Goal: Information Seeking & Learning: Learn about a topic

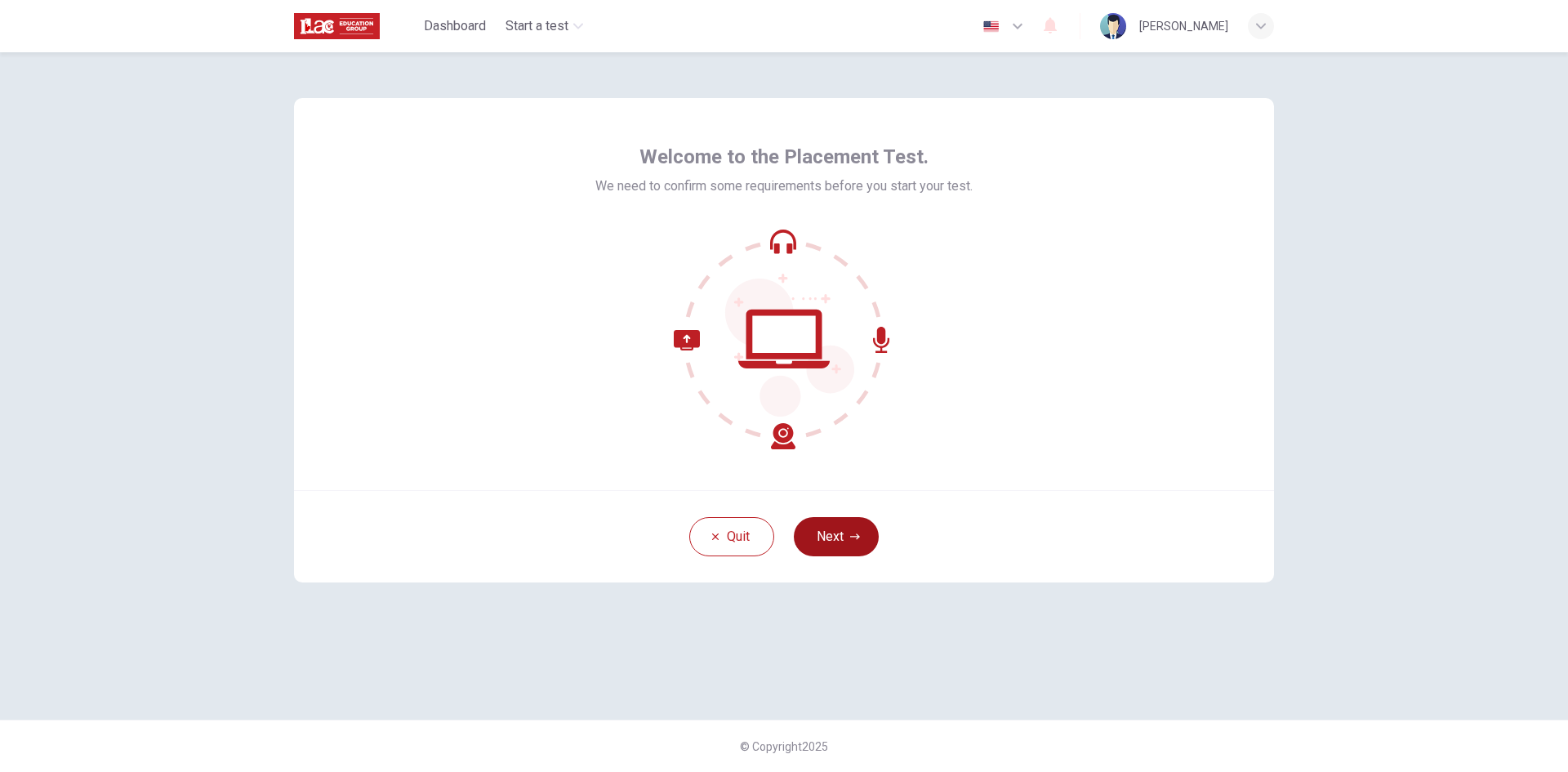
click at [852, 543] on button "Next" at bounding box center [837, 537] width 85 height 39
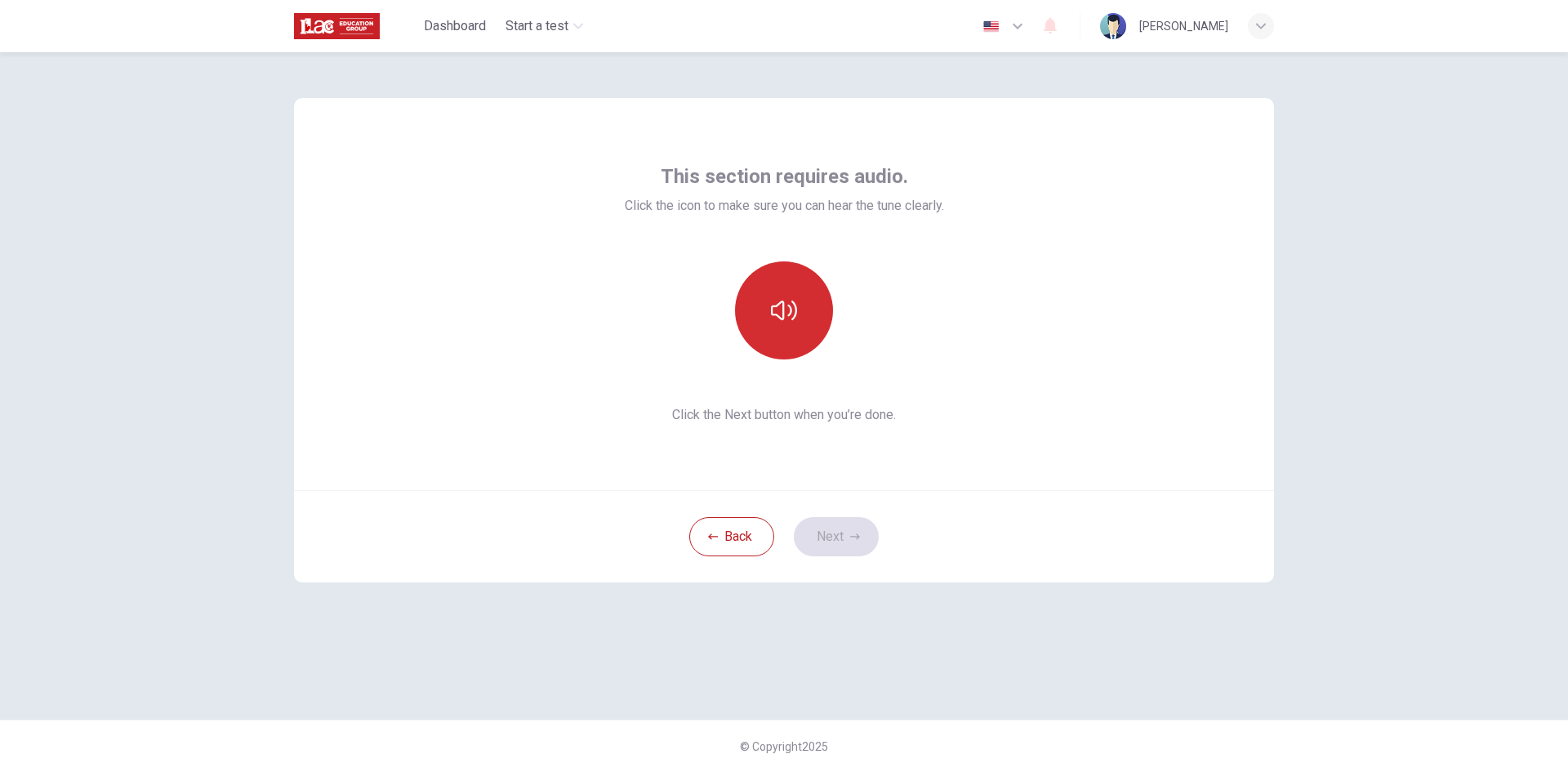
click at [796, 292] on button "button" at bounding box center [784, 310] width 98 height 98
click at [847, 545] on button "Next" at bounding box center [837, 537] width 85 height 39
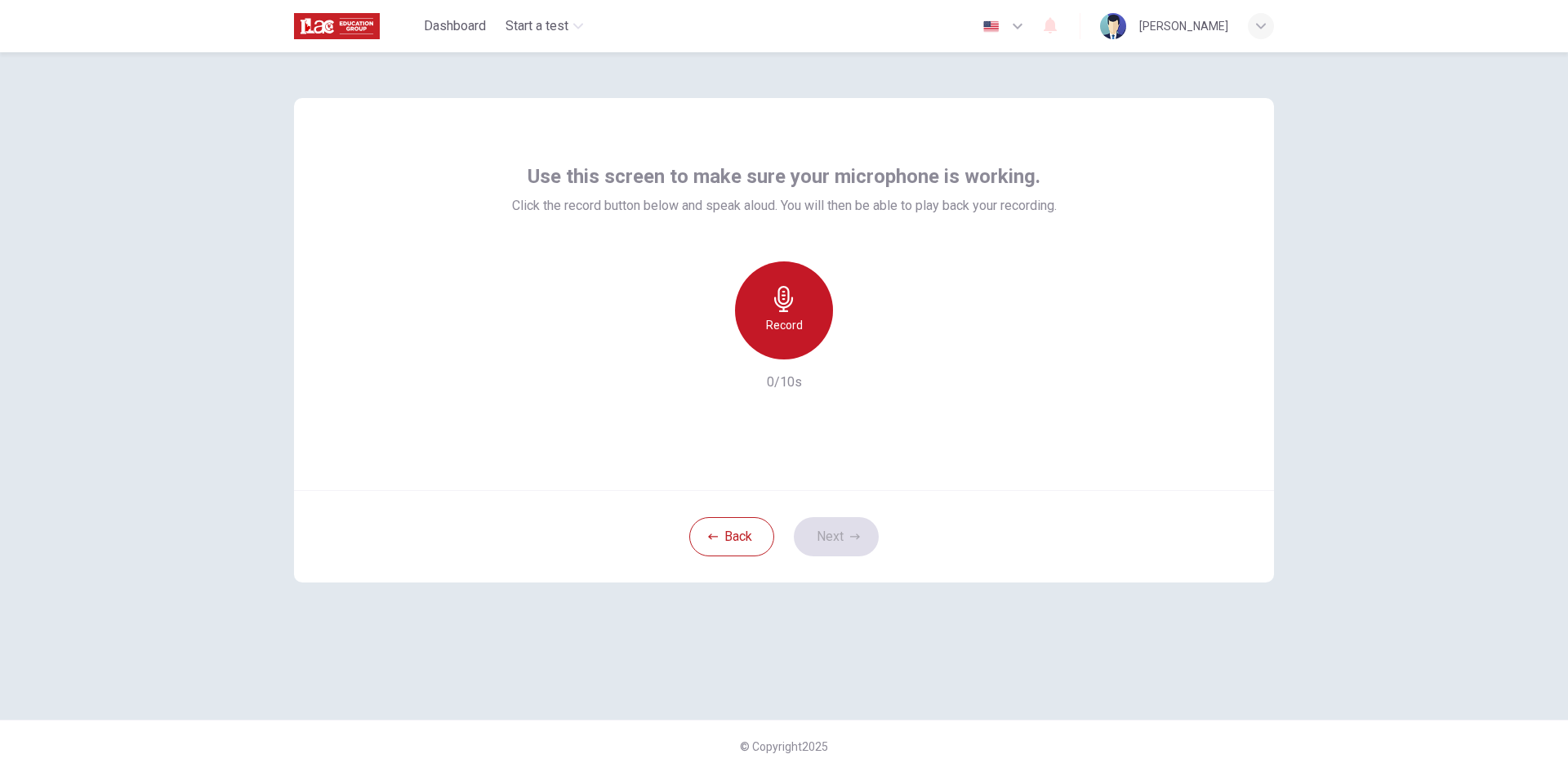
click at [776, 338] on div "Record" at bounding box center [784, 310] width 98 height 98
click at [776, 338] on div "Stop" at bounding box center [784, 310] width 98 height 98
click at [862, 535] on button "Next" at bounding box center [837, 537] width 85 height 39
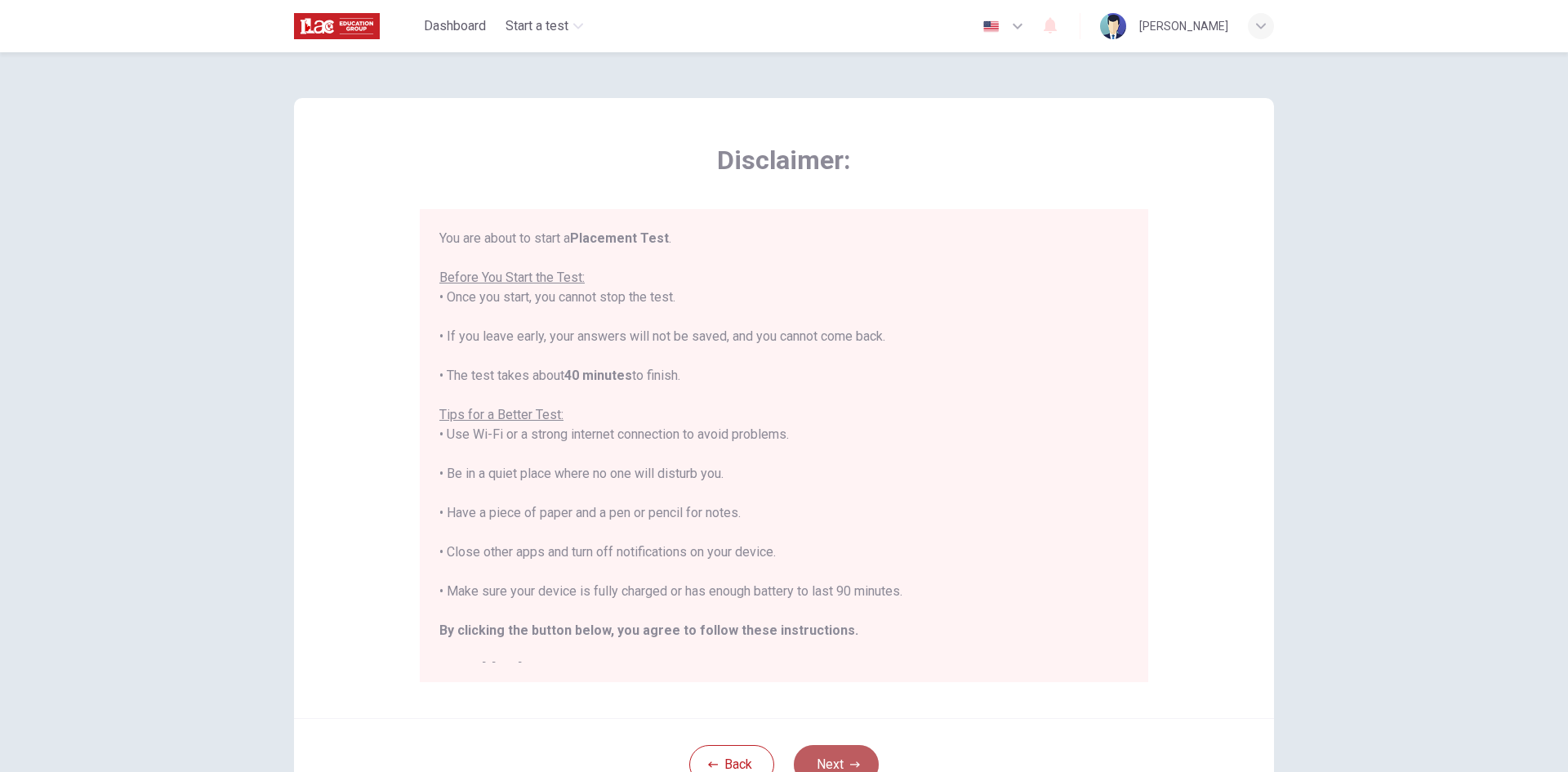
click at [854, 750] on button "Next" at bounding box center [837, 765] width 85 height 39
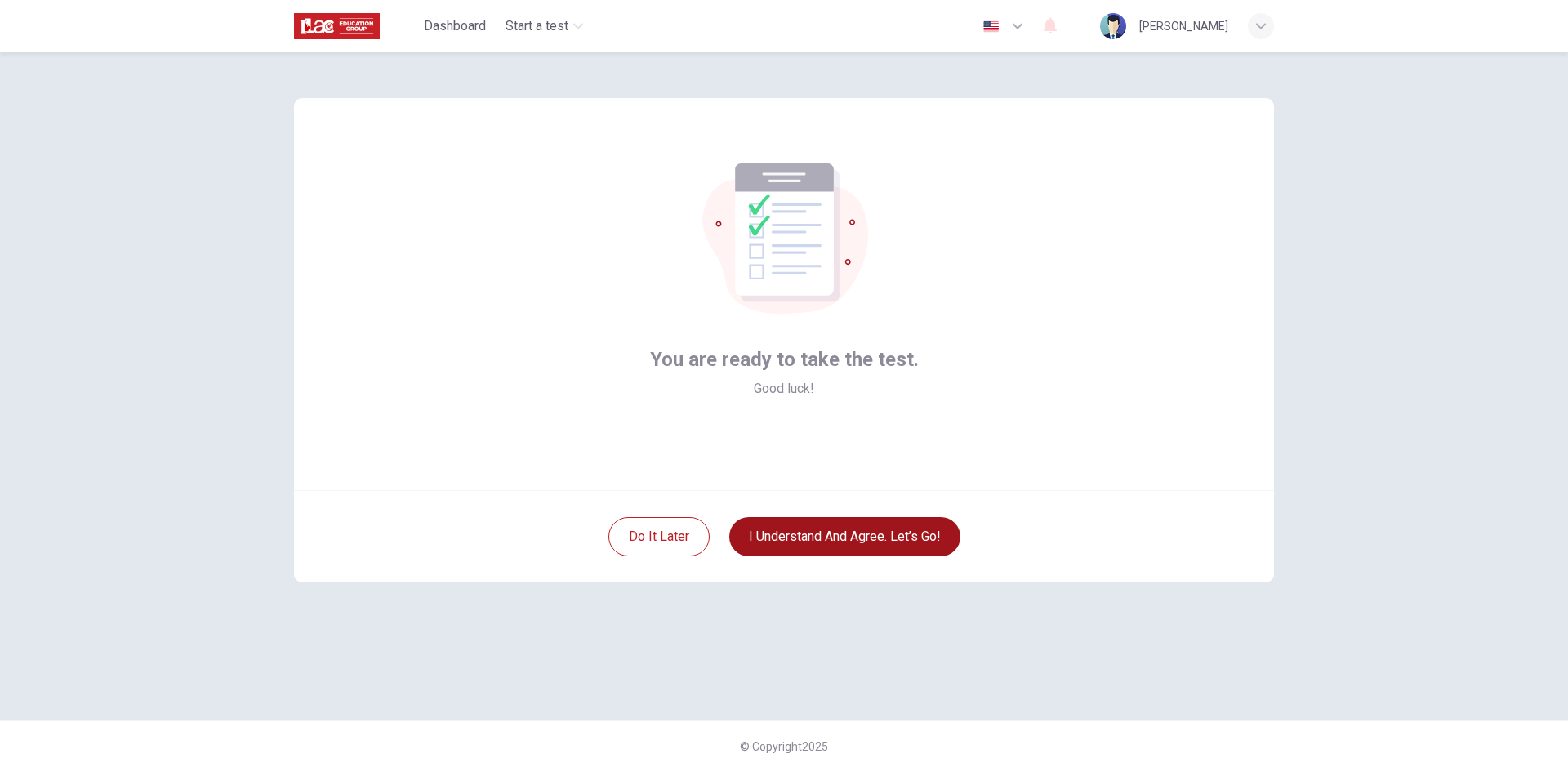
click at [875, 548] on button "I understand and agree. Let’s go!" at bounding box center [845, 537] width 232 height 39
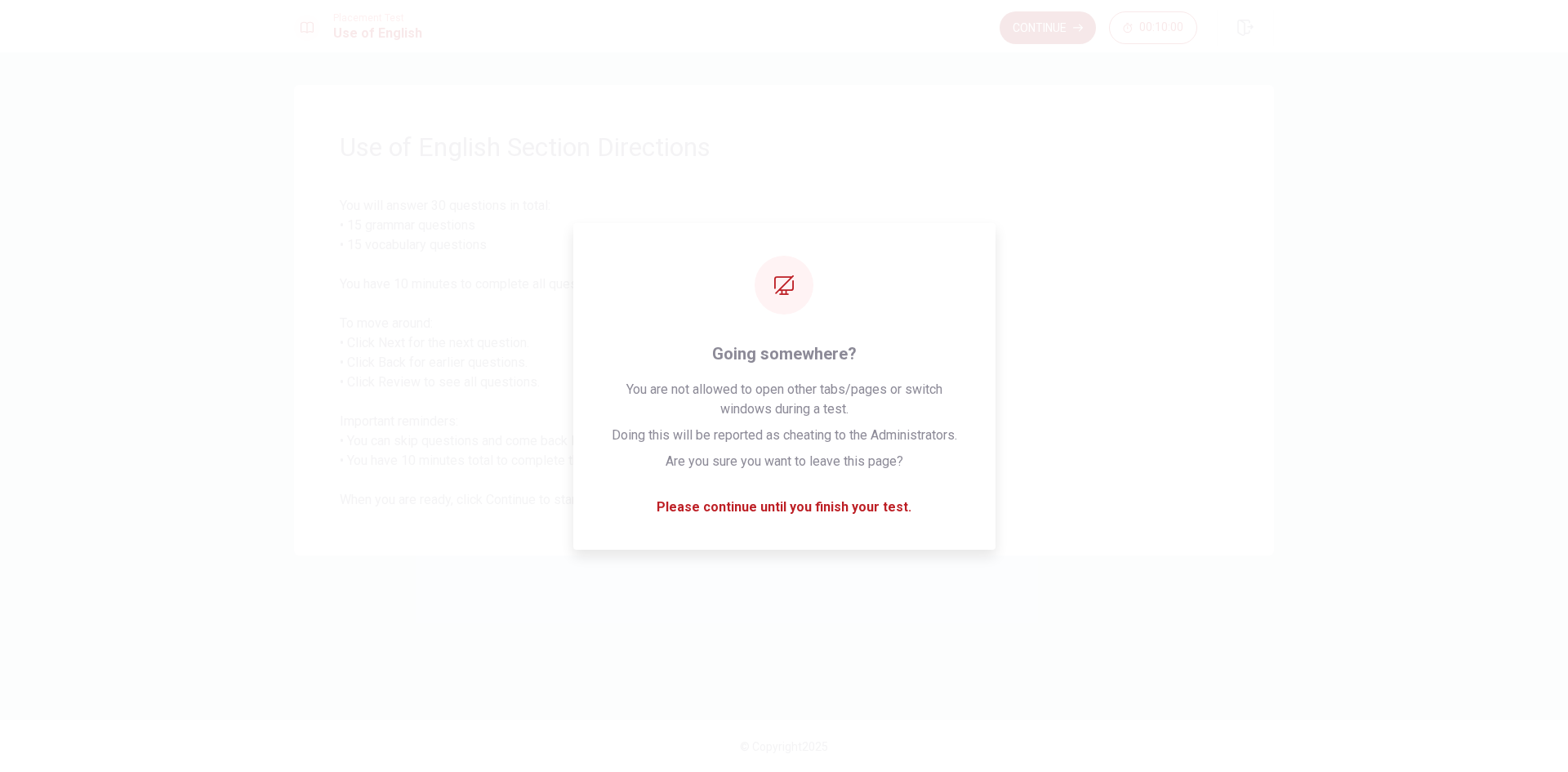
click at [1046, 33] on button "Continue" at bounding box center [1048, 28] width 97 height 33
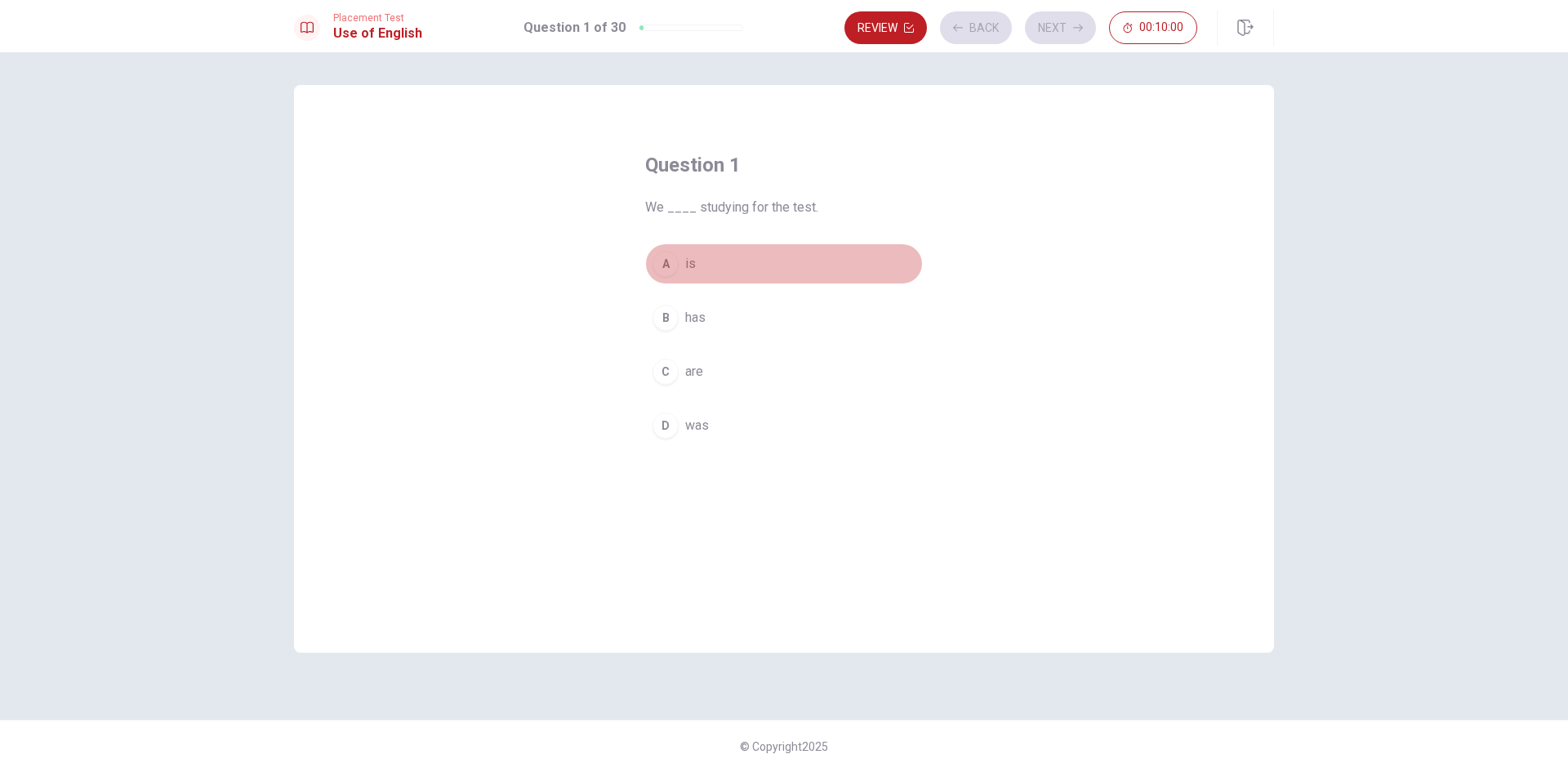
click at [793, 257] on button "A is" at bounding box center [784, 263] width 278 height 40
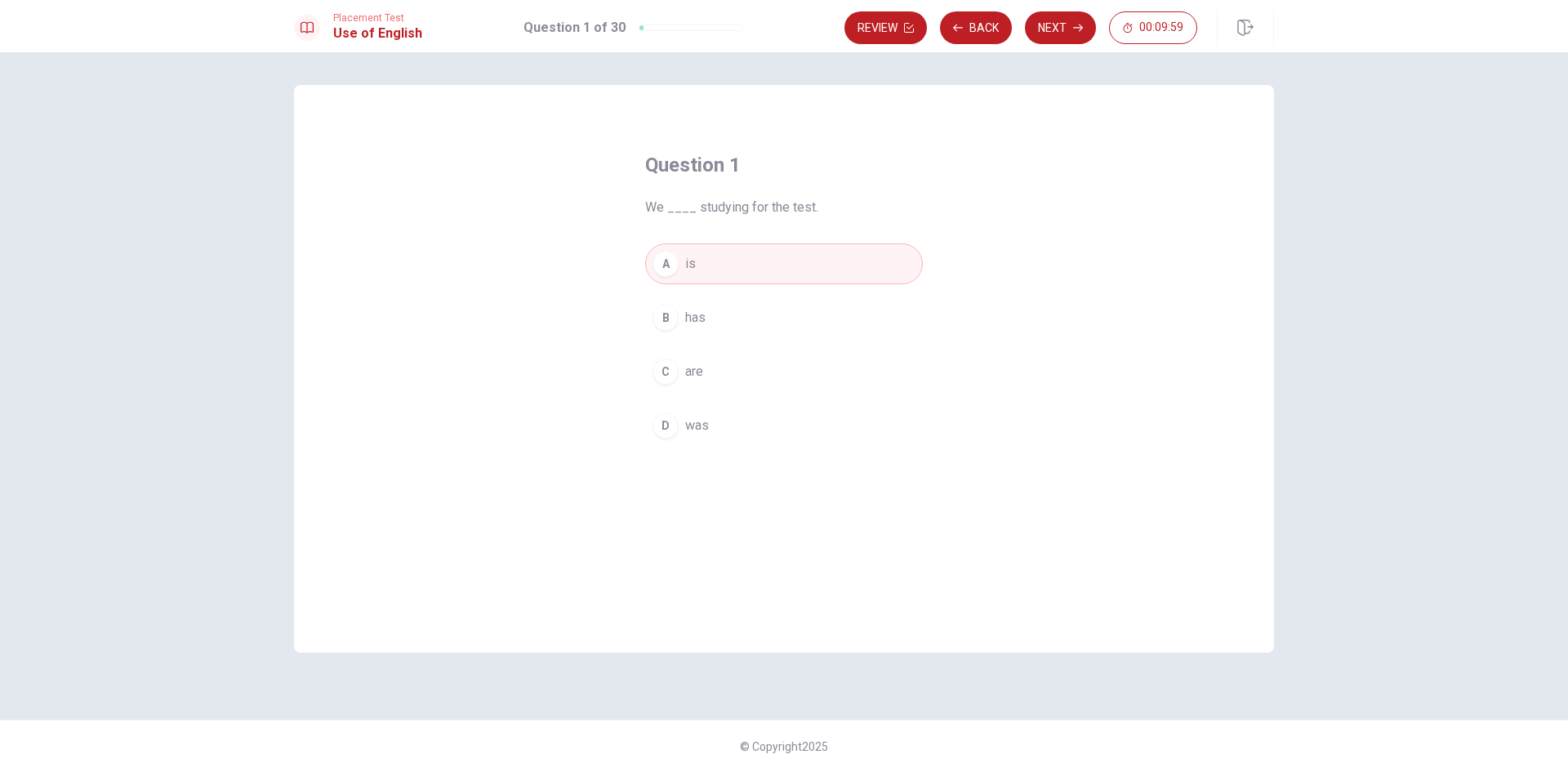
click at [1064, 34] on button "Next" at bounding box center [1060, 28] width 71 height 33
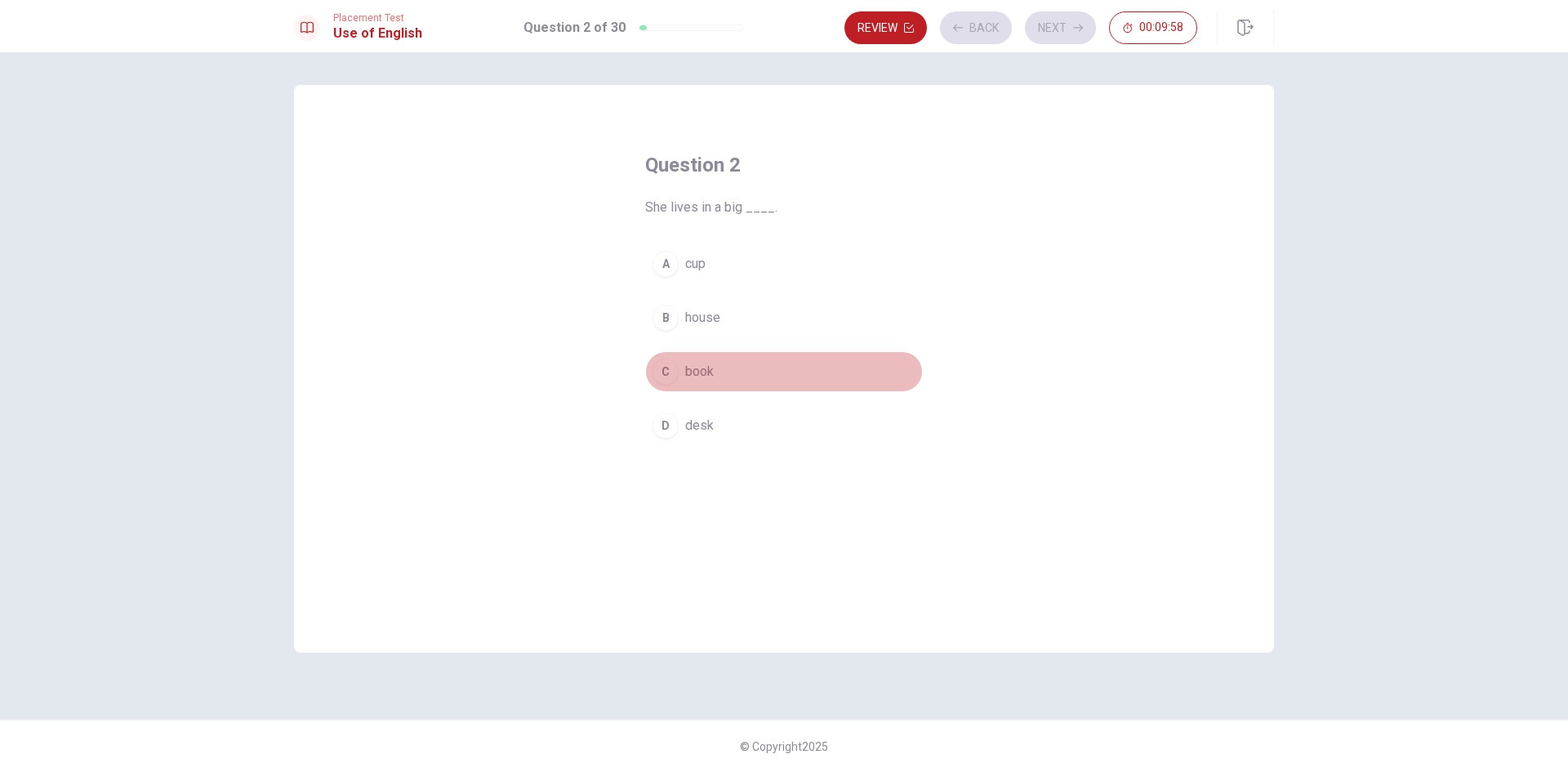
click at [802, 357] on button "C book" at bounding box center [784, 371] width 278 height 40
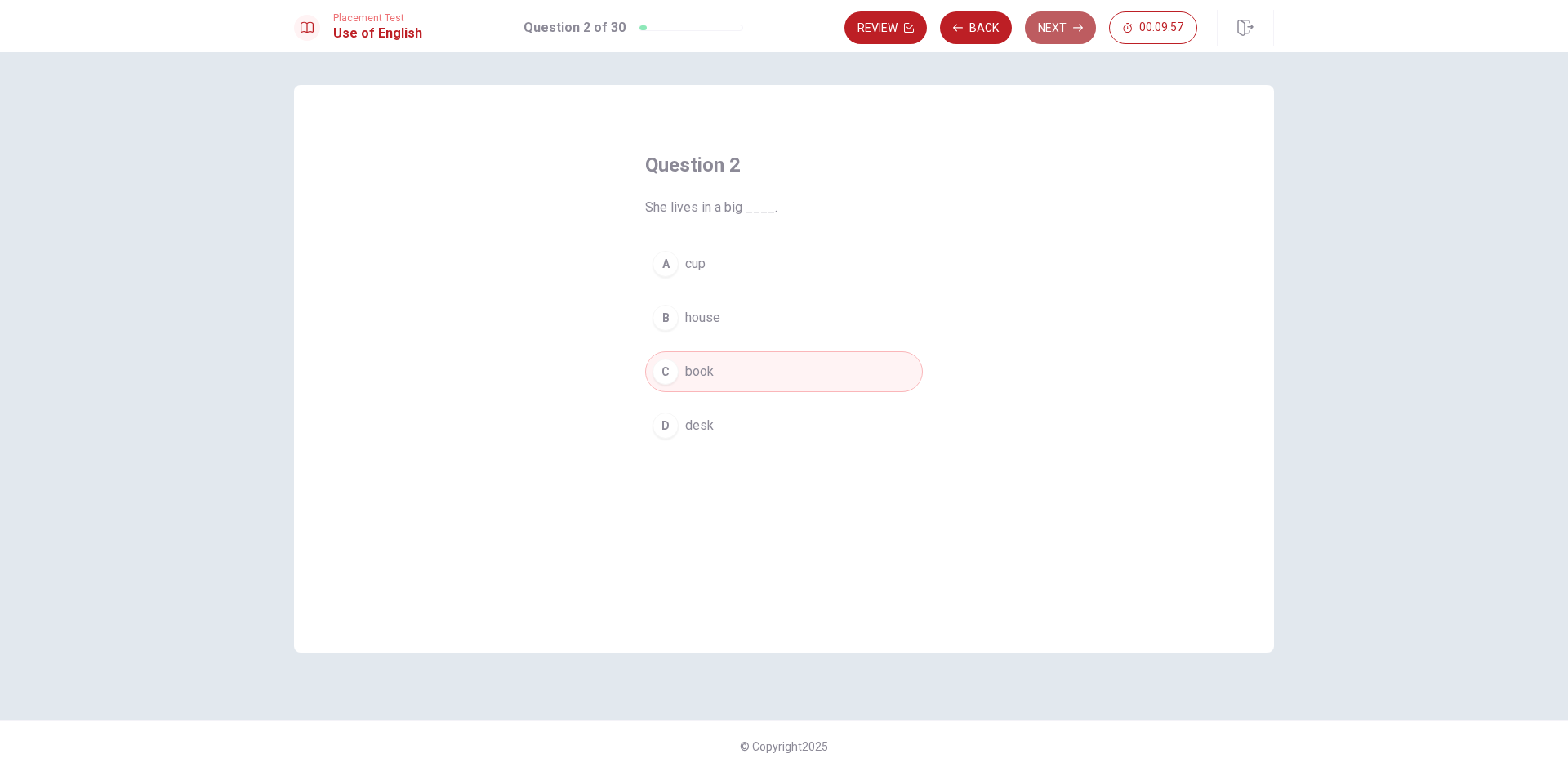
click at [1057, 35] on button "Next" at bounding box center [1060, 28] width 71 height 33
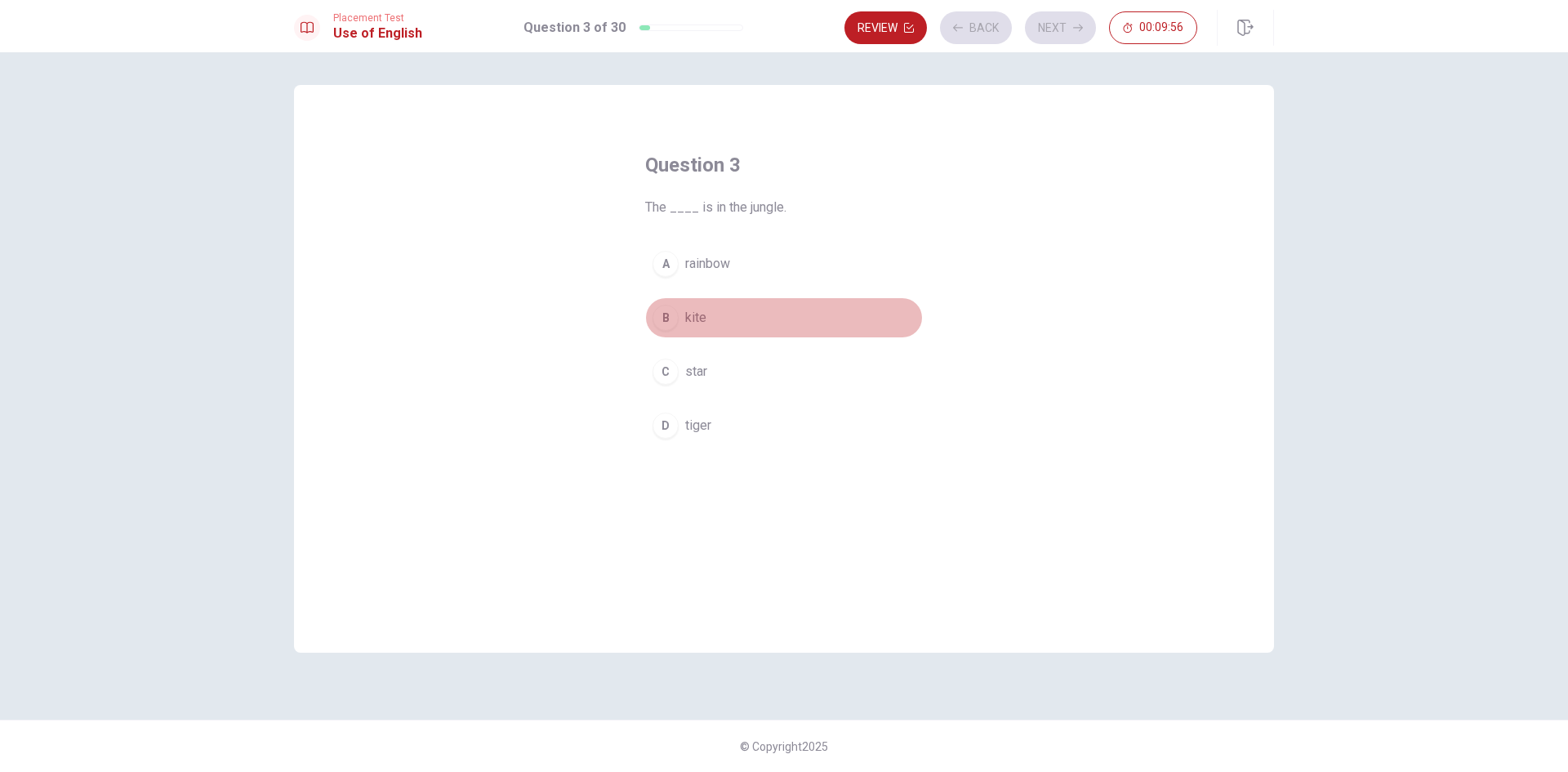
click at [829, 310] on button "B kite" at bounding box center [784, 317] width 278 height 40
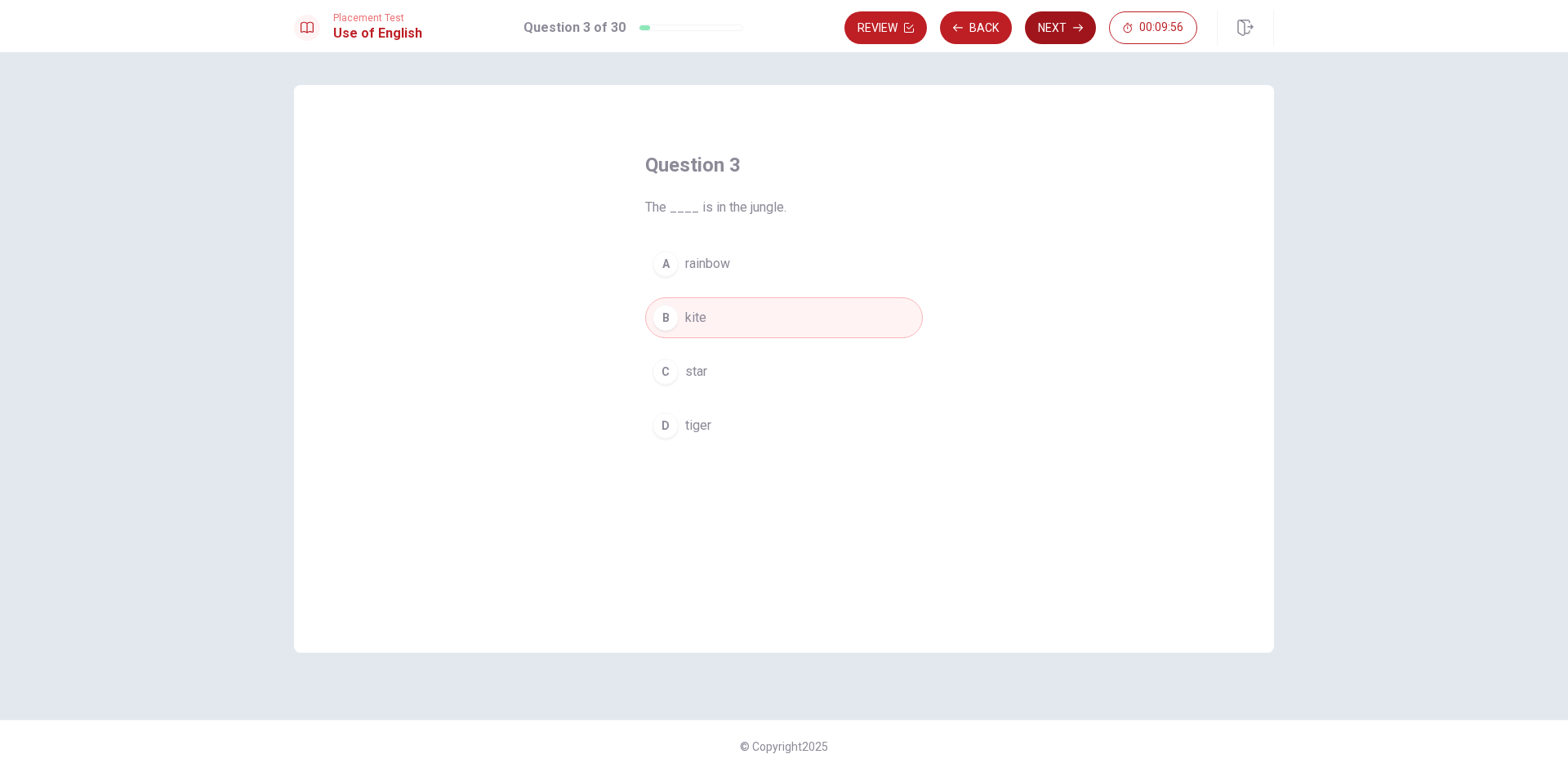
click at [1064, 26] on button "Next" at bounding box center [1060, 28] width 71 height 33
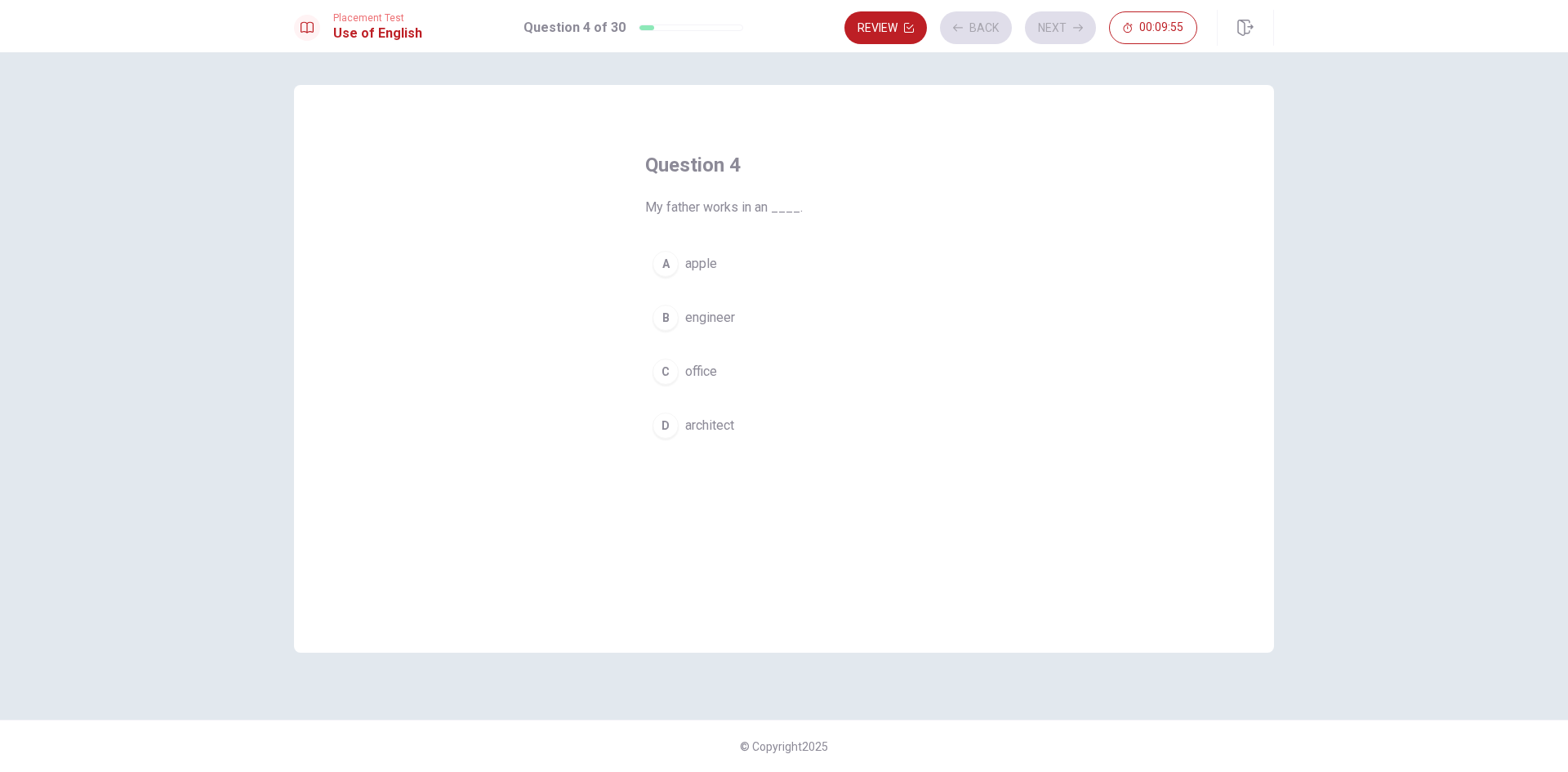
click at [909, 259] on button "A apple" at bounding box center [784, 263] width 278 height 40
click at [1057, 21] on button "Next" at bounding box center [1060, 28] width 71 height 33
click at [817, 274] on button "A drink" at bounding box center [784, 263] width 278 height 40
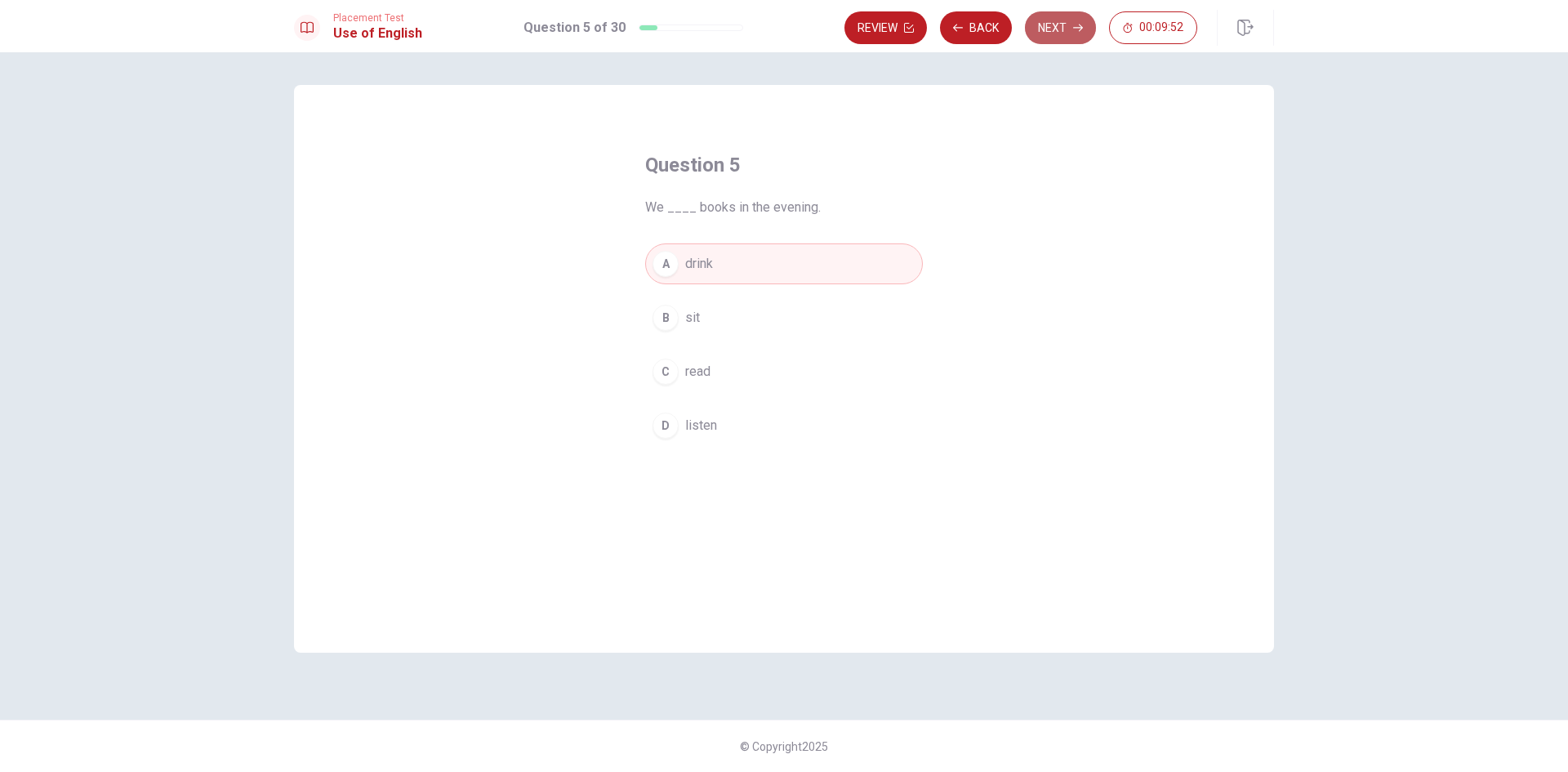
click at [1046, 35] on button "Next" at bounding box center [1060, 28] width 71 height 33
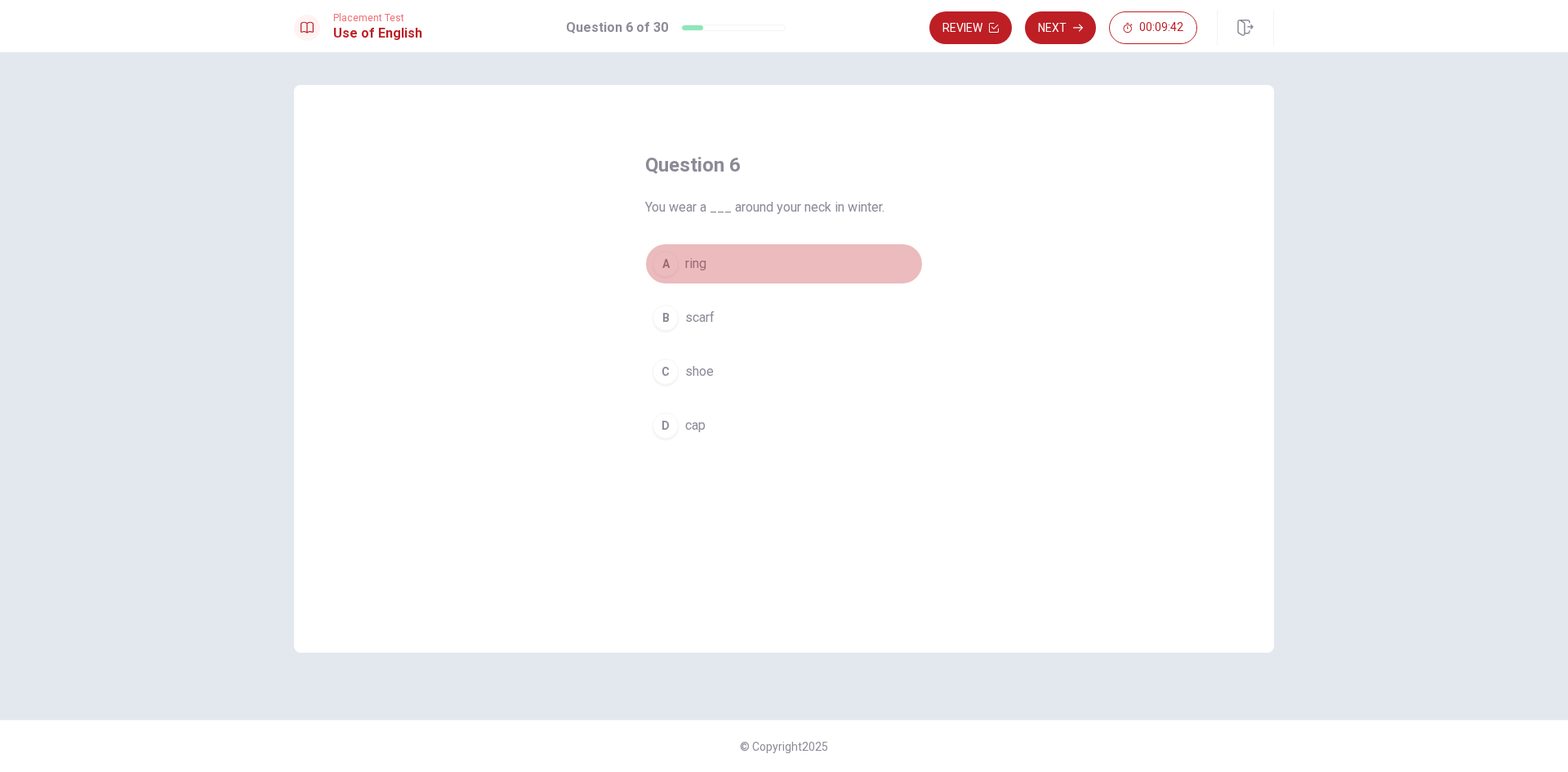
click at [800, 262] on button "A ring" at bounding box center [784, 263] width 278 height 40
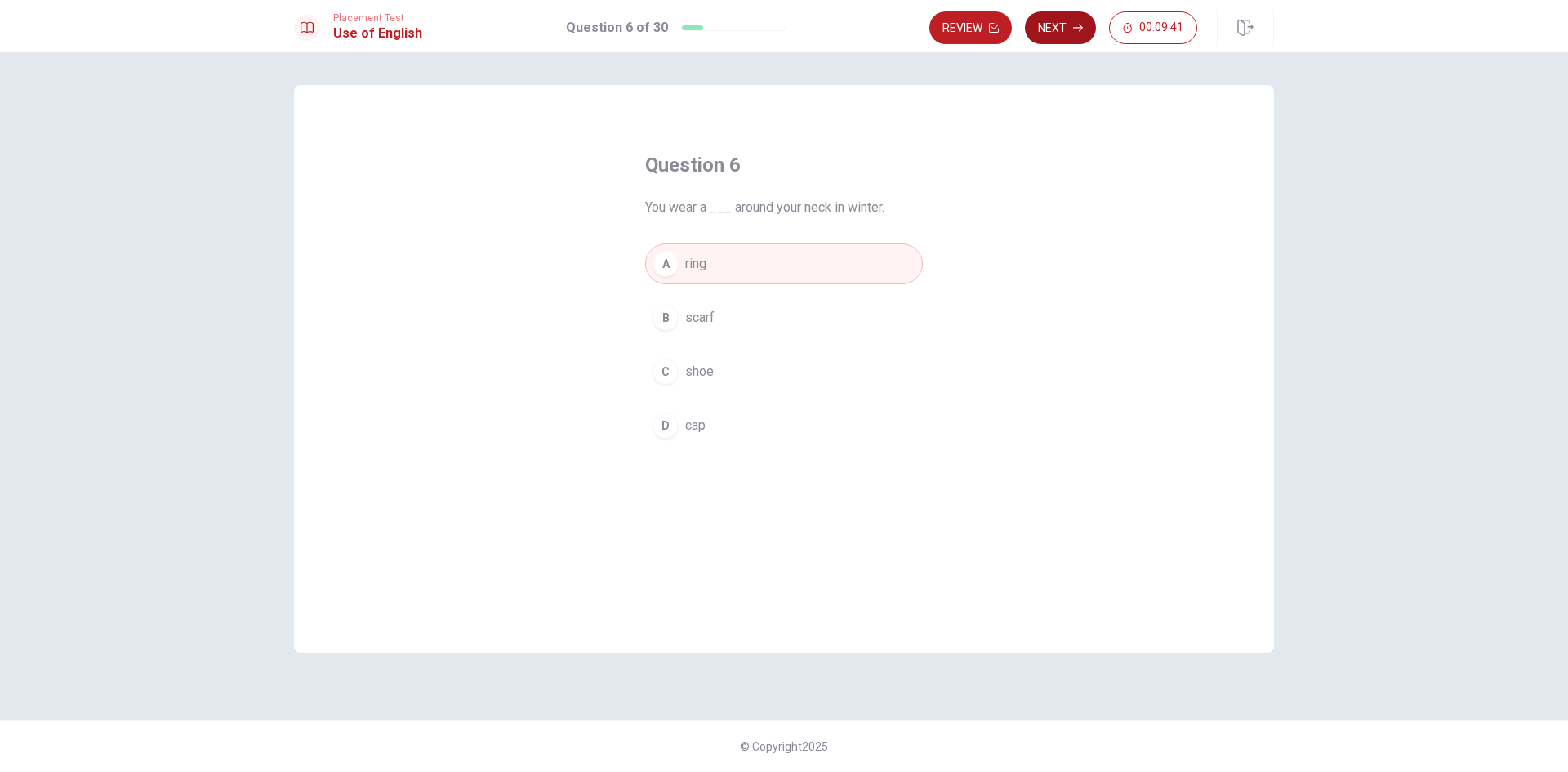
click at [1069, 36] on button "Next" at bounding box center [1060, 28] width 71 height 33
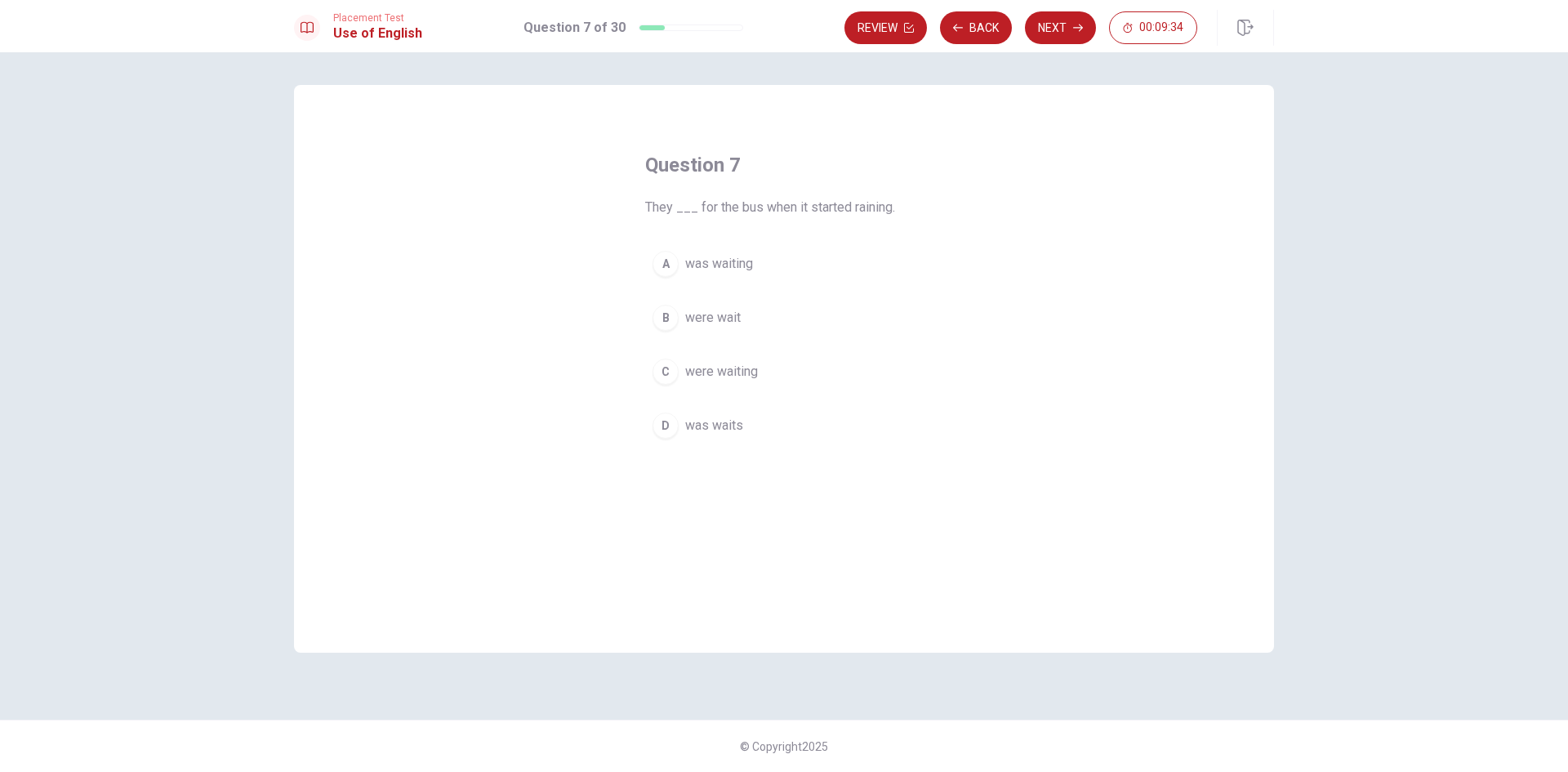
click at [819, 336] on button "B were wait" at bounding box center [784, 317] width 278 height 40
click at [1072, 31] on button "Next" at bounding box center [1060, 28] width 71 height 33
click at [865, 264] on button "A to remove something" at bounding box center [784, 263] width 278 height 40
click at [1069, 29] on button "Next" at bounding box center [1060, 28] width 71 height 33
click at [875, 369] on button "C live" at bounding box center [784, 371] width 278 height 40
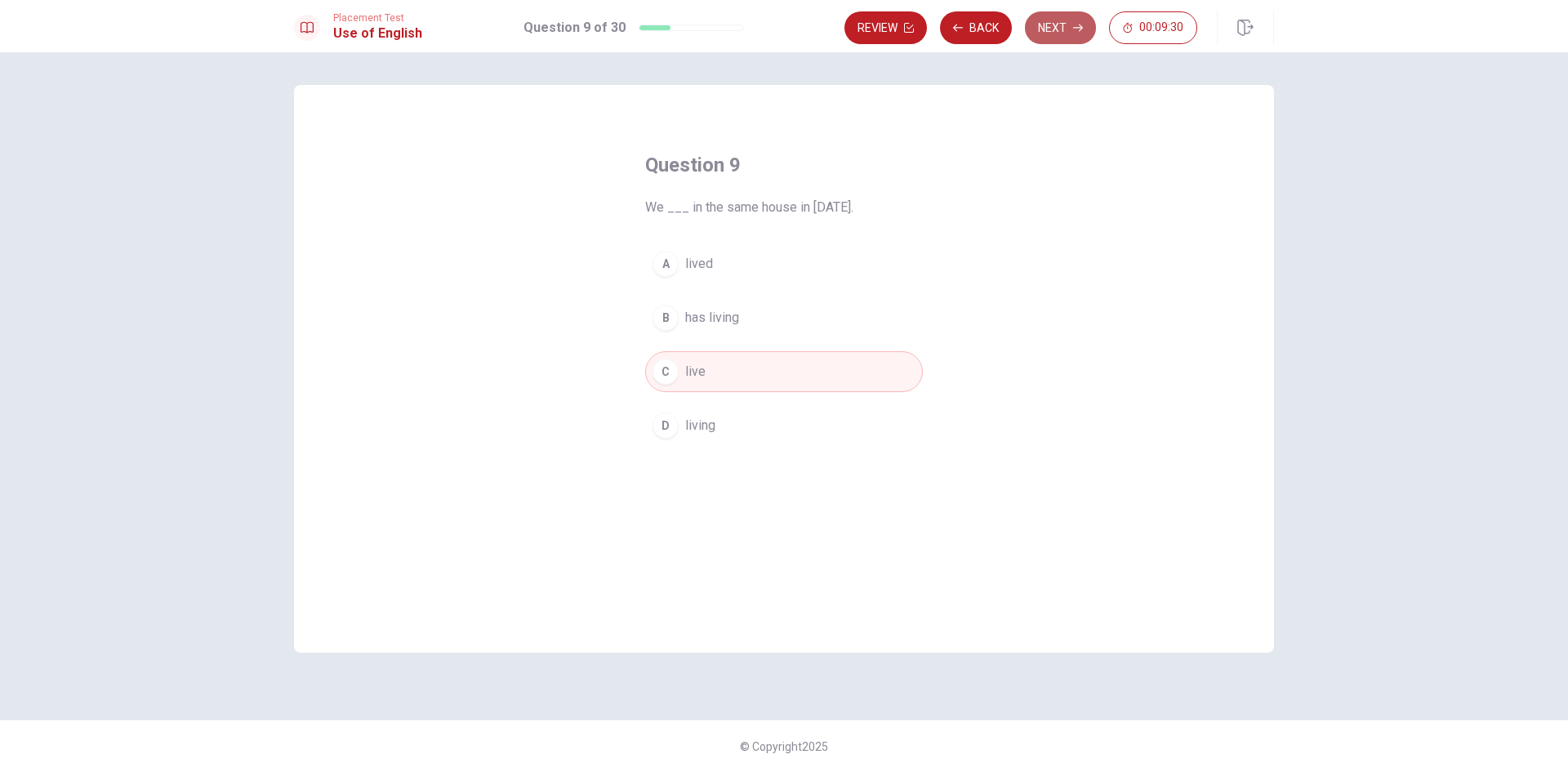
click at [1057, 27] on button "Next" at bounding box center [1060, 28] width 71 height 33
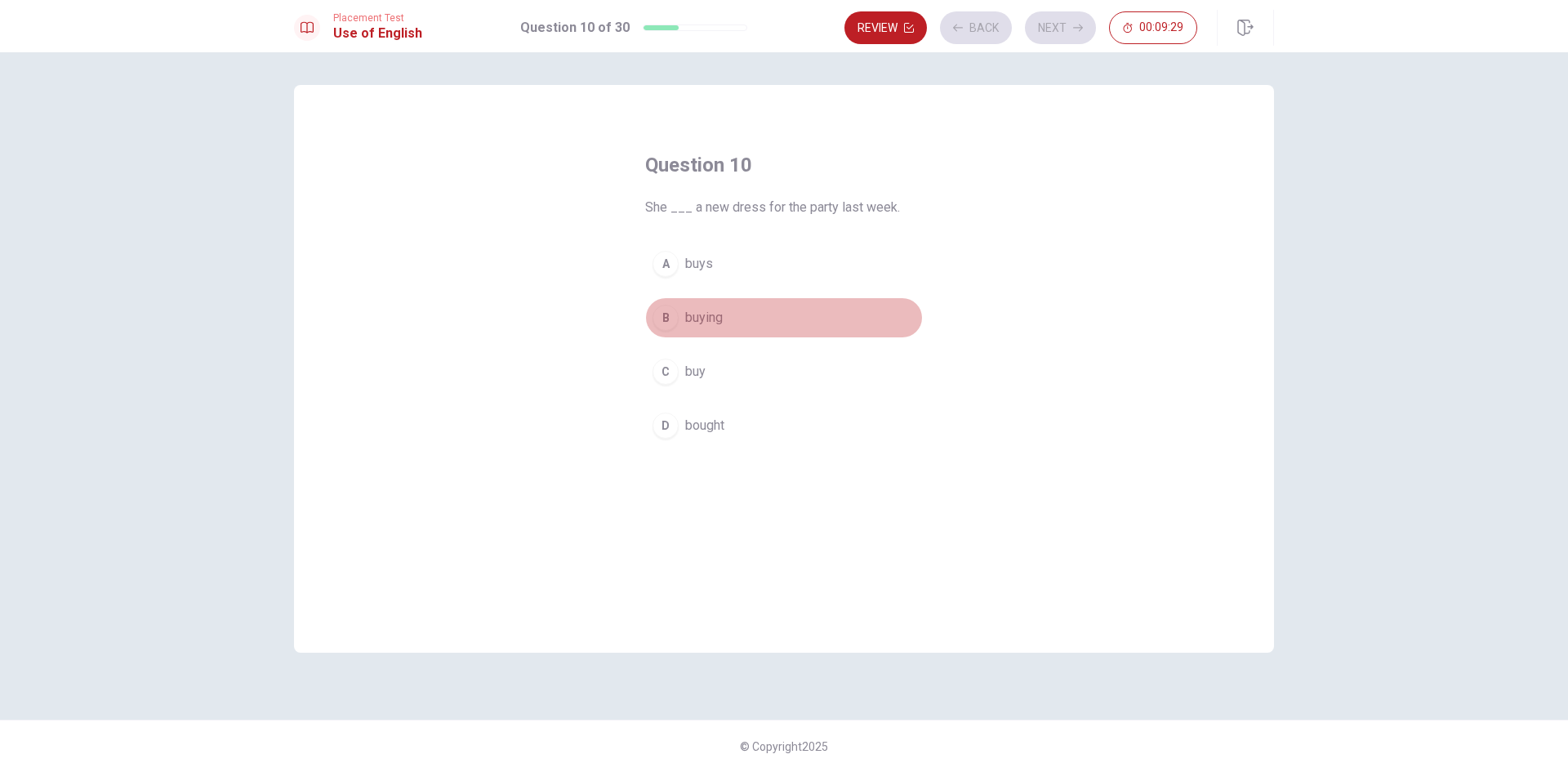
click at [820, 316] on button "B buying" at bounding box center [784, 317] width 278 height 40
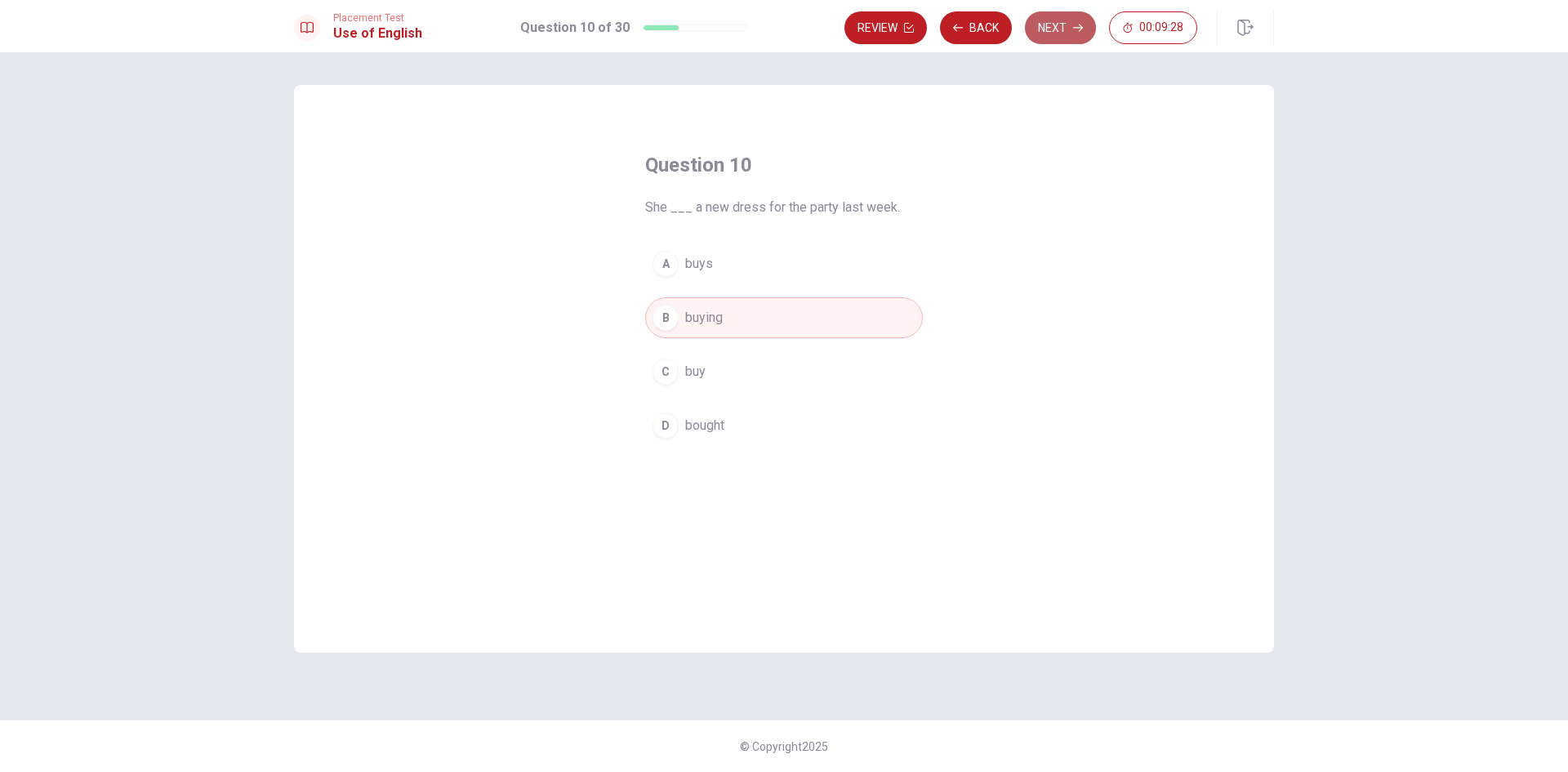
click at [1048, 34] on button "Next" at bounding box center [1060, 28] width 71 height 33
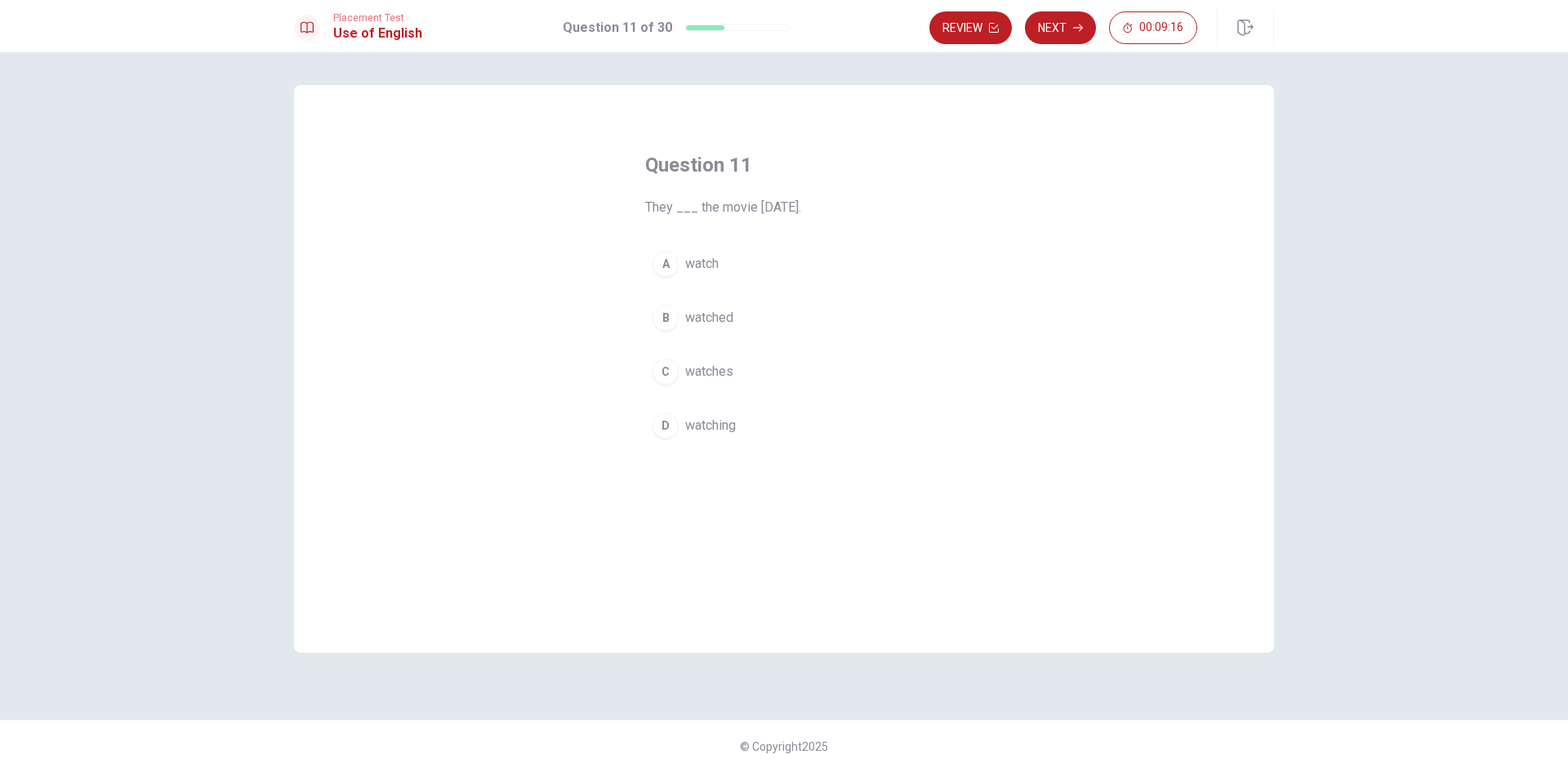
click at [806, 251] on button "A watch" at bounding box center [784, 263] width 278 height 40
click at [1083, 26] on button "Next" at bounding box center [1060, 28] width 71 height 33
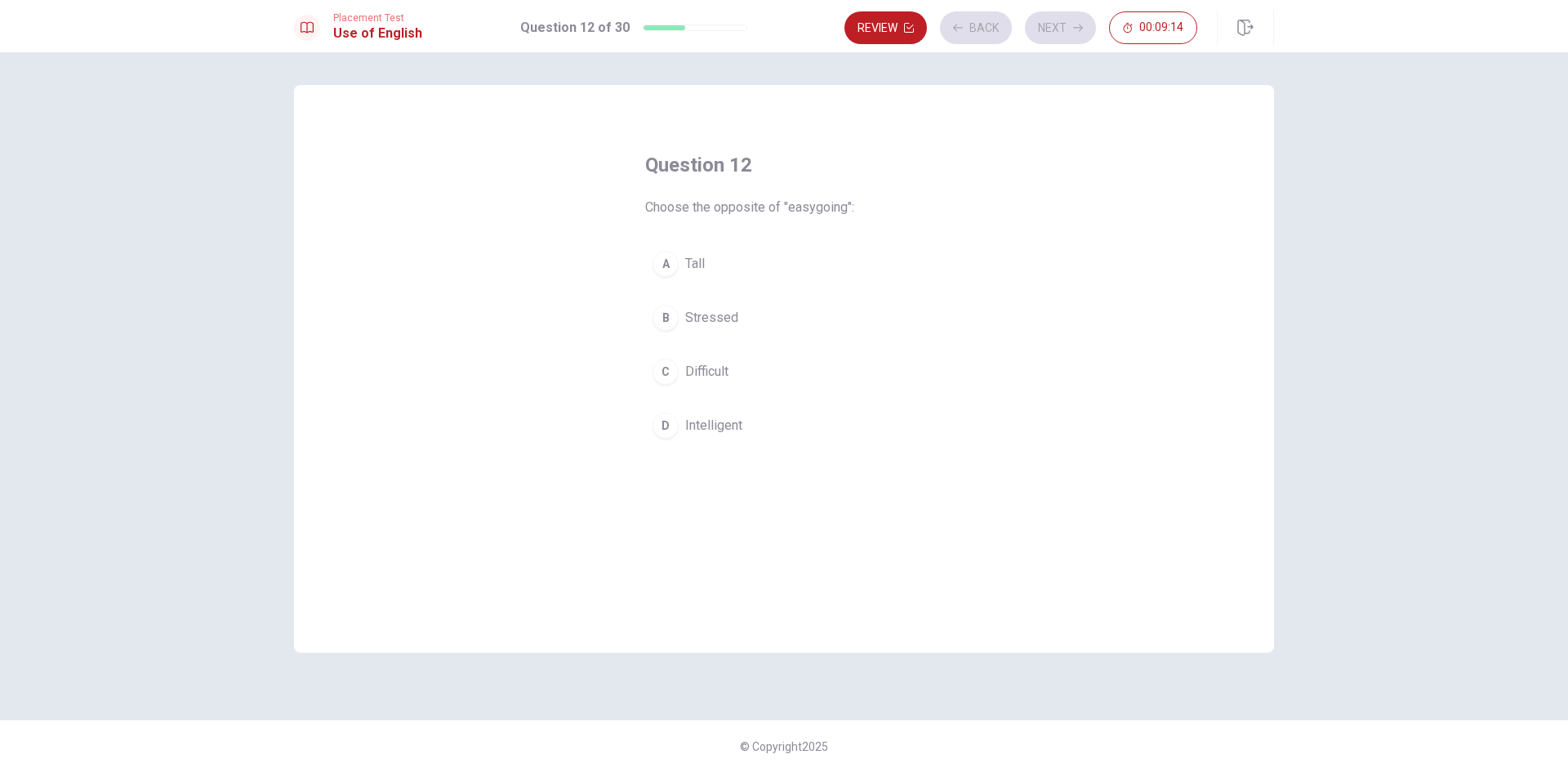
click at [838, 313] on button "B Stressed" at bounding box center [784, 317] width 278 height 40
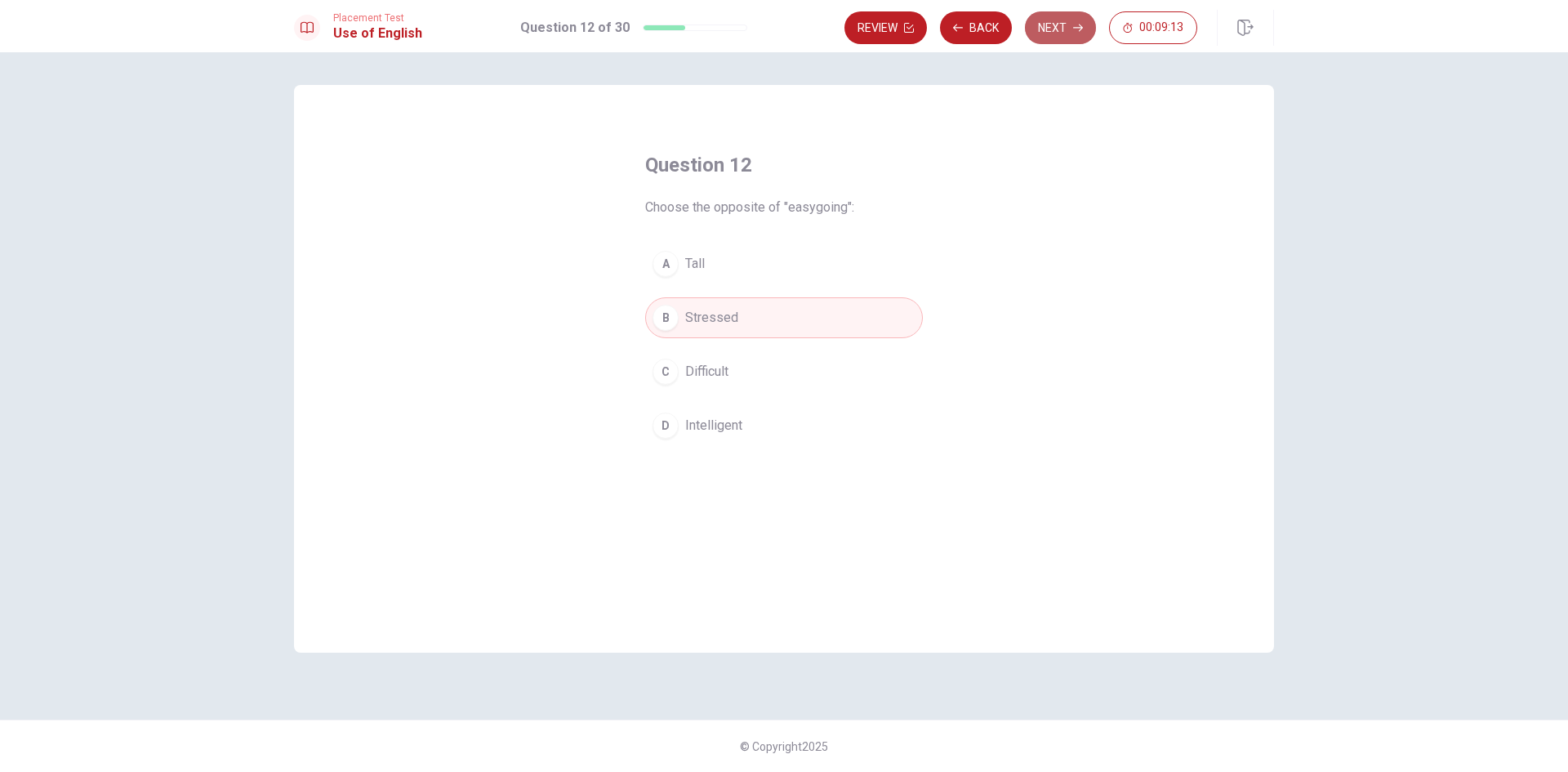
click at [1045, 31] on button "Next" at bounding box center [1060, 28] width 71 height 33
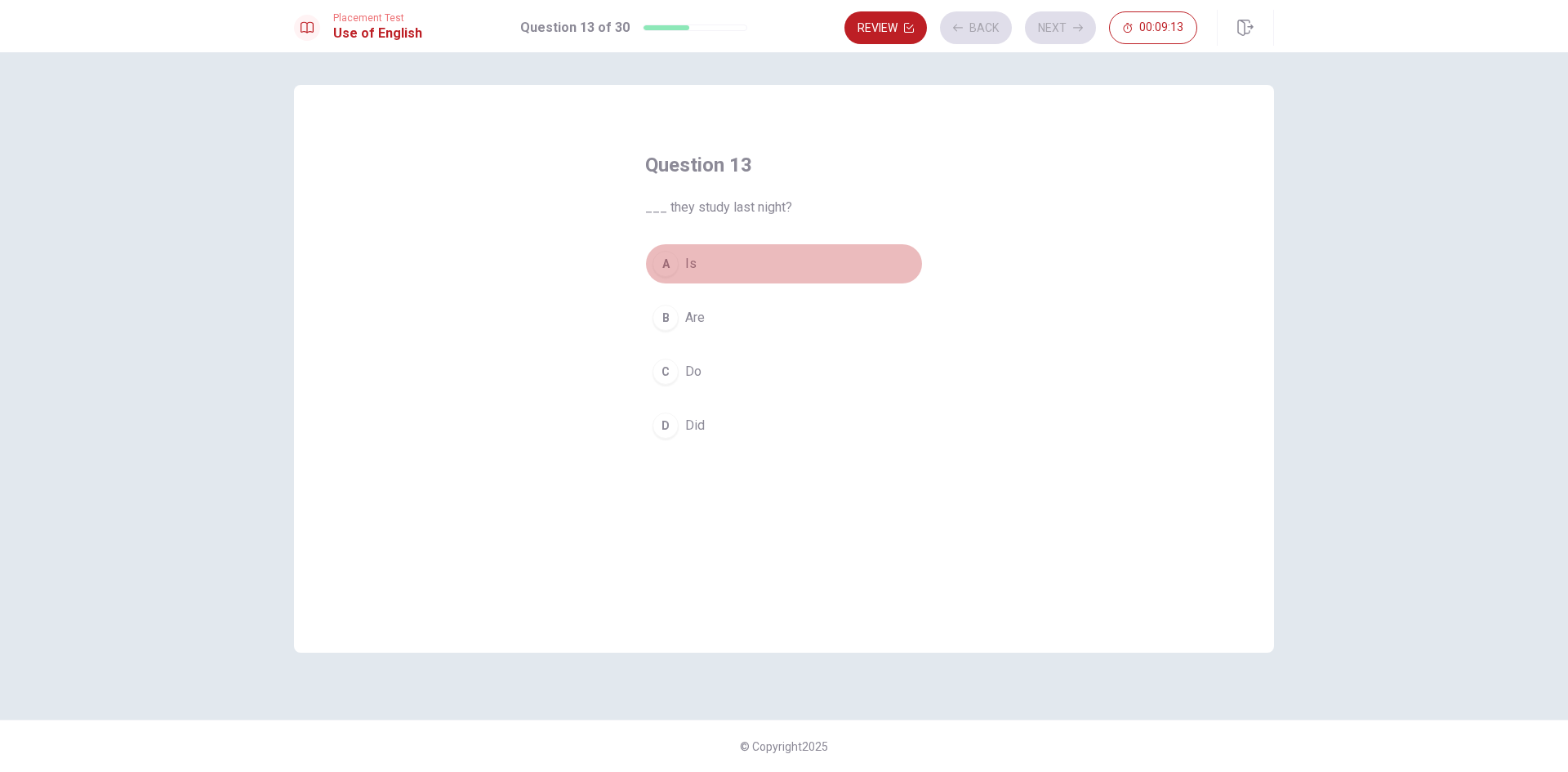
click at [887, 250] on button "A Is" at bounding box center [784, 263] width 278 height 40
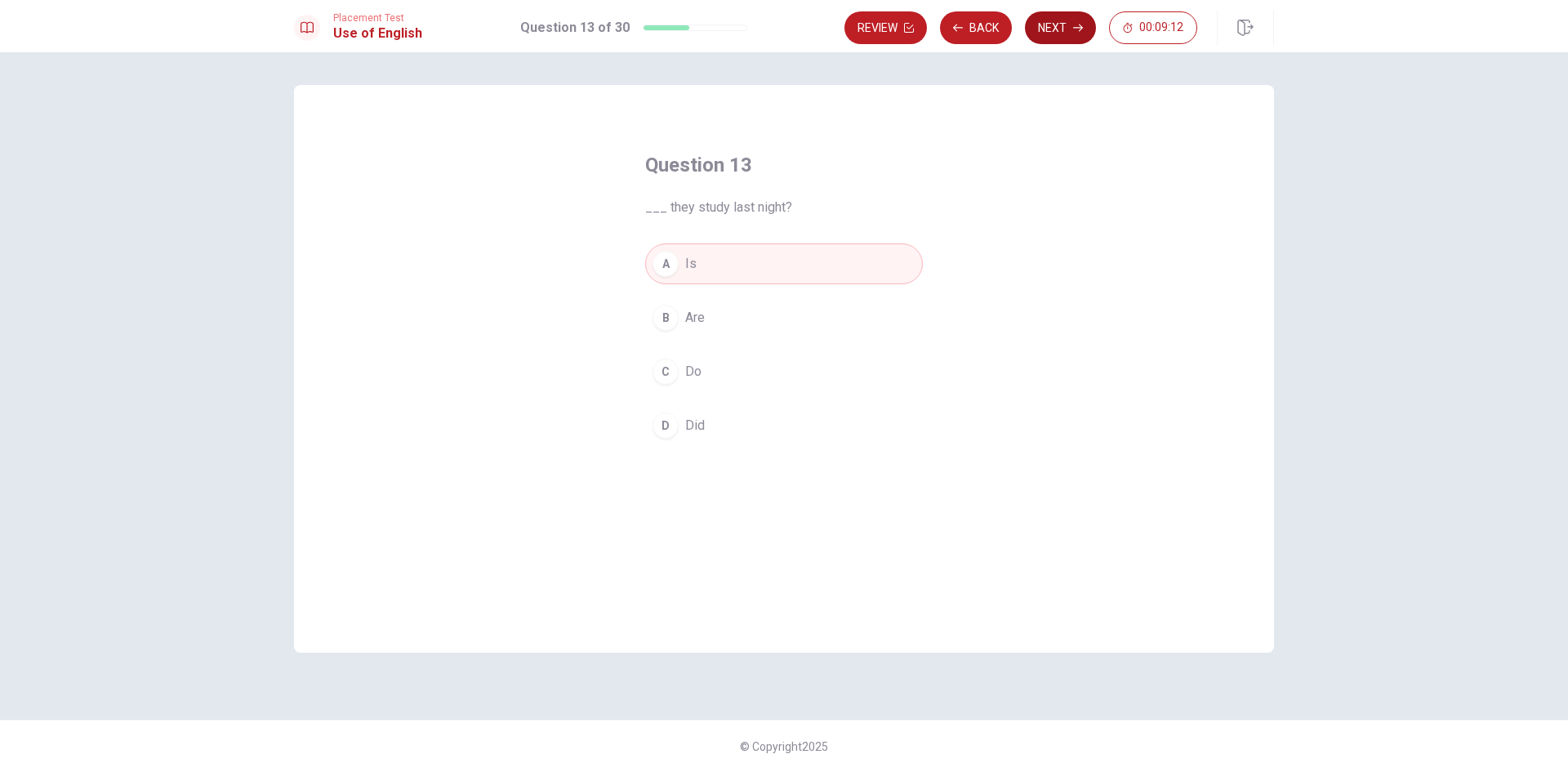
click at [1047, 36] on button "Next" at bounding box center [1060, 28] width 71 height 33
click at [836, 370] on button "C balanced" at bounding box center [784, 371] width 278 height 40
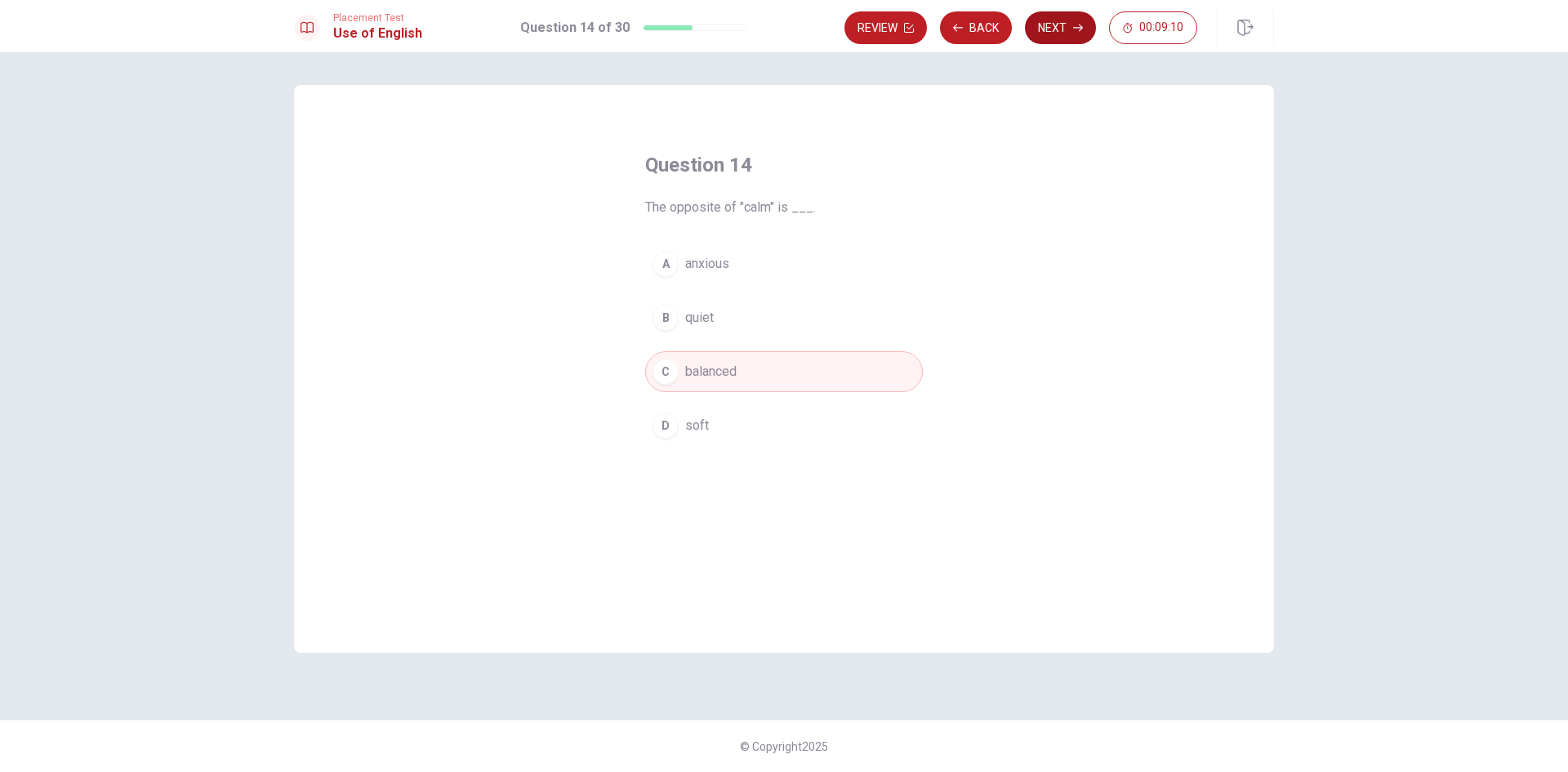
click at [1057, 33] on button "Next" at bounding box center [1060, 28] width 71 height 33
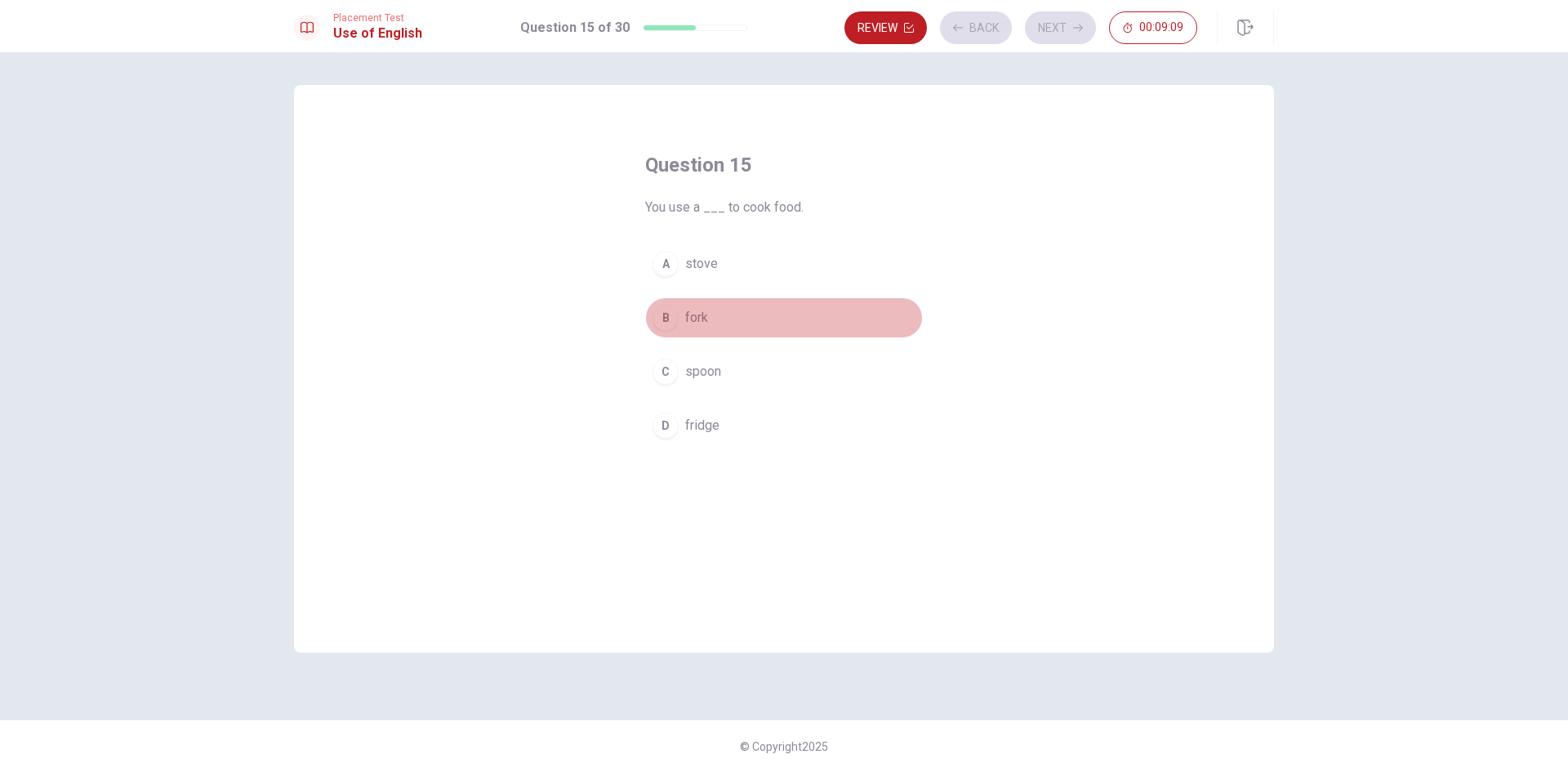
click at [813, 319] on button "B fork" at bounding box center [784, 317] width 278 height 40
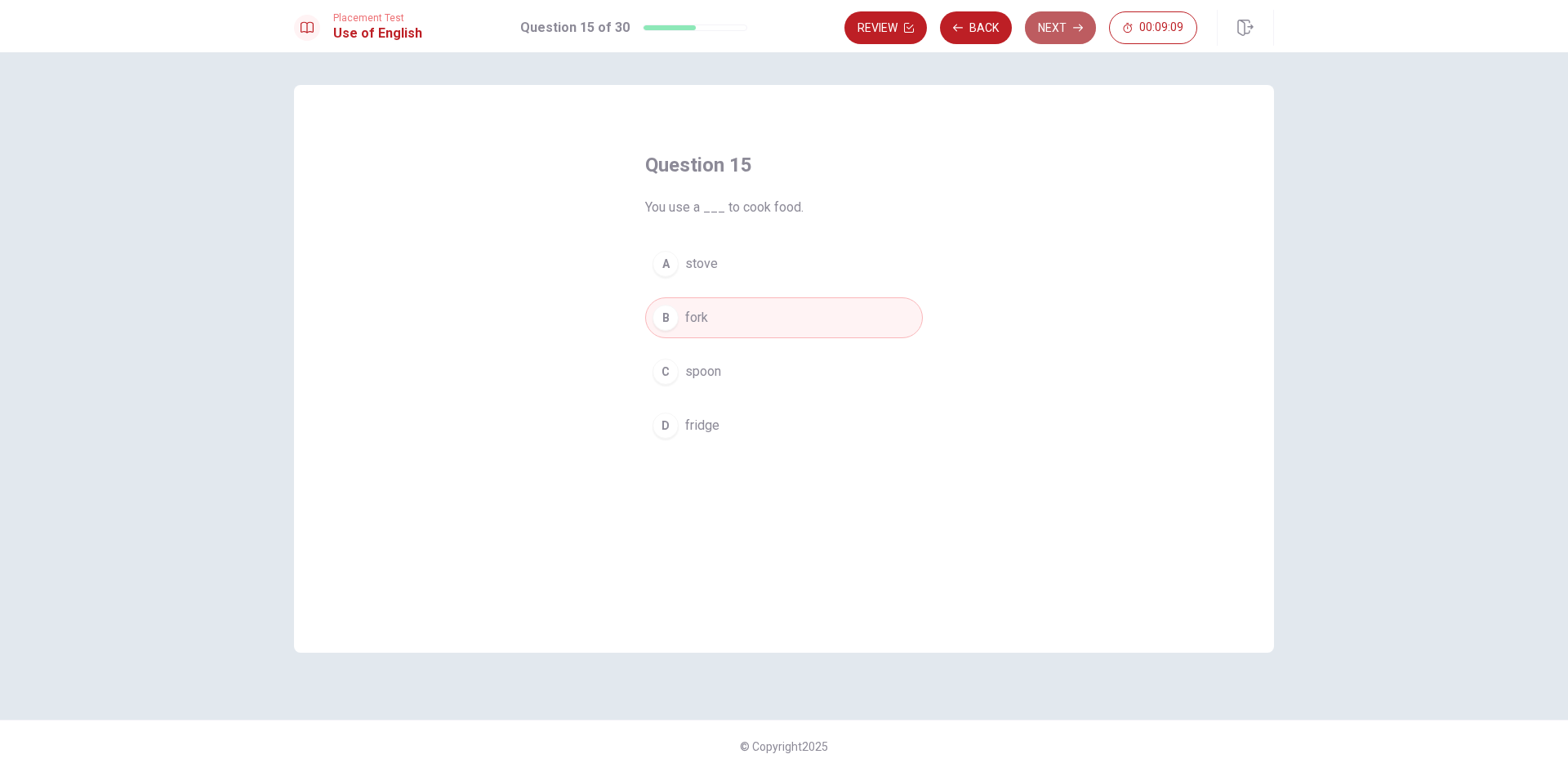
click at [1061, 30] on button "Next" at bounding box center [1060, 28] width 71 height 33
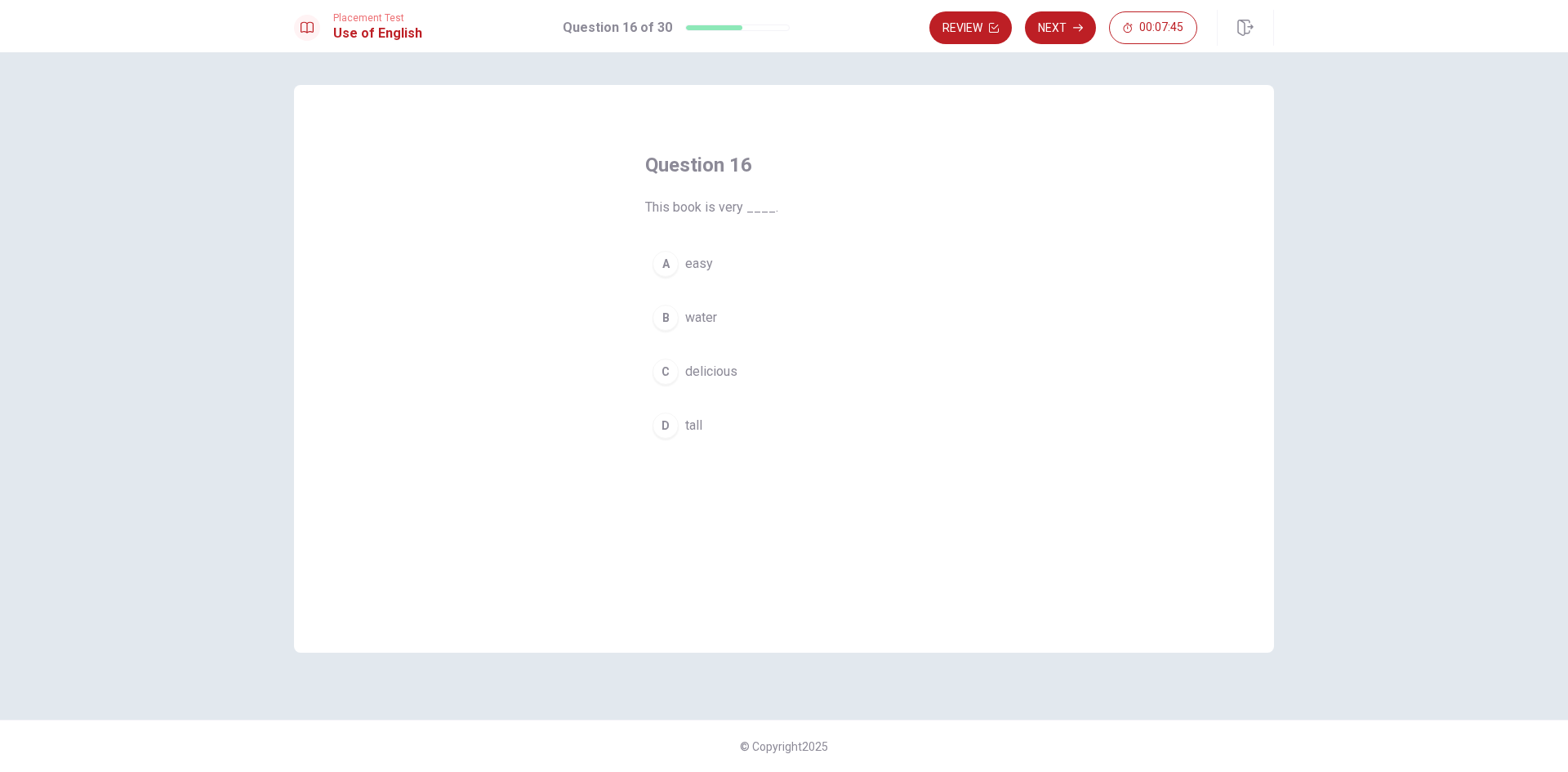
click at [750, 289] on div "A easy B water C delicious D tall" at bounding box center [784, 345] width 278 height 203
click at [758, 269] on button "A easy" at bounding box center [784, 263] width 278 height 40
click at [1073, 28] on icon "button" at bounding box center [1078, 28] width 10 height 10
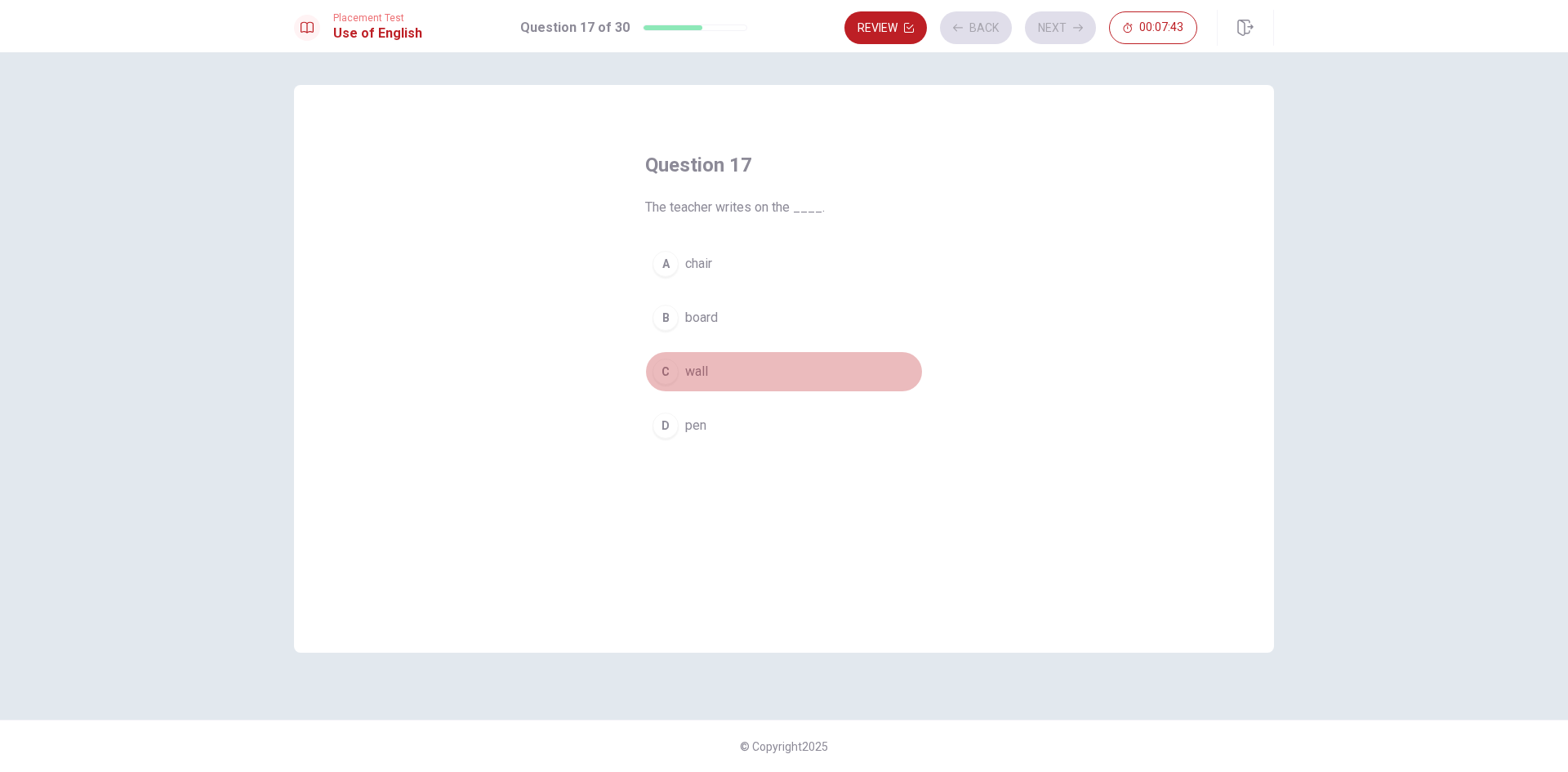
drag, startPoint x: 744, startPoint y: 369, endPoint x: 911, endPoint y: 221, distance: 223.1
click at [745, 369] on button "C wall" at bounding box center [784, 371] width 278 height 40
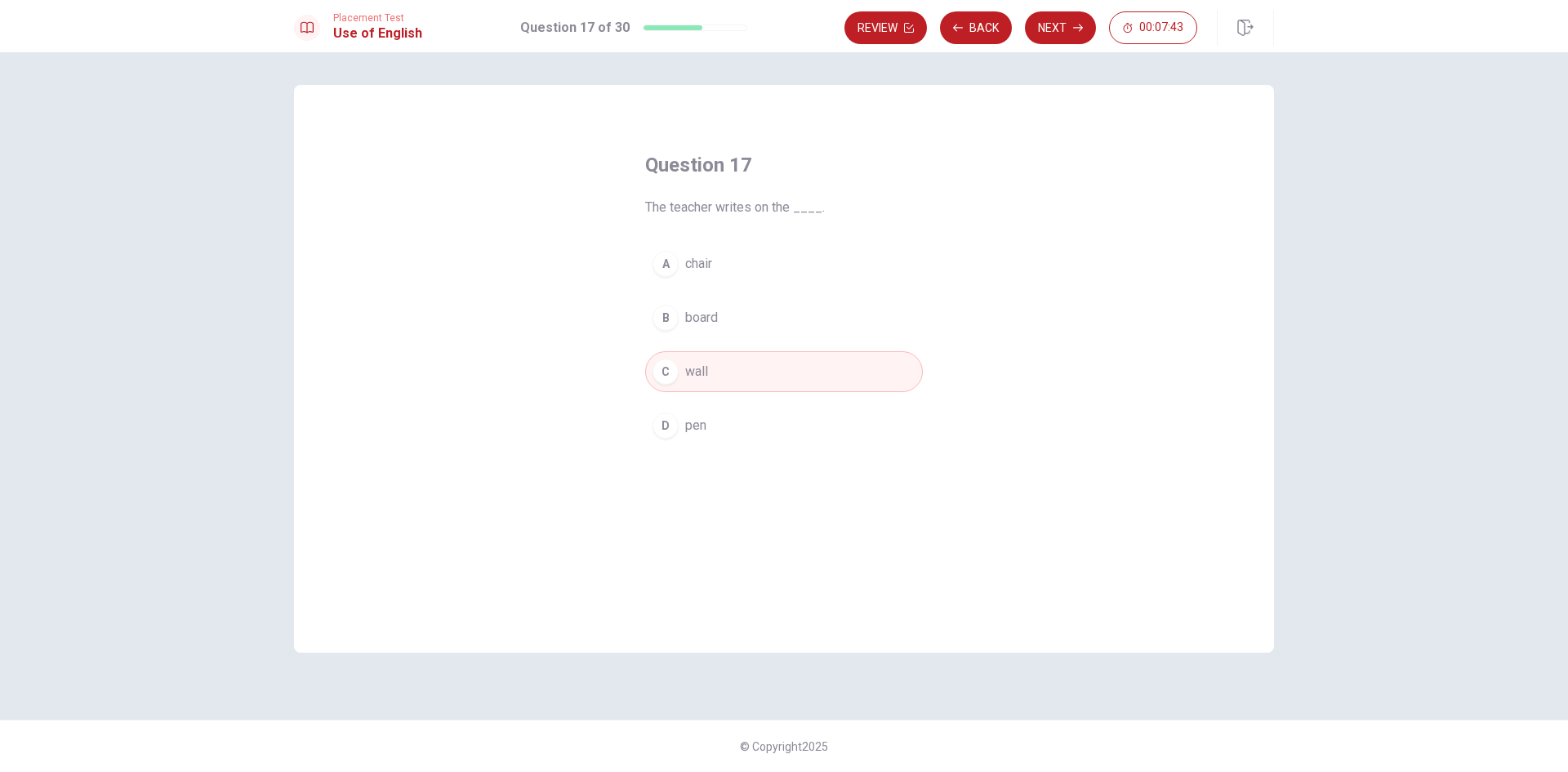
click at [1049, 35] on button "Next" at bounding box center [1060, 28] width 71 height 33
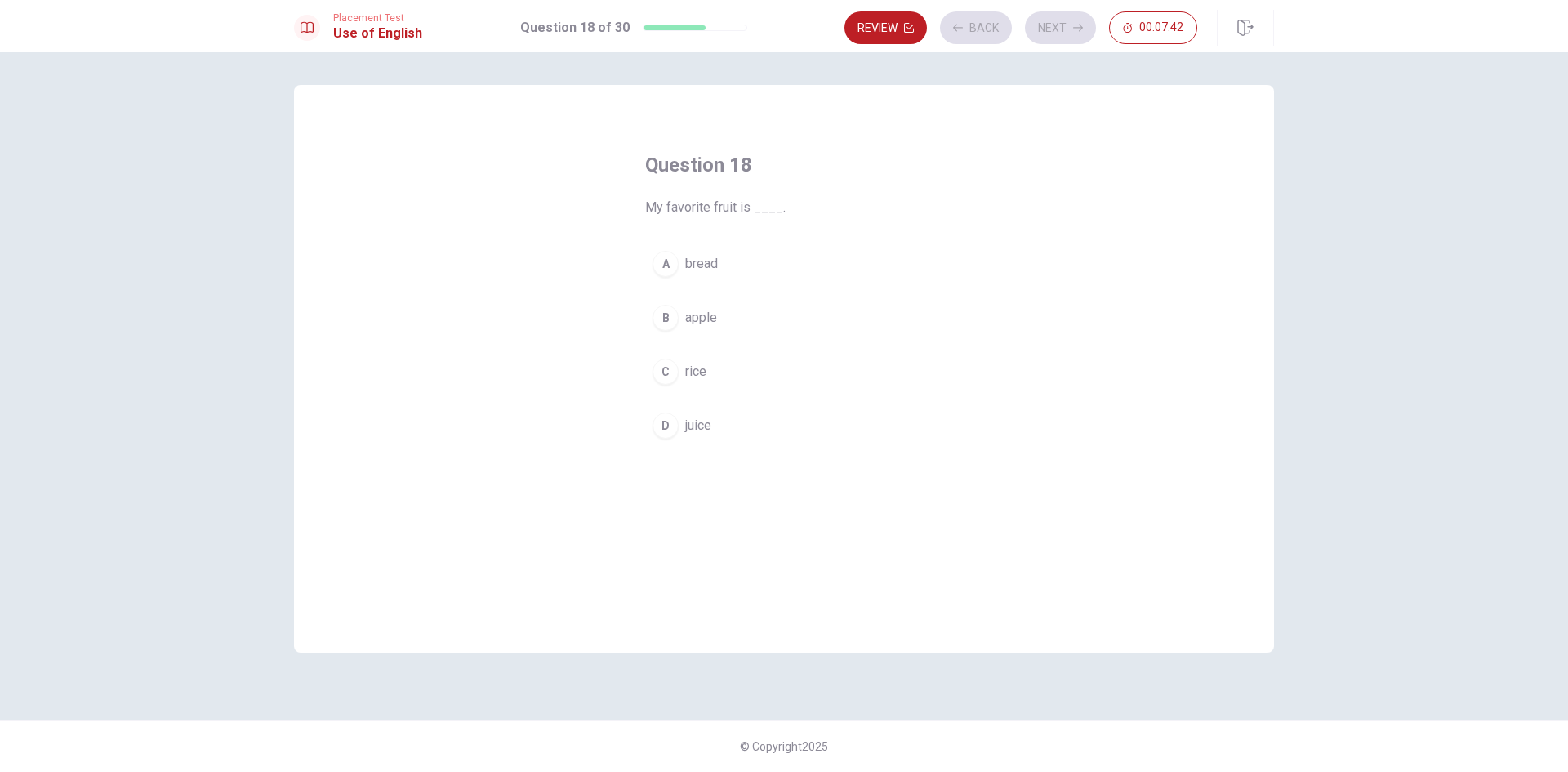
drag, startPoint x: 808, startPoint y: 306, endPoint x: 818, endPoint y: 296, distance: 14.1
click at [808, 306] on button "B apple" at bounding box center [784, 317] width 278 height 40
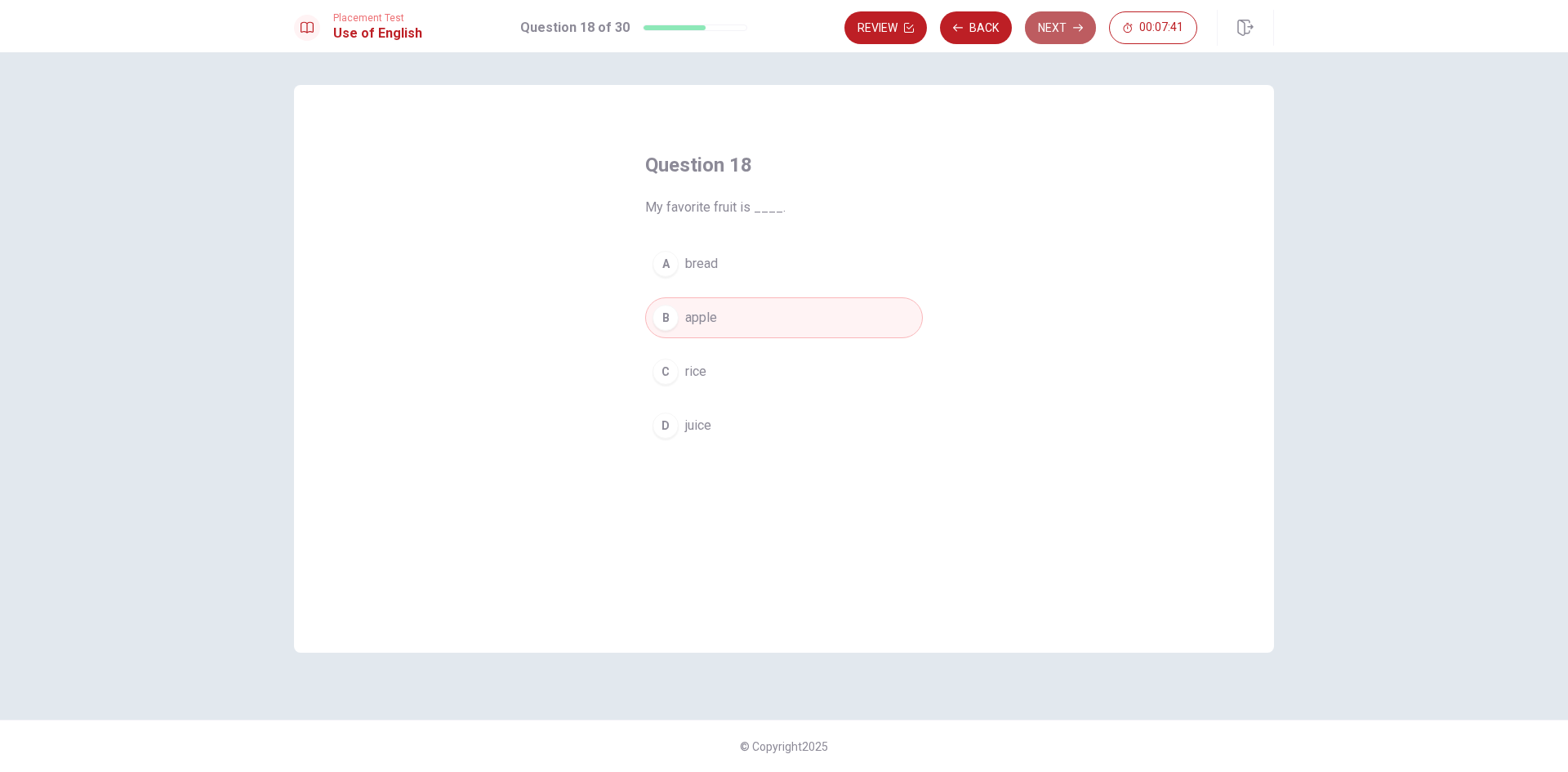
click at [1062, 15] on button "Next" at bounding box center [1060, 28] width 71 height 33
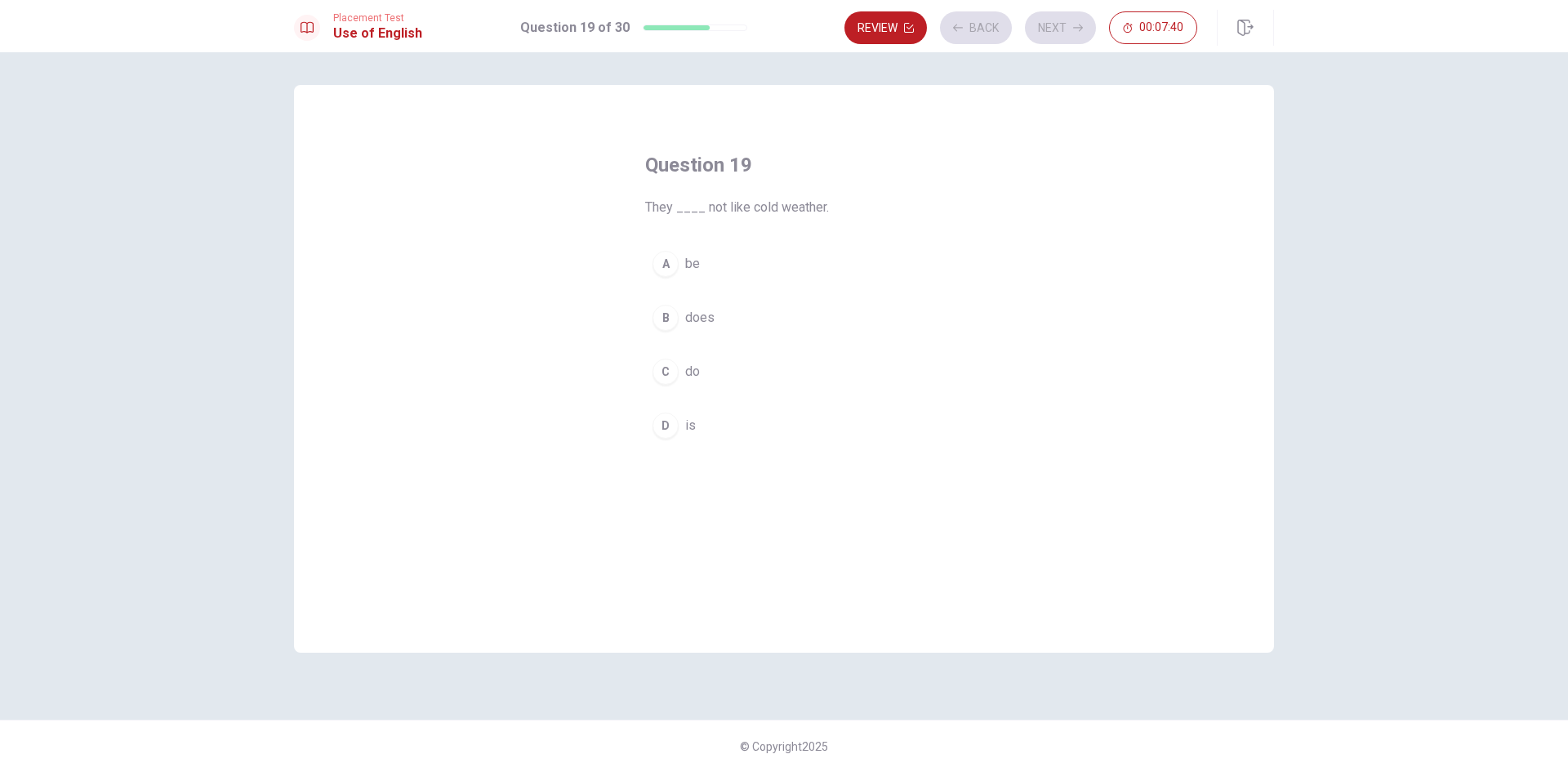
click at [829, 266] on button "A be" at bounding box center [784, 263] width 278 height 40
click at [1066, 16] on button "Next" at bounding box center [1060, 28] width 71 height 33
click at [792, 361] on button "C eating" at bounding box center [784, 371] width 278 height 40
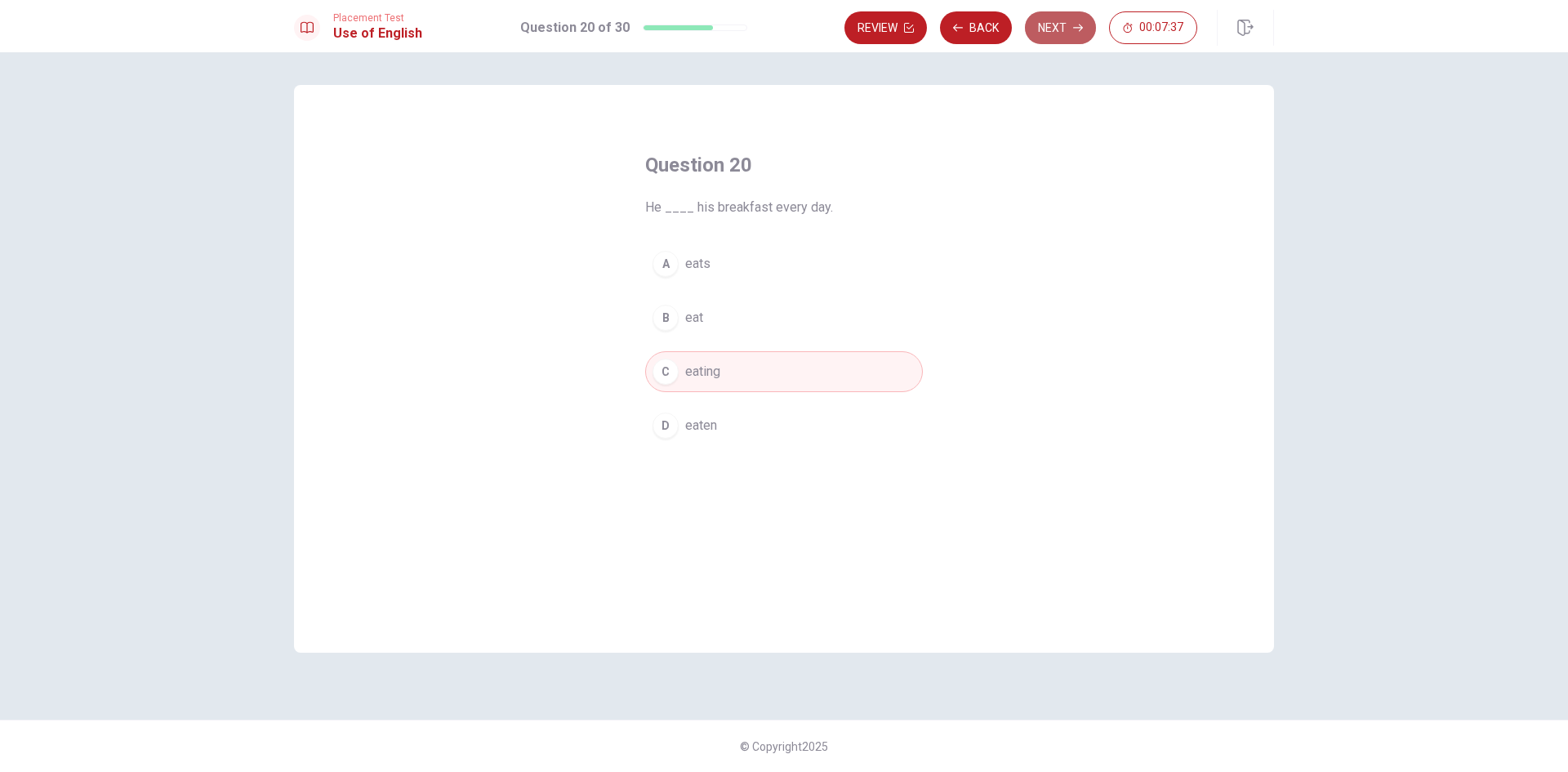
click at [1052, 35] on button "Next" at bounding box center [1060, 28] width 71 height 33
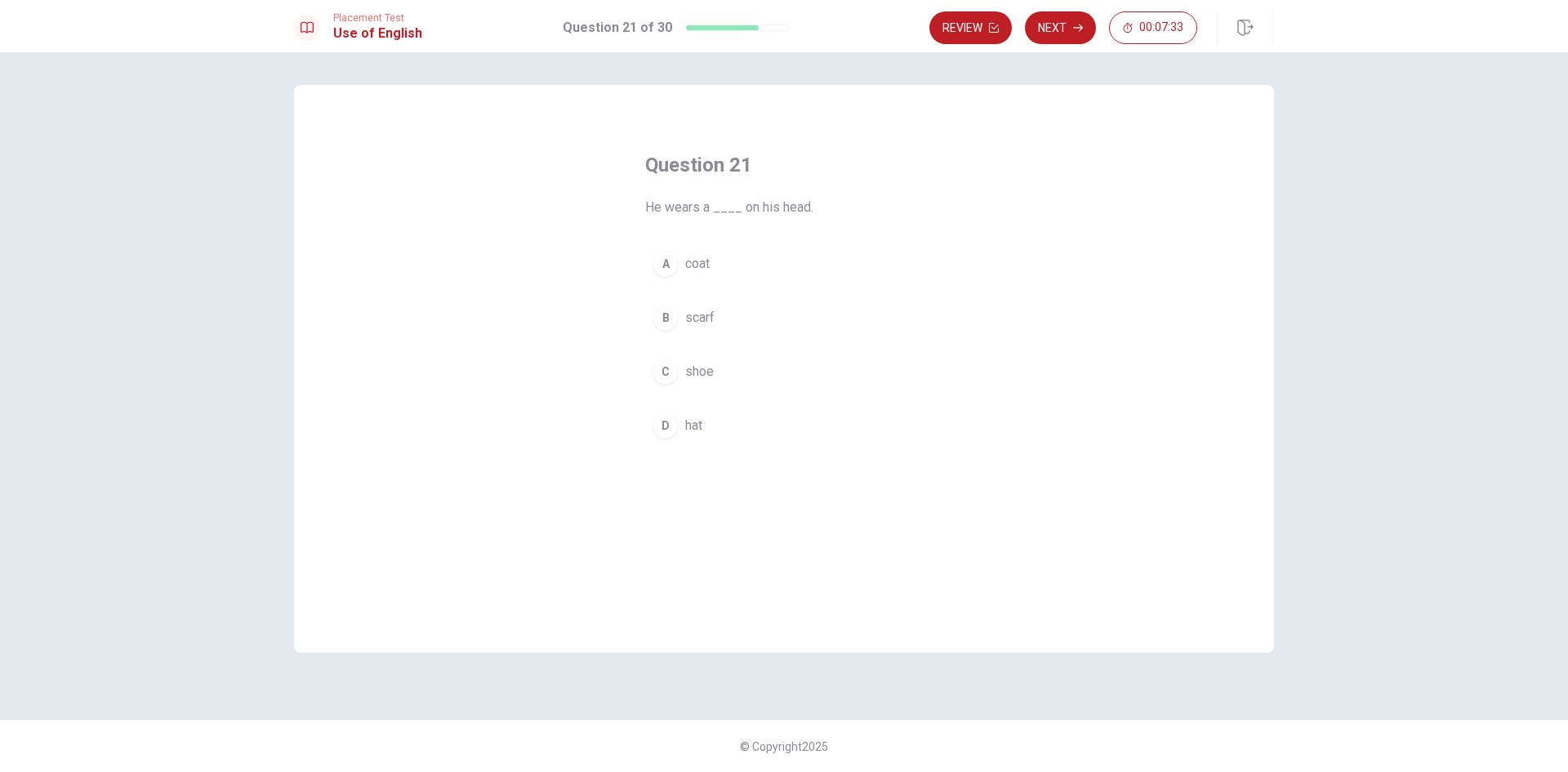
click at [785, 269] on button "A coat" at bounding box center [784, 263] width 278 height 40
drag, startPoint x: 1053, startPoint y: 34, endPoint x: 1046, endPoint y: 61, distance: 27.9
click at [1054, 34] on button "Next" at bounding box center [1060, 28] width 71 height 33
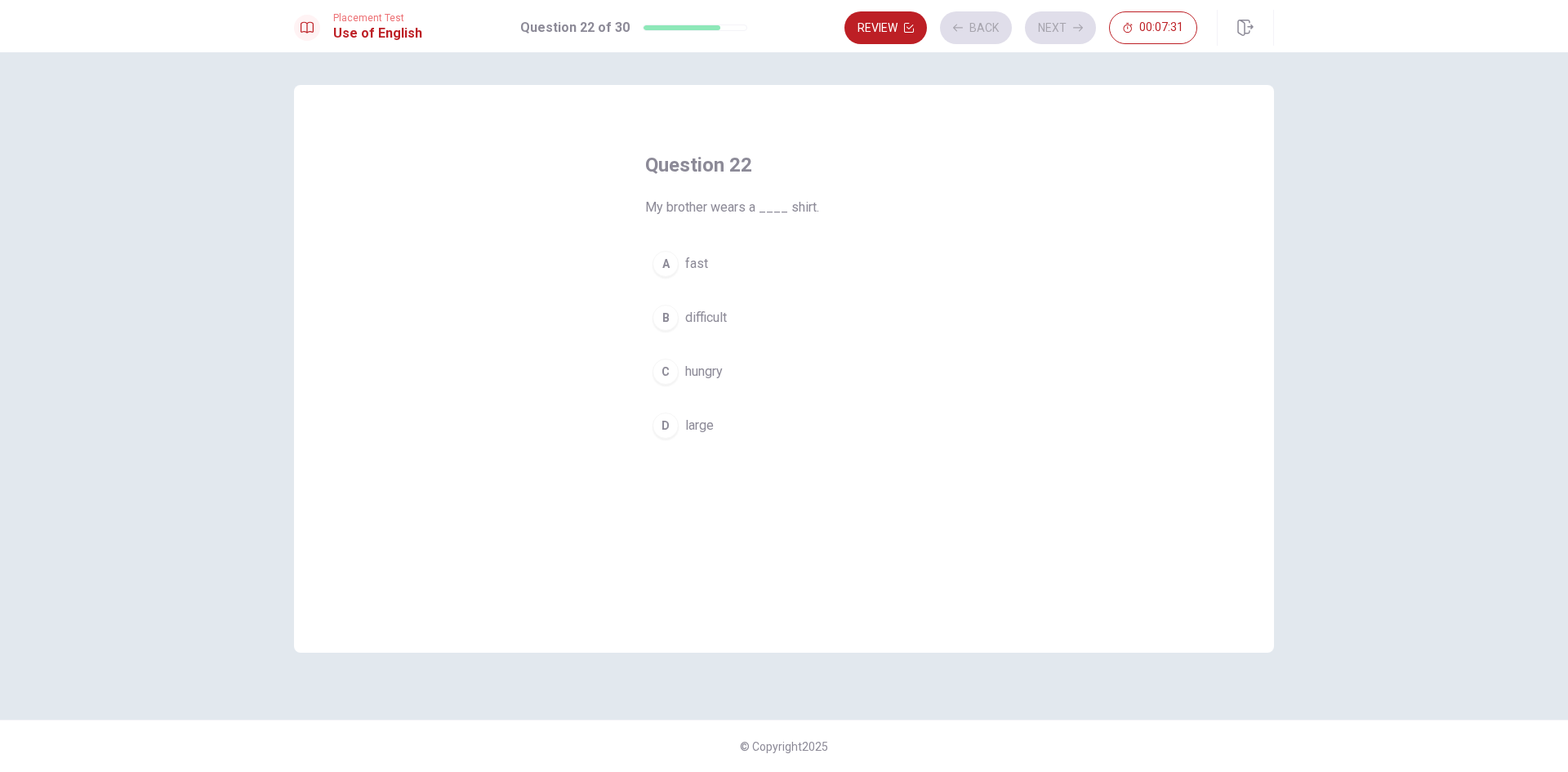
click at [840, 316] on button "B difficult" at bounding box center [784, 317] width 278 height 40
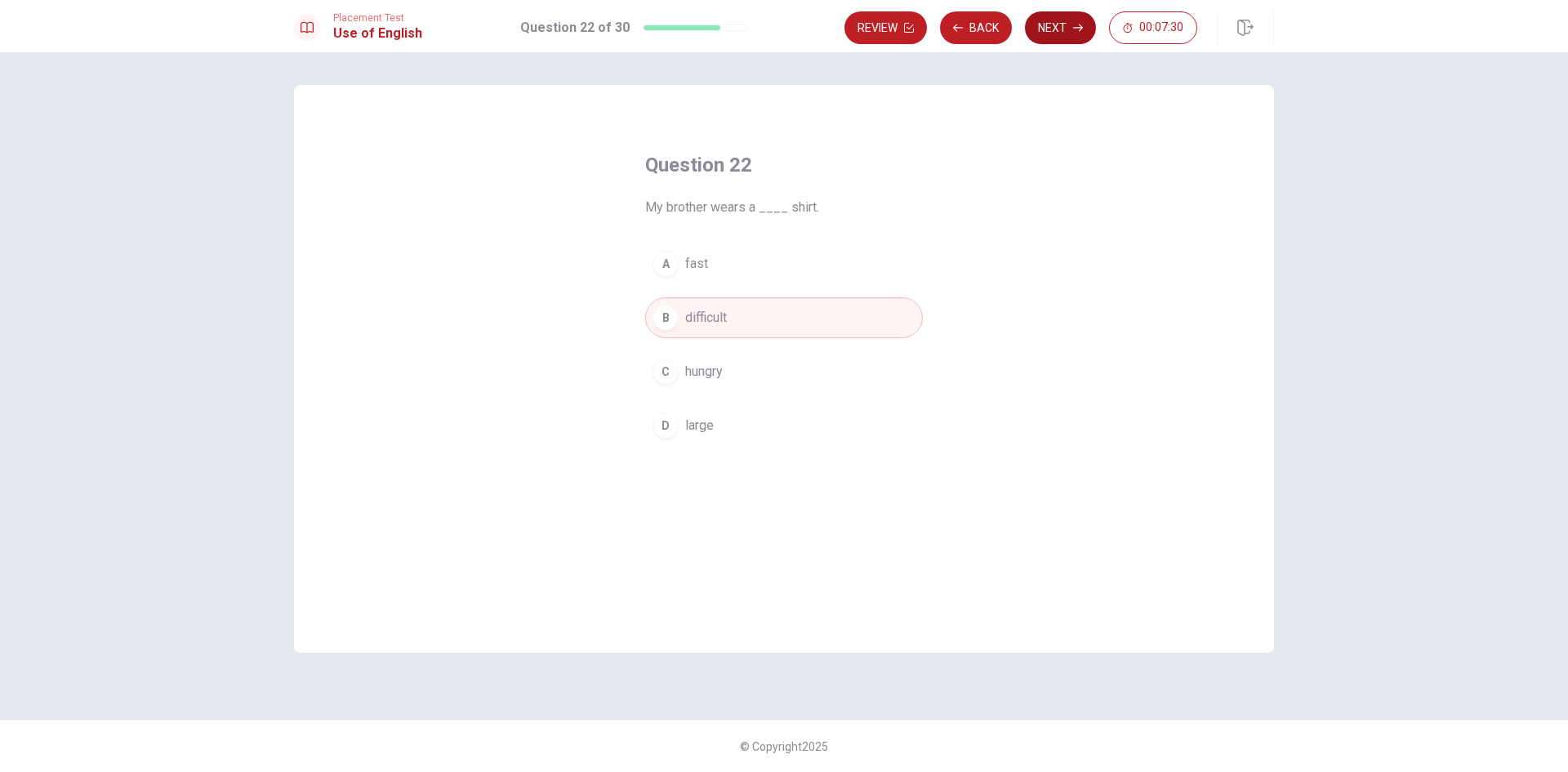
click at [1042, 18] on button "Next" at bounding box center [1060, 28] width 71 height 33
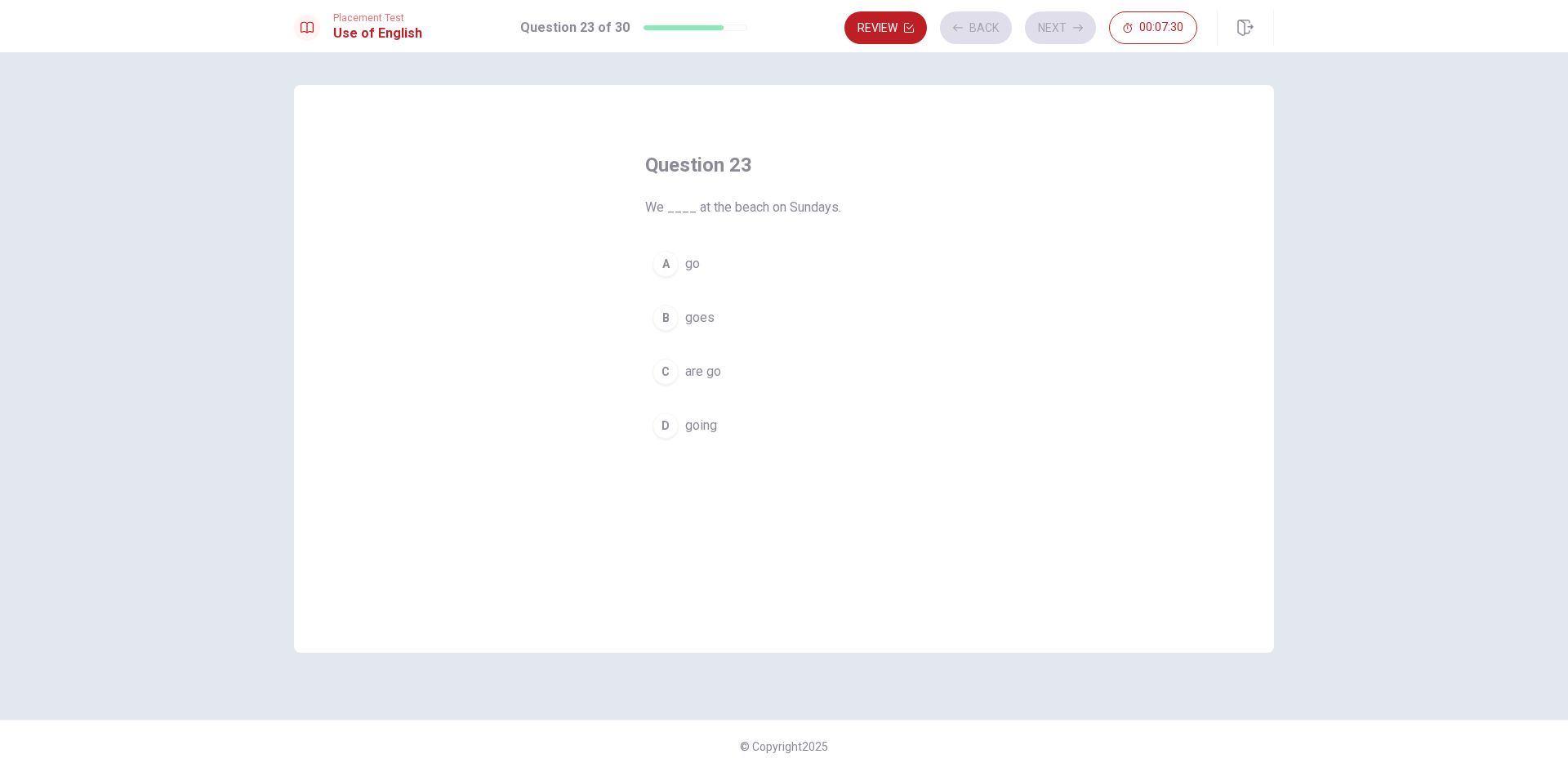
click at [775, 260] on button "A go" at bounding box center [784, 263] width 278 height 40
click at [1062, 27] on button "Next" at bounding box center [1060, 28] width 71 height 33
click at [788, 330] on button "B has" at bounding box center [784, 317] width 278 height 40
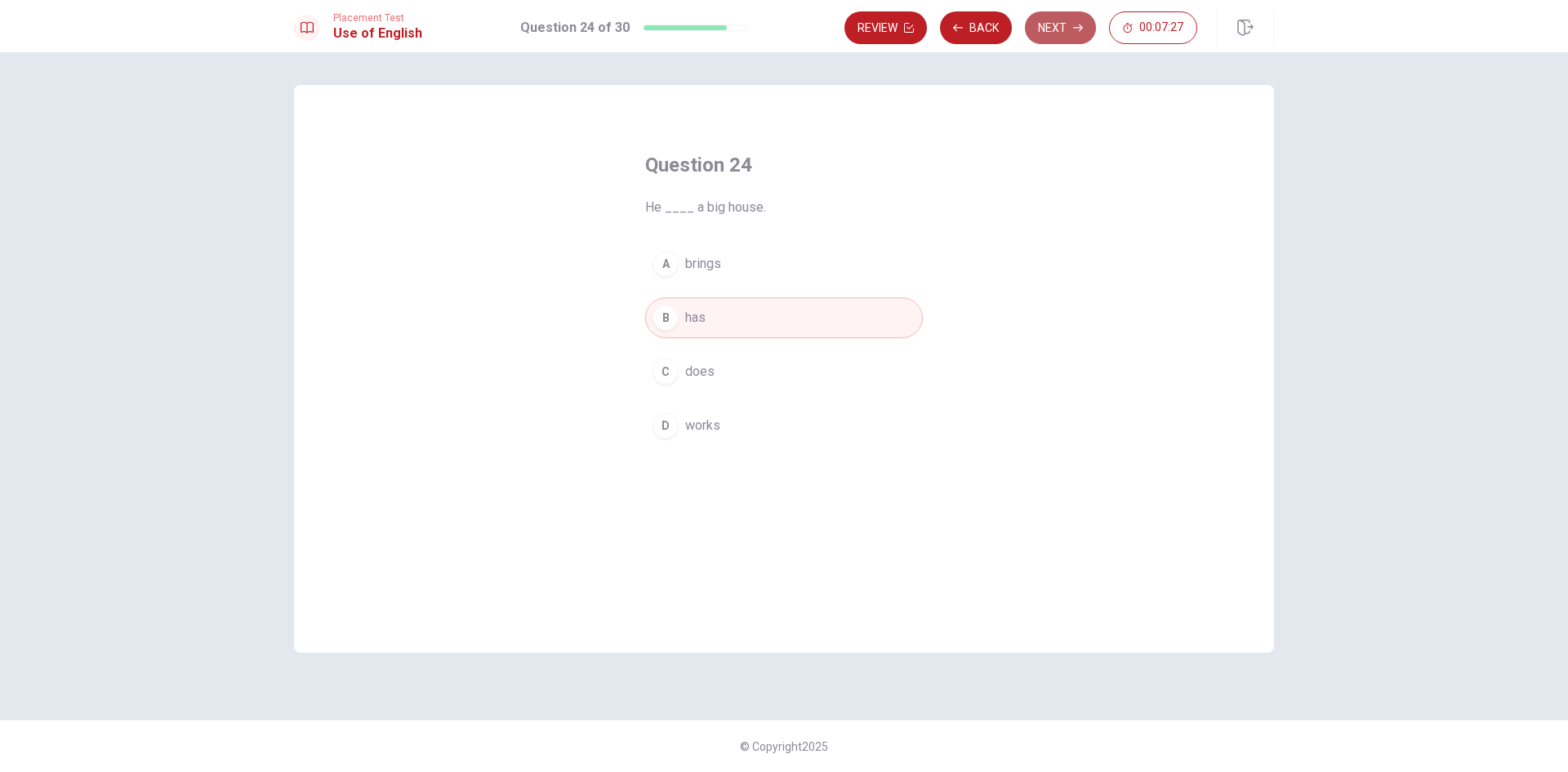
click at [1048, 19] on button "Next" at bounding box center [1060, 28] width 71 height 33
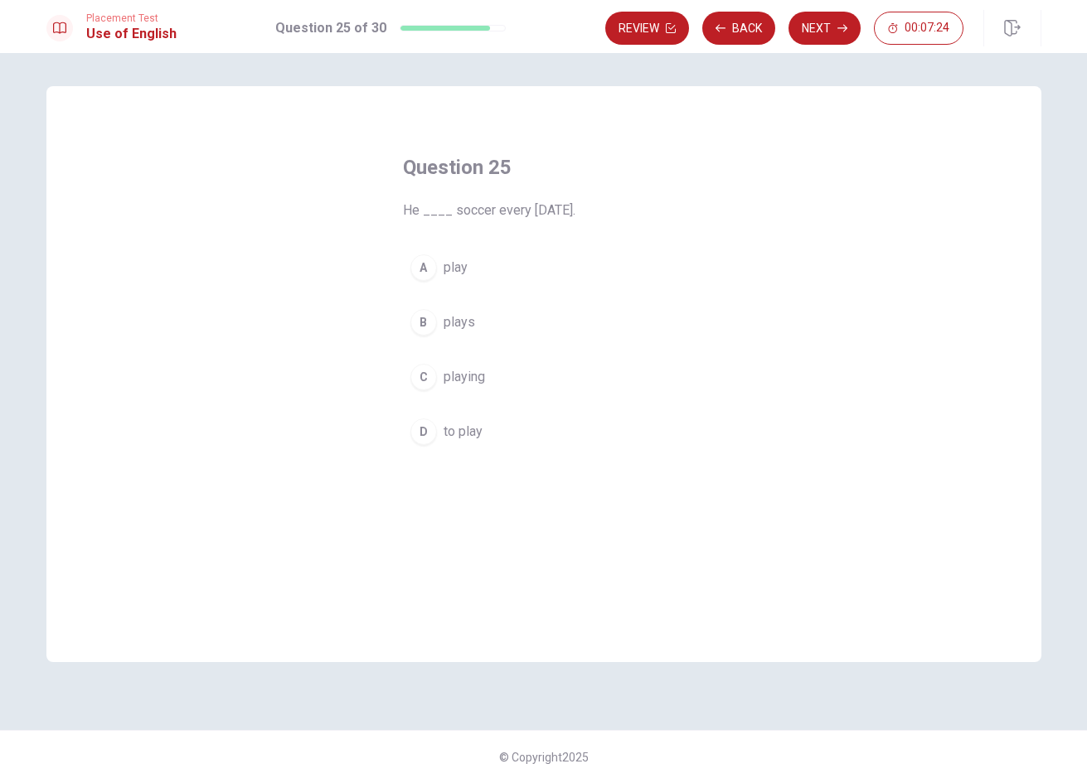
click at [516, 322] on button "B plays" at bounding box center [544, 322] width 282 height 41
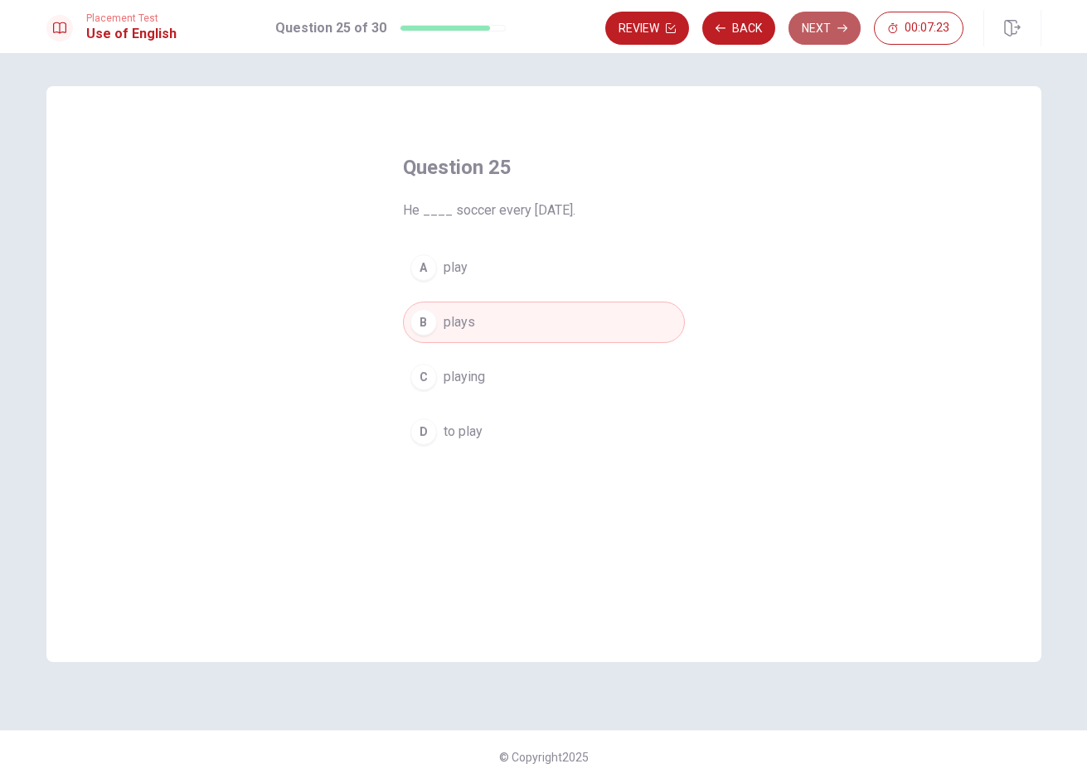
click at [822, 27] on button "Next" at bounding box center [824, 28] width 72 height 33
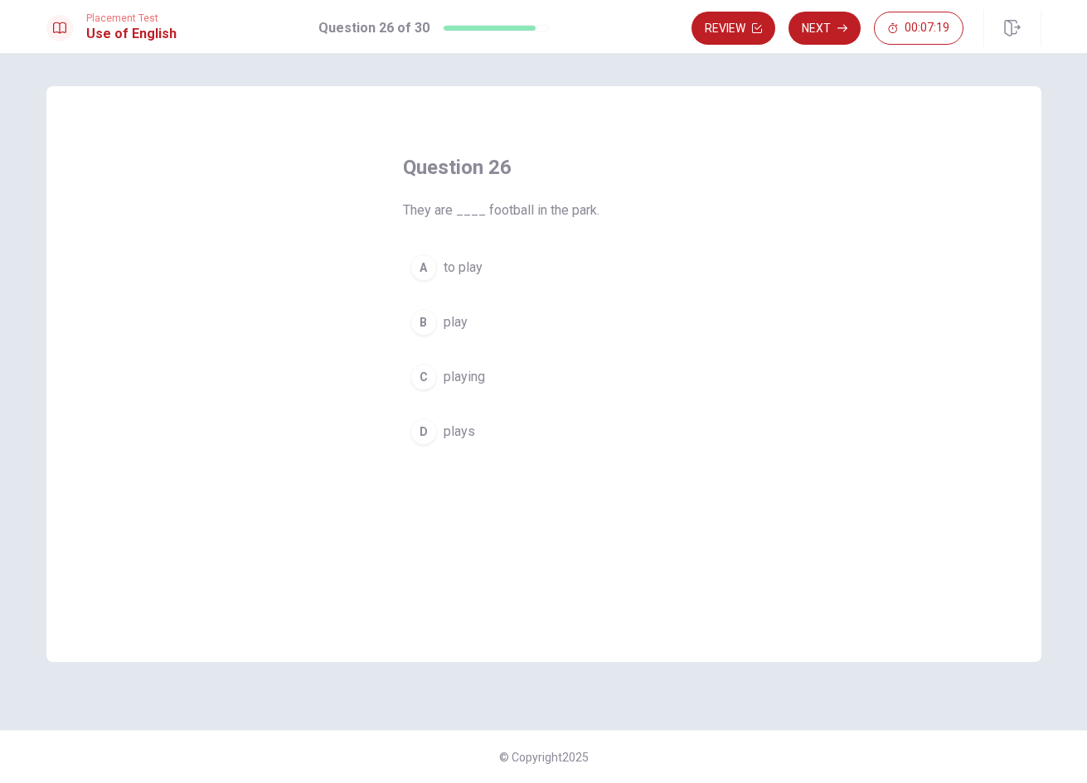
click at [490, 263] on button "A to play" at bounding box center [544, 267] width 282 height 41
drag, startPoint x: 828, startPoint y: 27, endPoint x: 773, endPoint y: 133, distance: 118.6
click at [827, 27] on button "Next" at bounding box center [824, 28] width 72 height 33
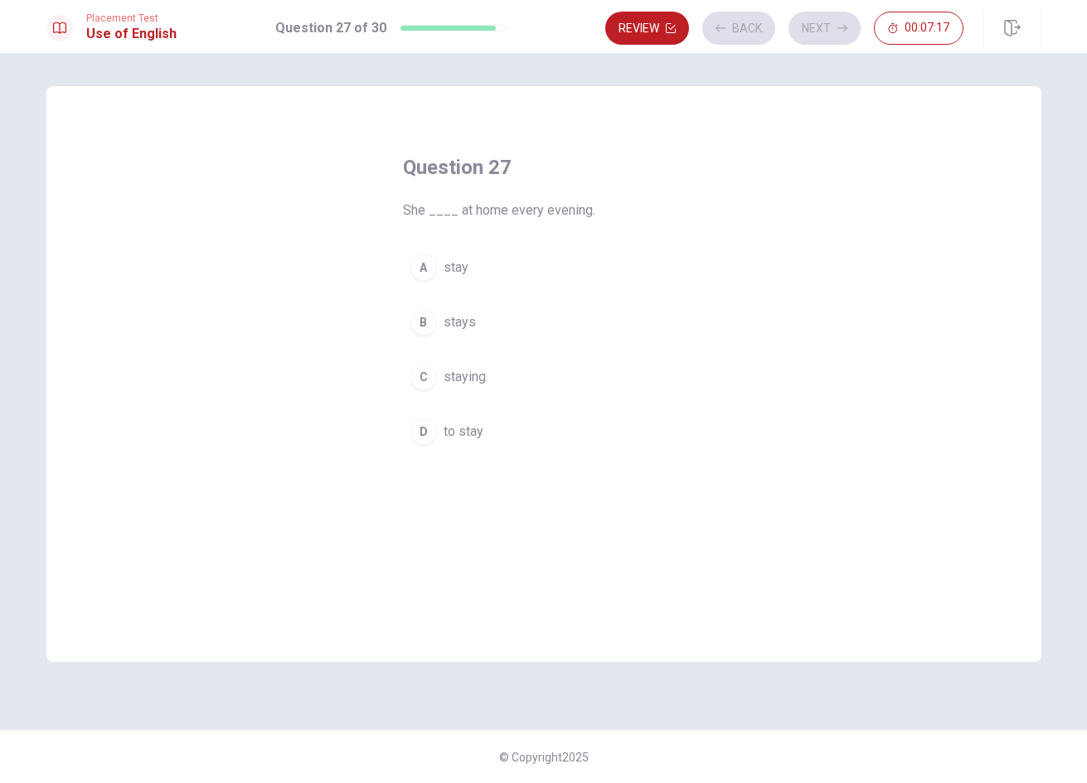
click at [554, 385] on button "C staying" at bounding box center [544, 376] width 282 height 41
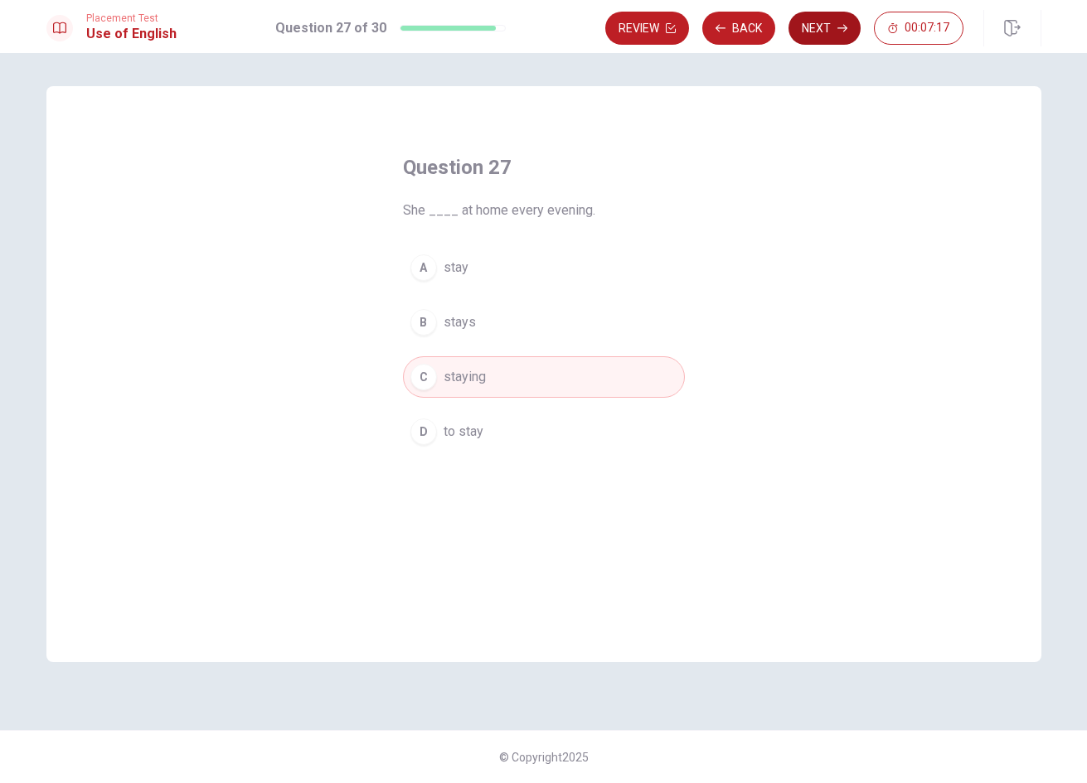
click at [832, 35] on button "Next" at bounding box center [824, 28] width 72 height 33
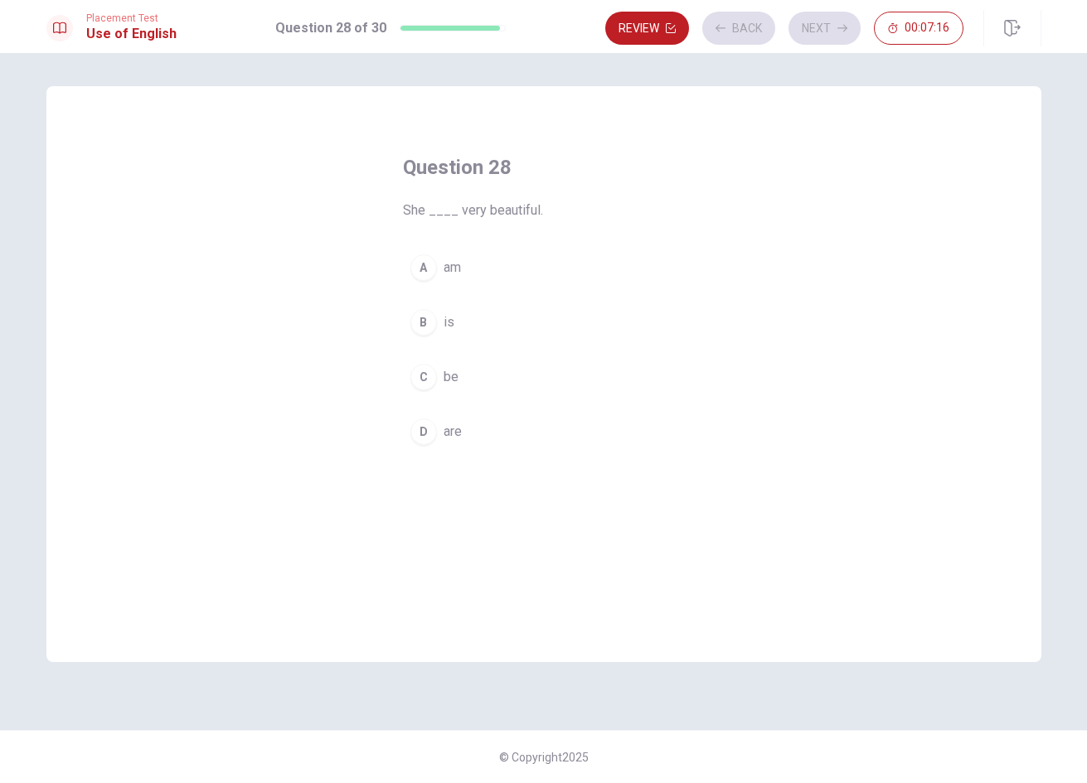
drag, startPoint x: 634, startPoint y: 323, endPoint x: 660, endPoint y: 303, distance: 32.5
click at [634, 322] on button "B is" at bounding box center [544, 322] width 282 height 41
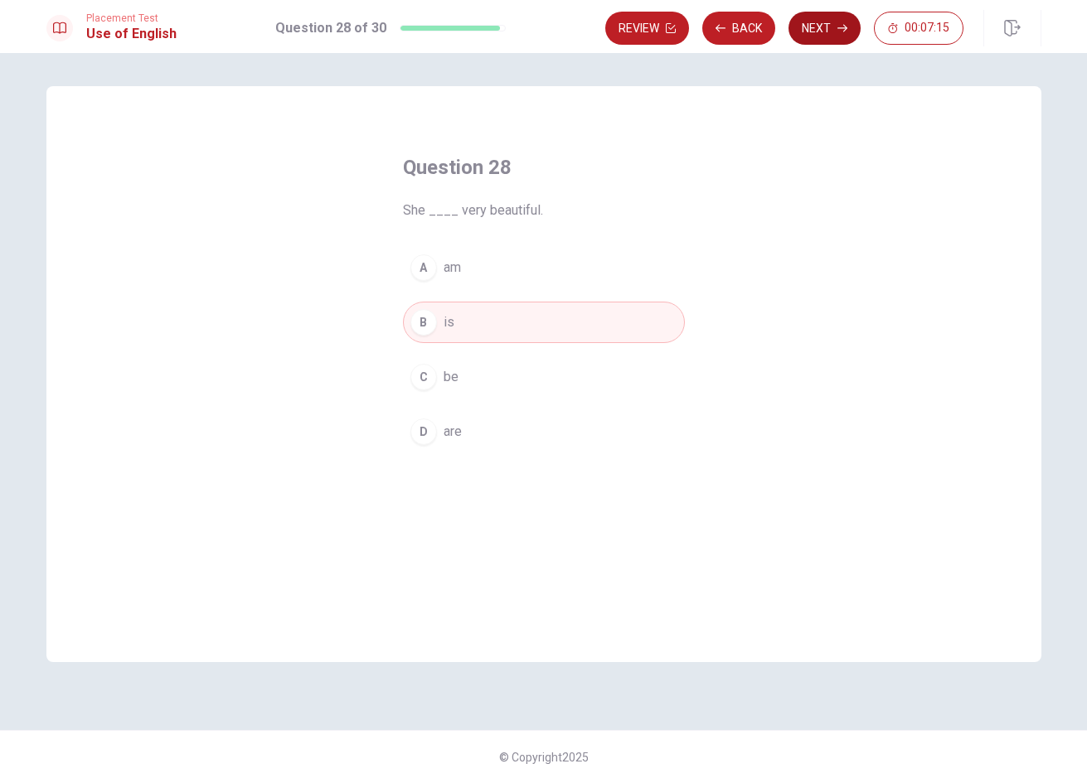
click at [819, 31] on button "Next" at bounding box center [824, 28] width 72 height 33
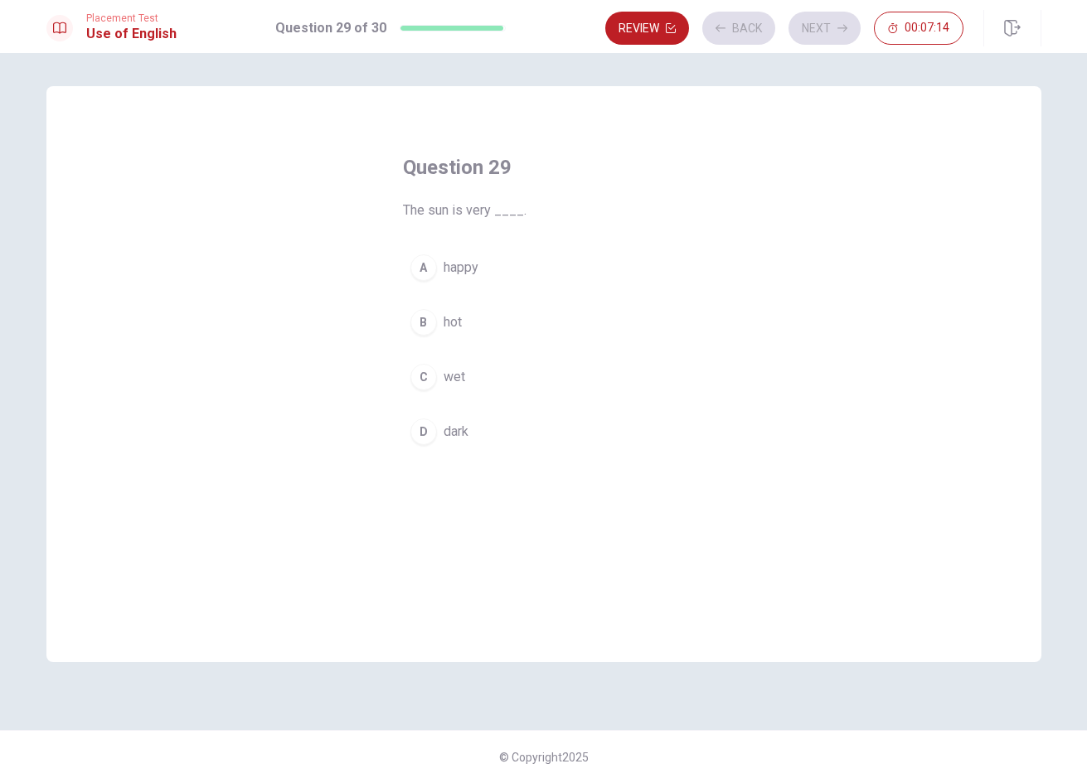
click at [660, 270] on button "A happy" at bounding box center [544, 267] width 282 height 41
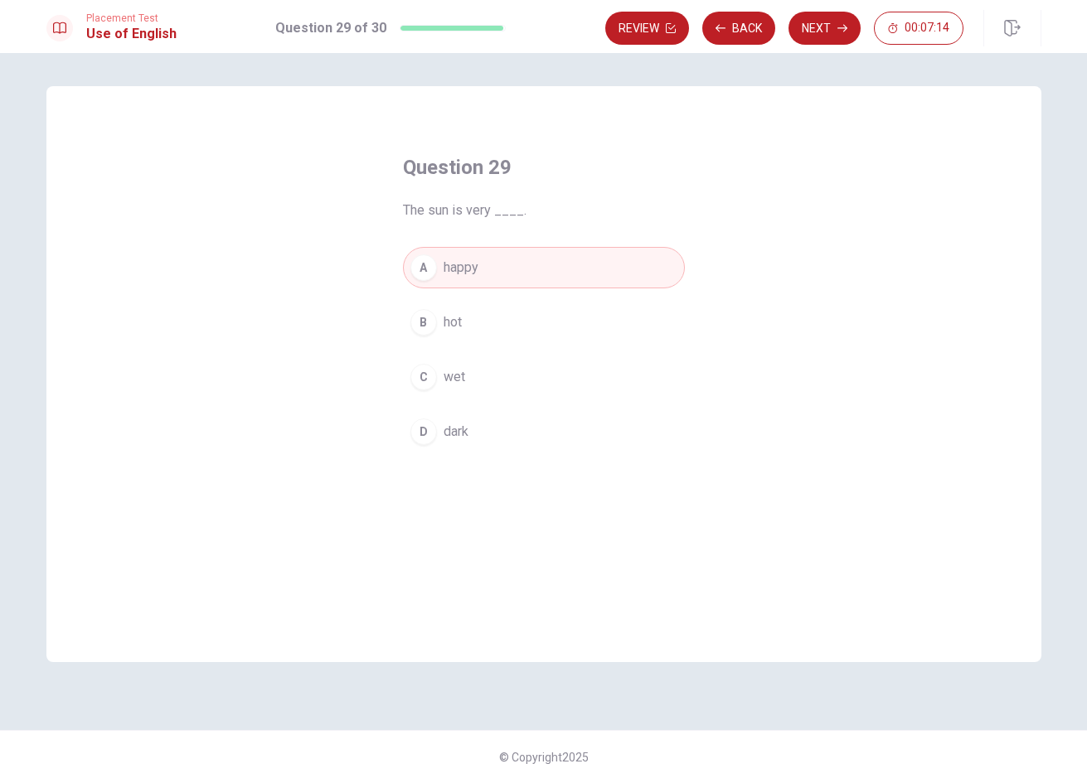
drag, startPoint x: 838, startPoint y: 40, endPoint x: 718, endPoint y: 162, distance: 171.1
click at [838, 39] on button "Next" at bounding box center [824, 28] width 72 height 33
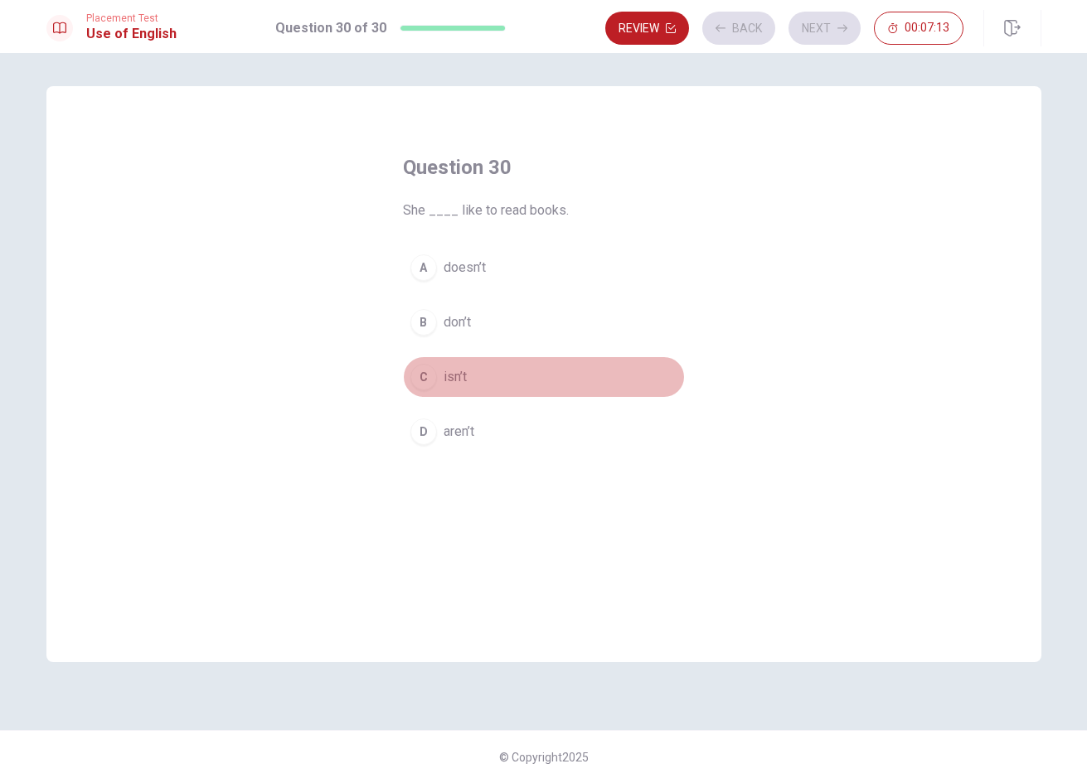
click at [656, 368] on button "C isn’t" at bounding box center [544, 376] width 282 height 41
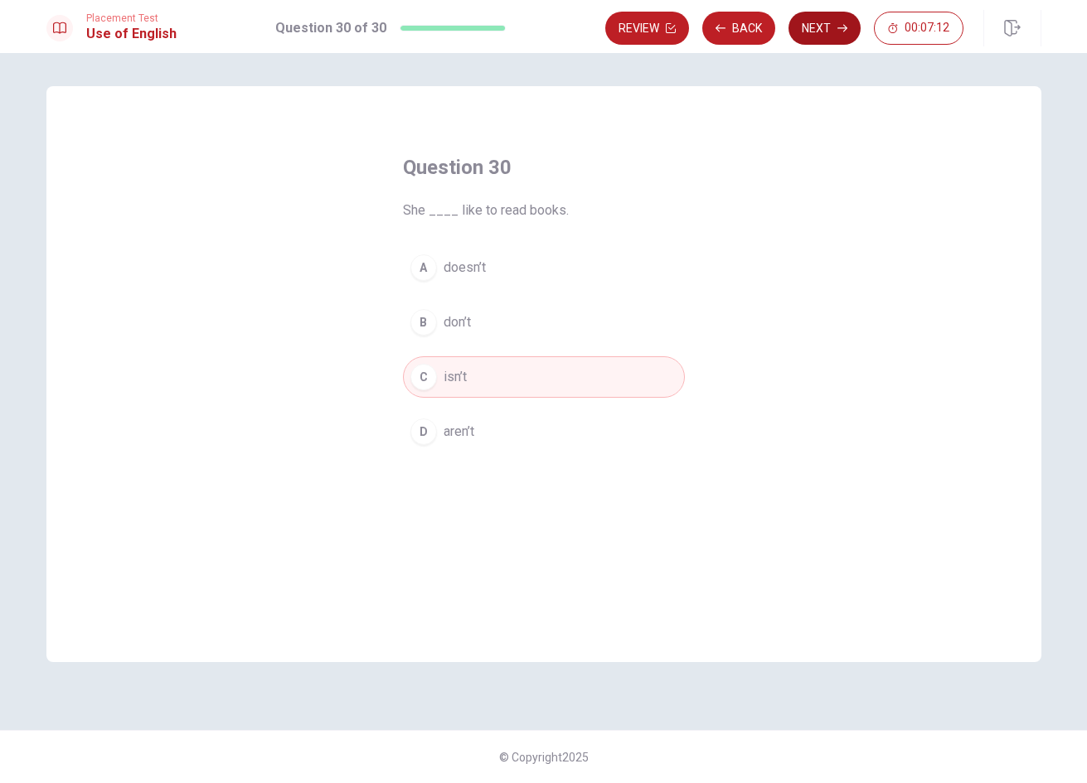
click at [814, 31] on button "Next" at bounding box center [824, 28] width 72 height 33
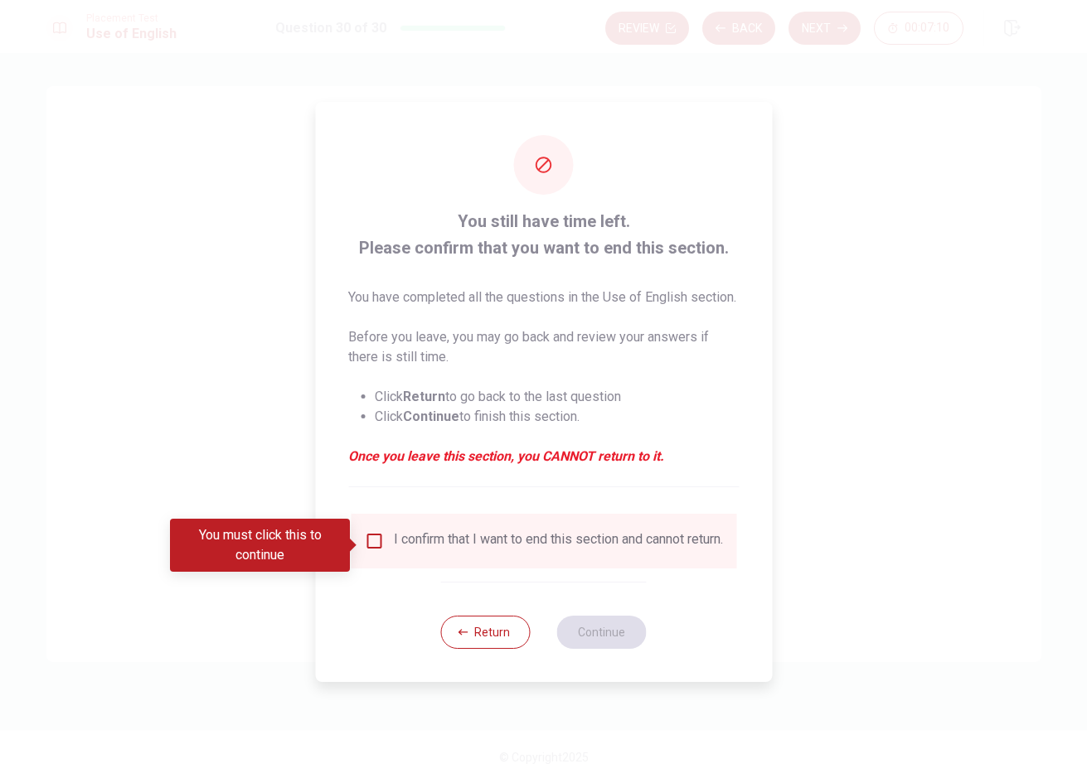
click at [379, 549] on input "You must click this to continue" at bounding box center [374, 541] width 20 height 20
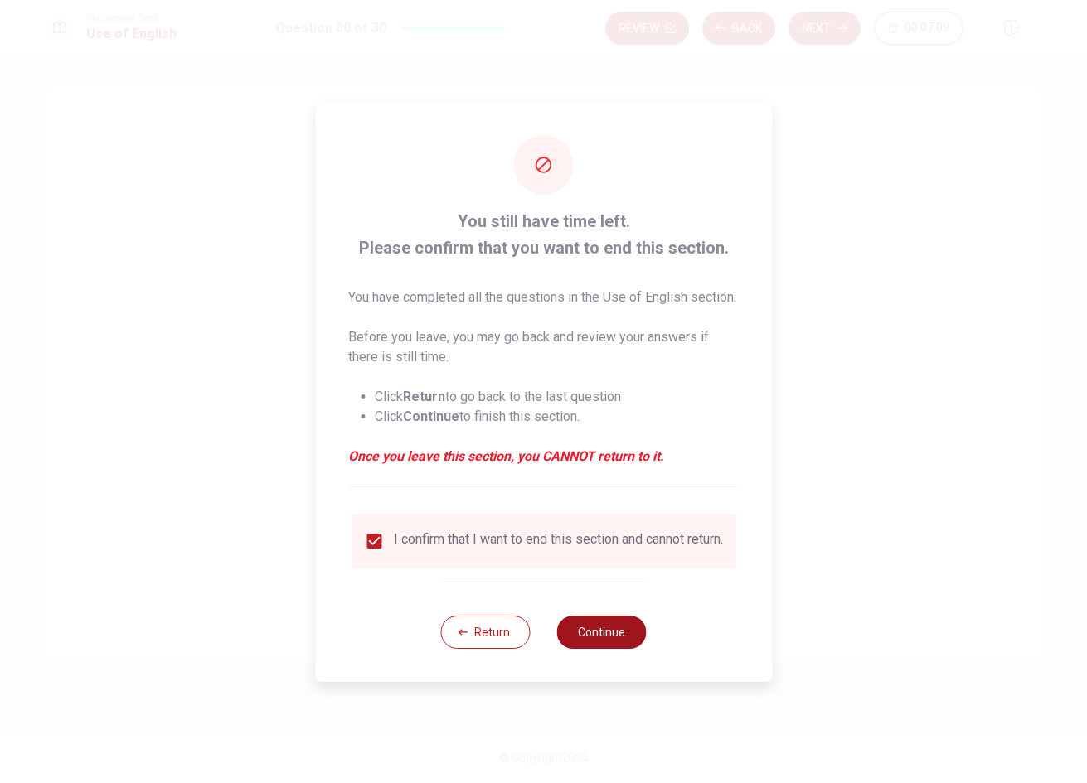
click at [567, 637] on button "Continue" at bounding box center [602, 632] width 90 height 33
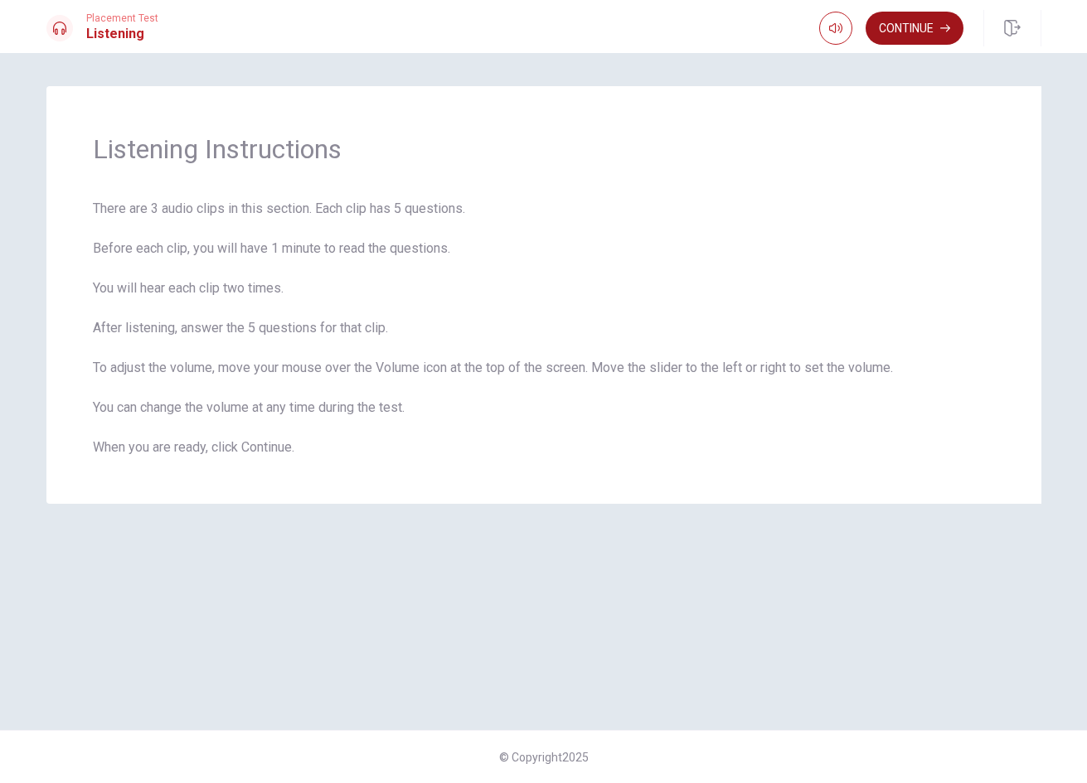
click at [894, 29] on button "Continue" at bounding box center [914, 28] width 98 height 33
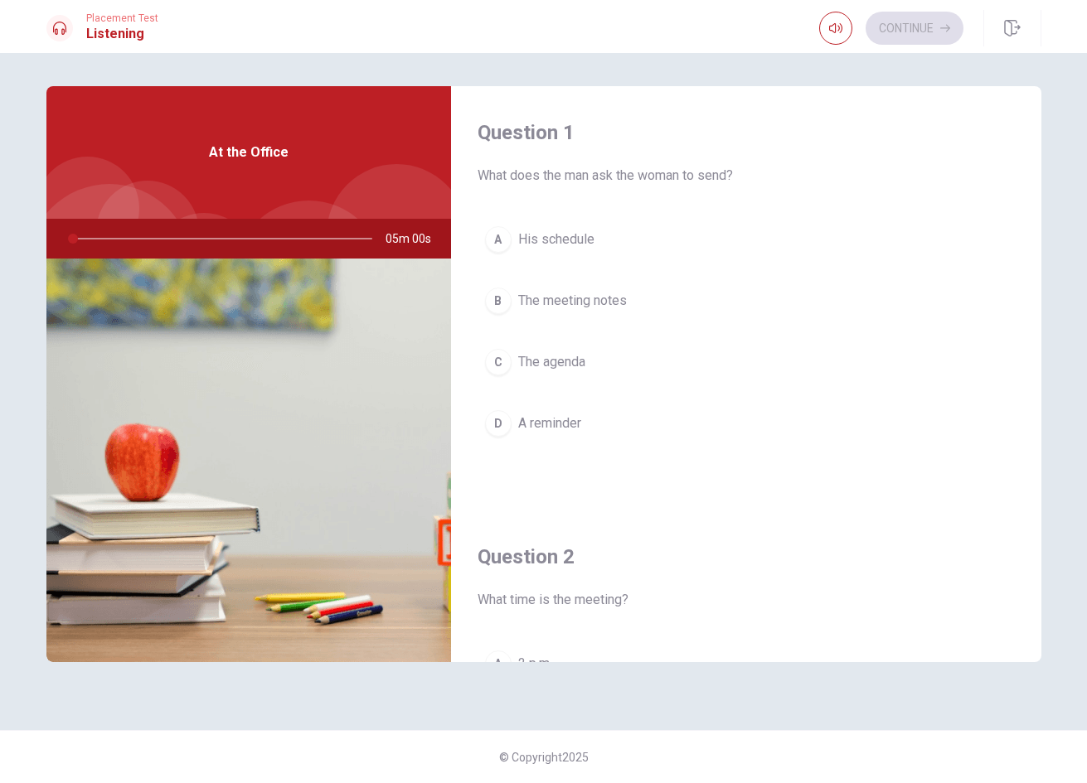
click at [648, 296] on button "B The meeting notes" at bounding box center [745, 300] width 537 height 41
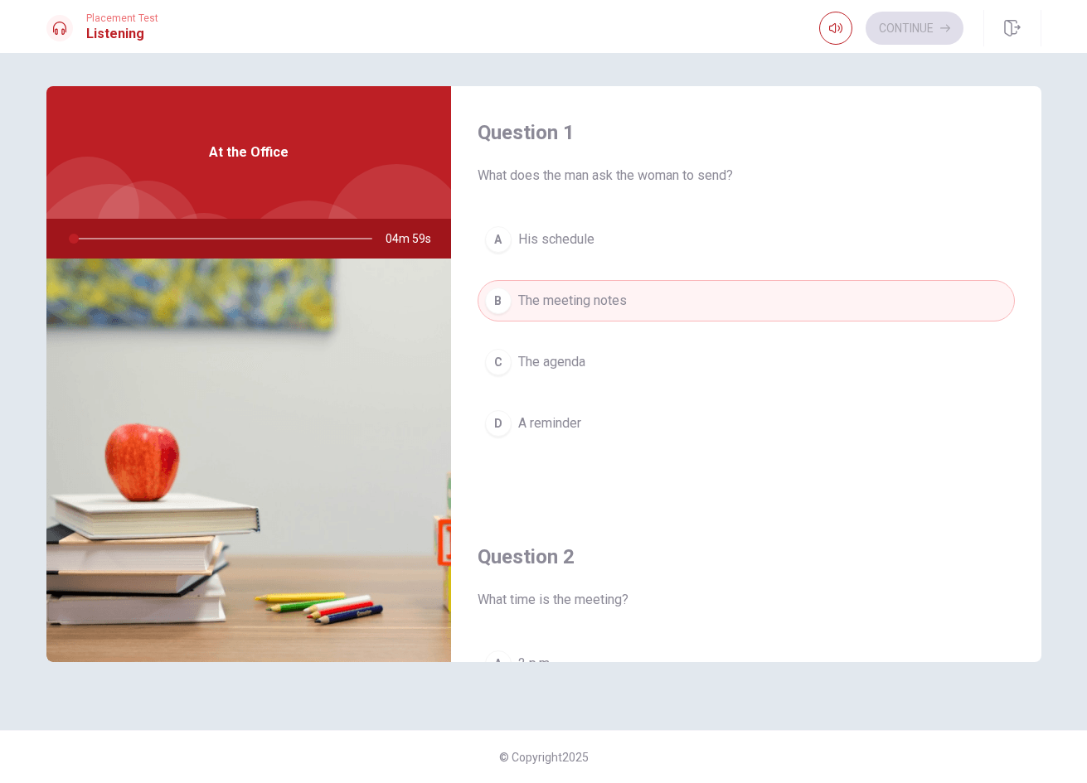
scroll to position [414, 0]
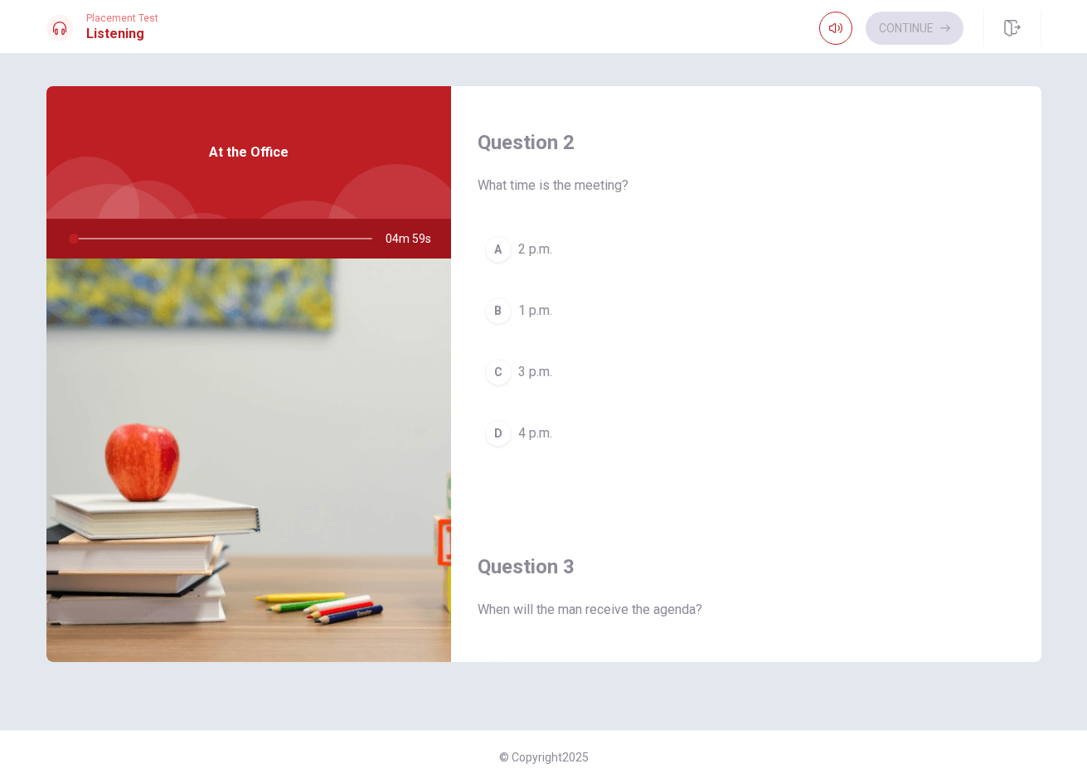
click at [607, 294] on button "B 1 p.m." at bounding box center [745, 310] width 537 height 41
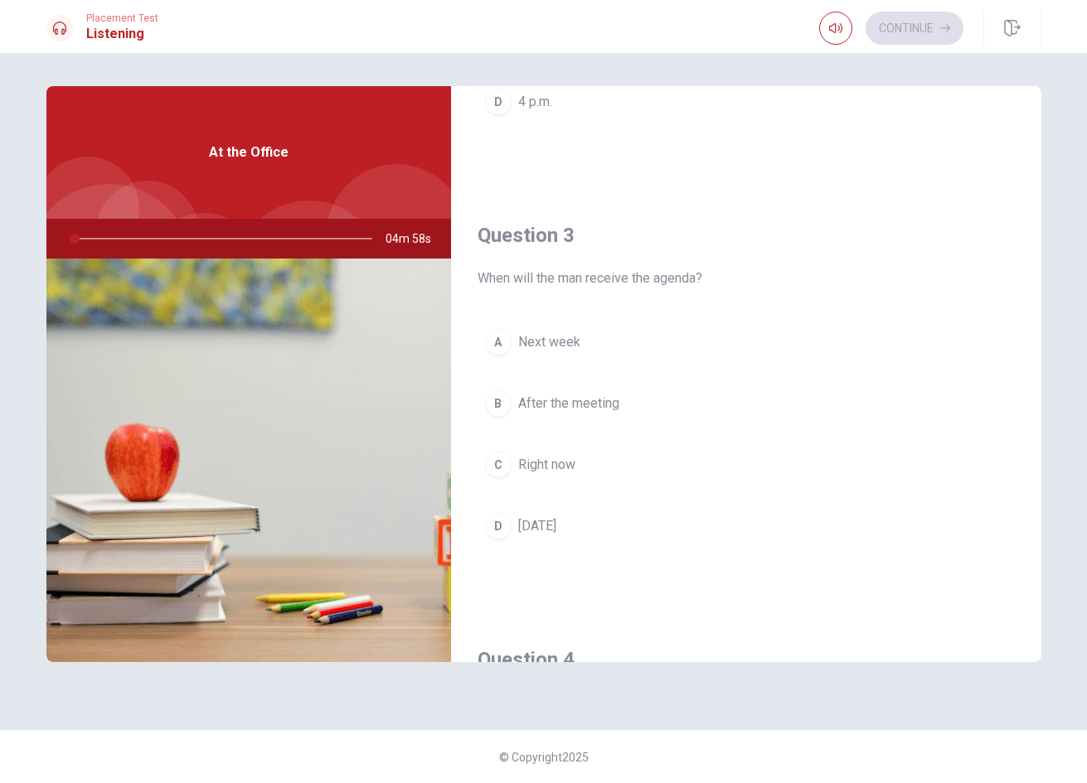
click at [578, 341] on span "Next week" at bounding box center [549, 342] width 62 height 20
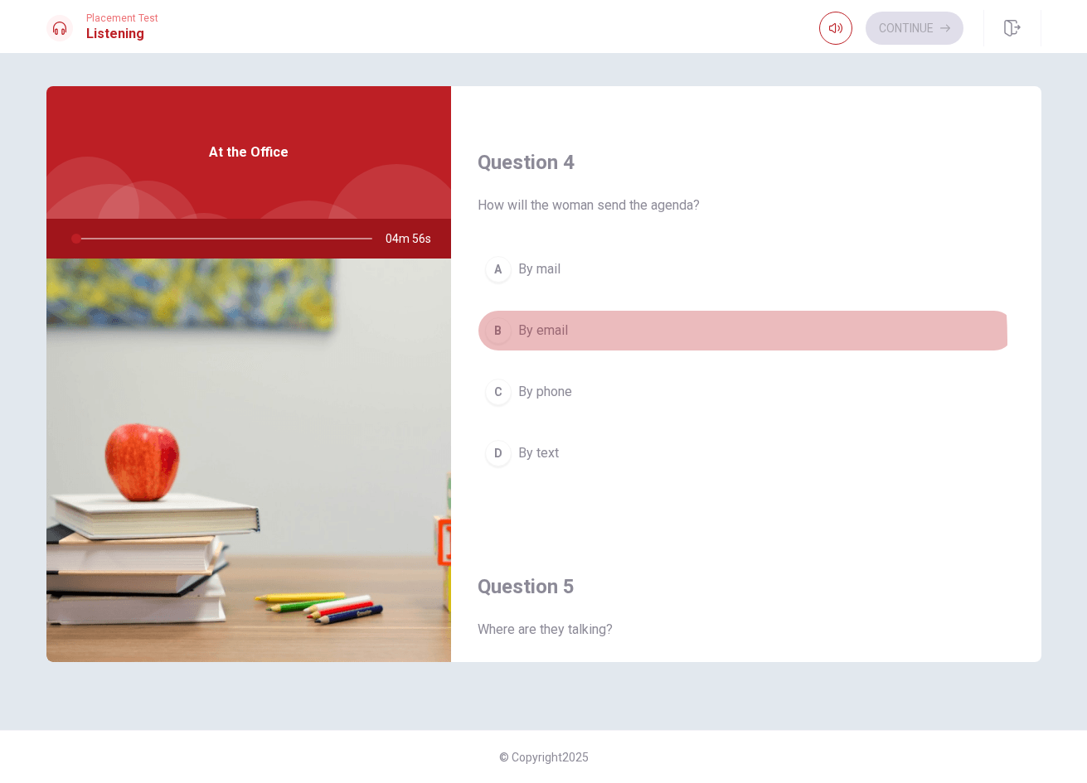
click at [578, 341] on button "B By email" at bounding box center [745, 330] width 537 height 41
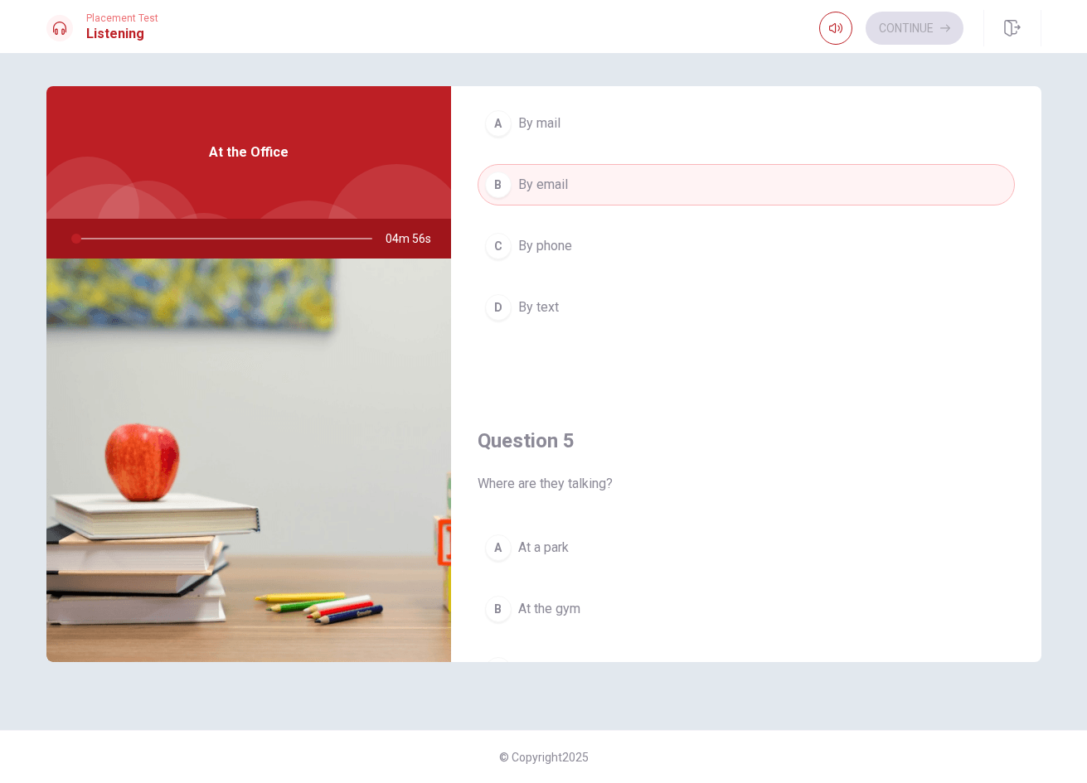
scroll to position [1546, 0]
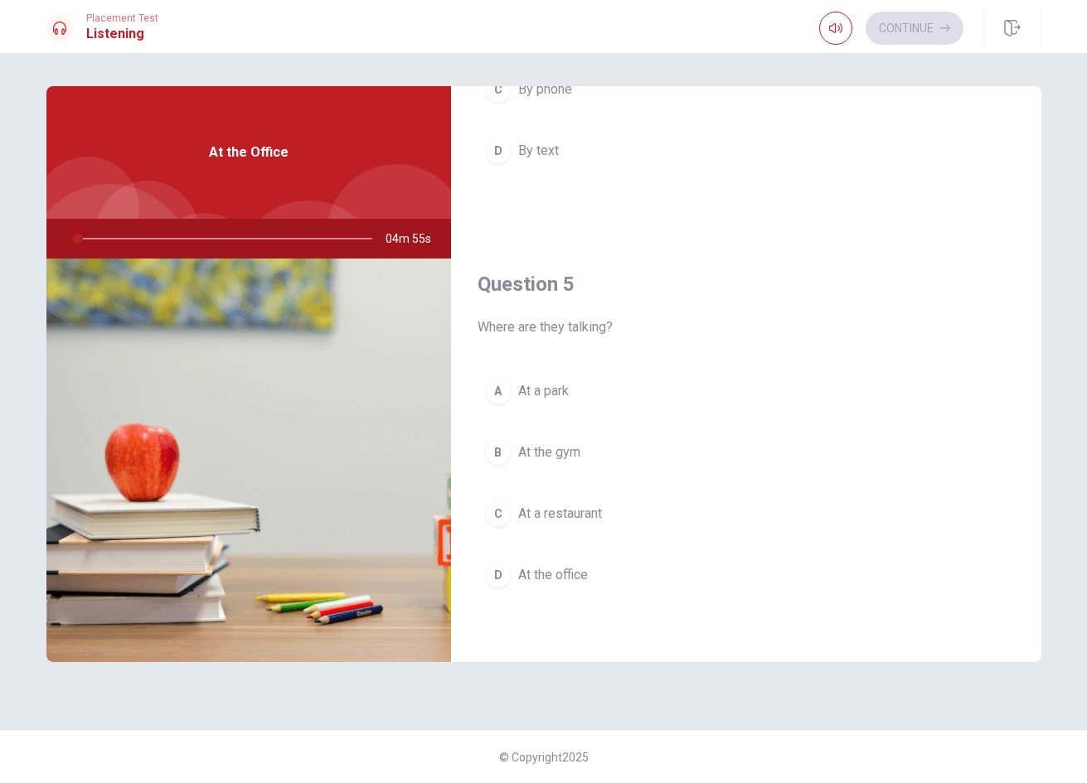
drag, startPoint x: 582, startPoint y: 378, endPoint x: 591, endPoint y: 366, distance: 14.8
click at [582, 379] on button "A At a park" at bounding box center [745, 390] width 537 height 41
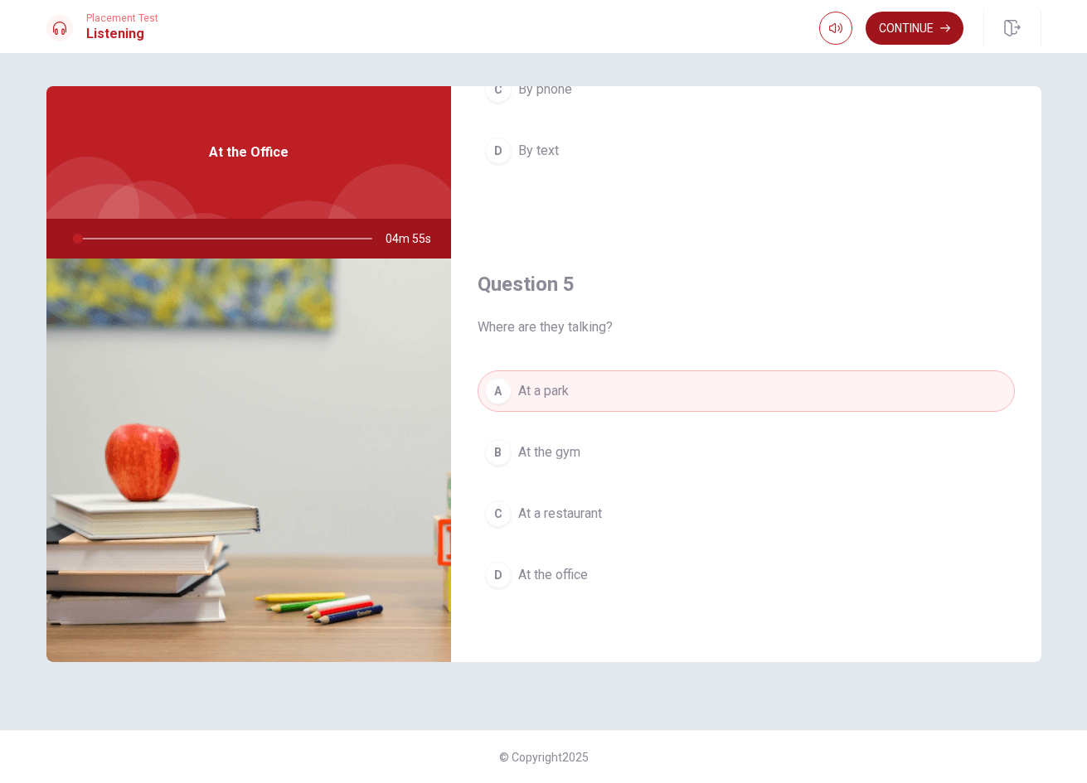
click at [912, 36] on button "Continue" at bounding box center [914, 28] width 98 height 33
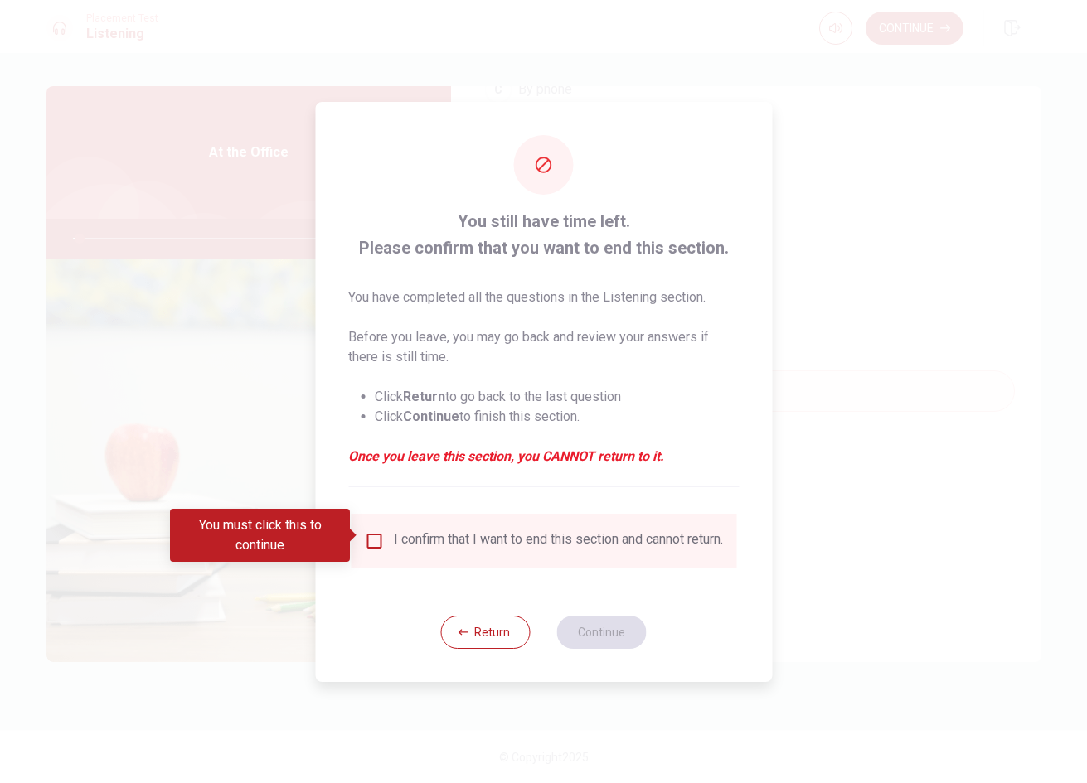
click at [370, 534] on input "You must click this to continue" at bounding box center [374, 541] width 20 height 20
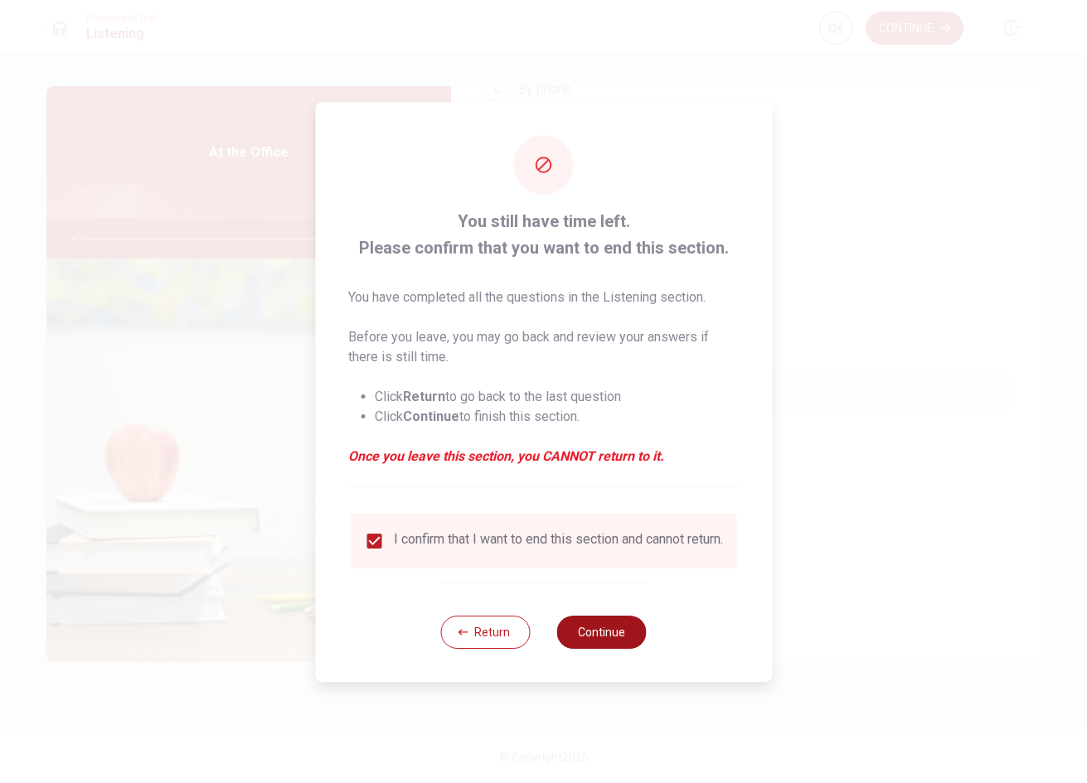
click at [603, 634] on button "Continue" at bounding box center [602, 632] width 90 height 33
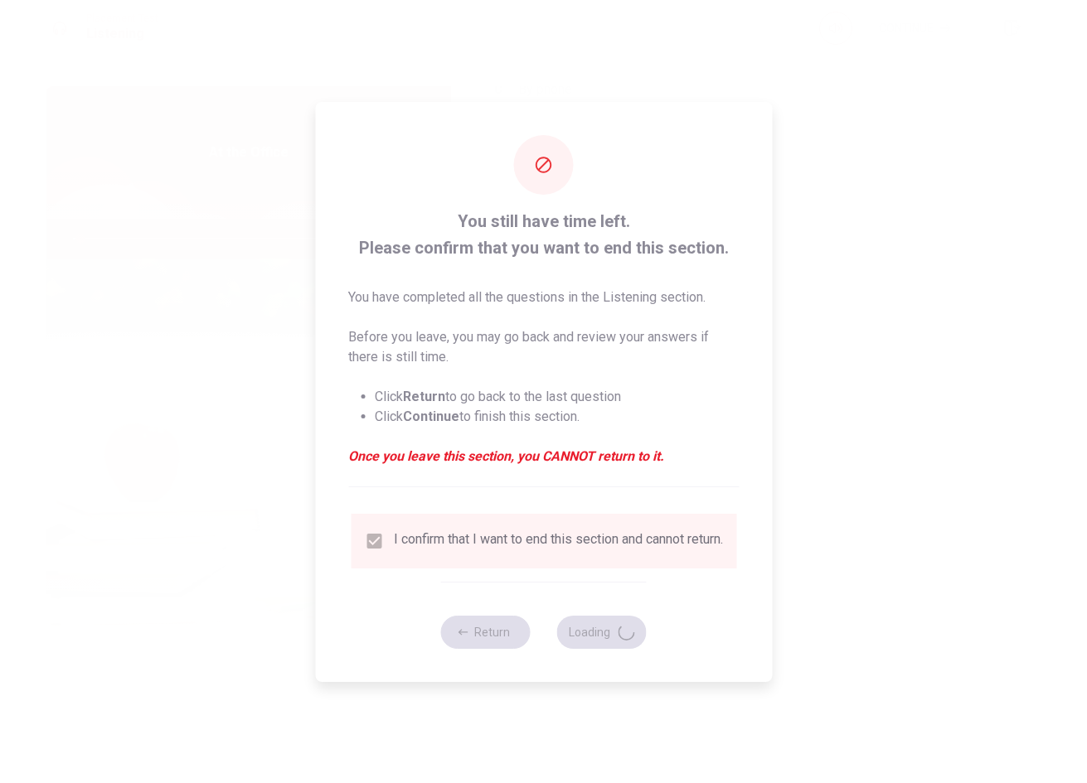
type input "3"
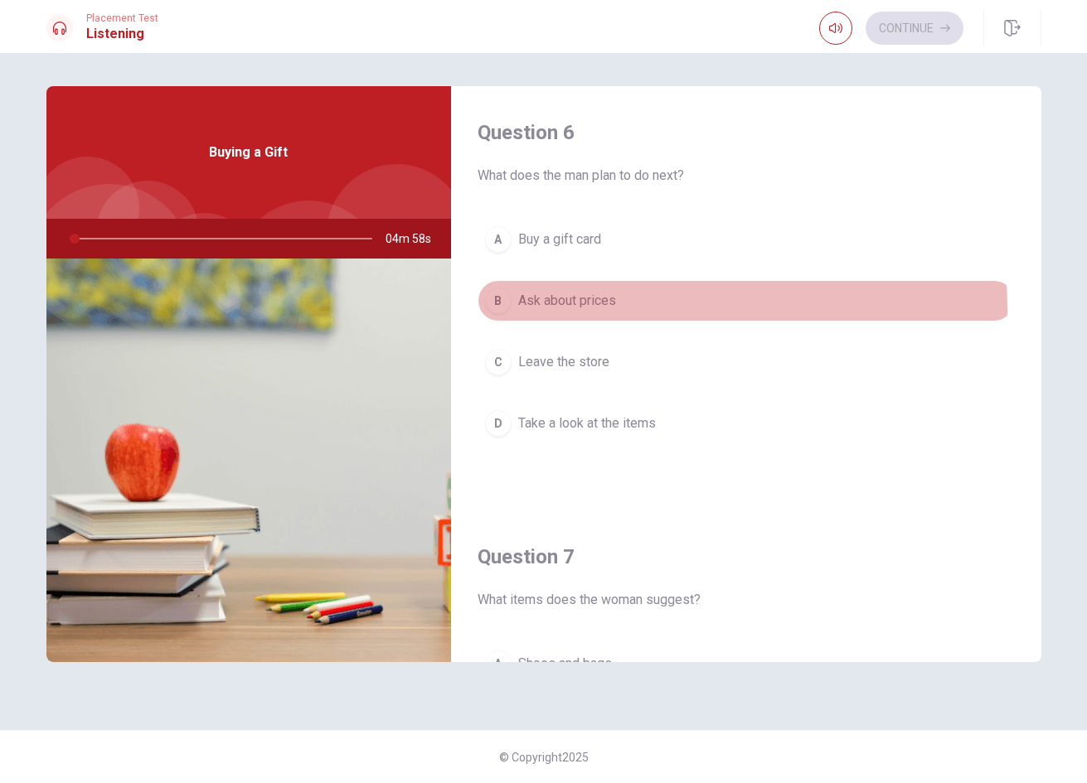
click at [589, 310] on span "Ask about prices" at bounding box center [567, 301] width 98 height 20
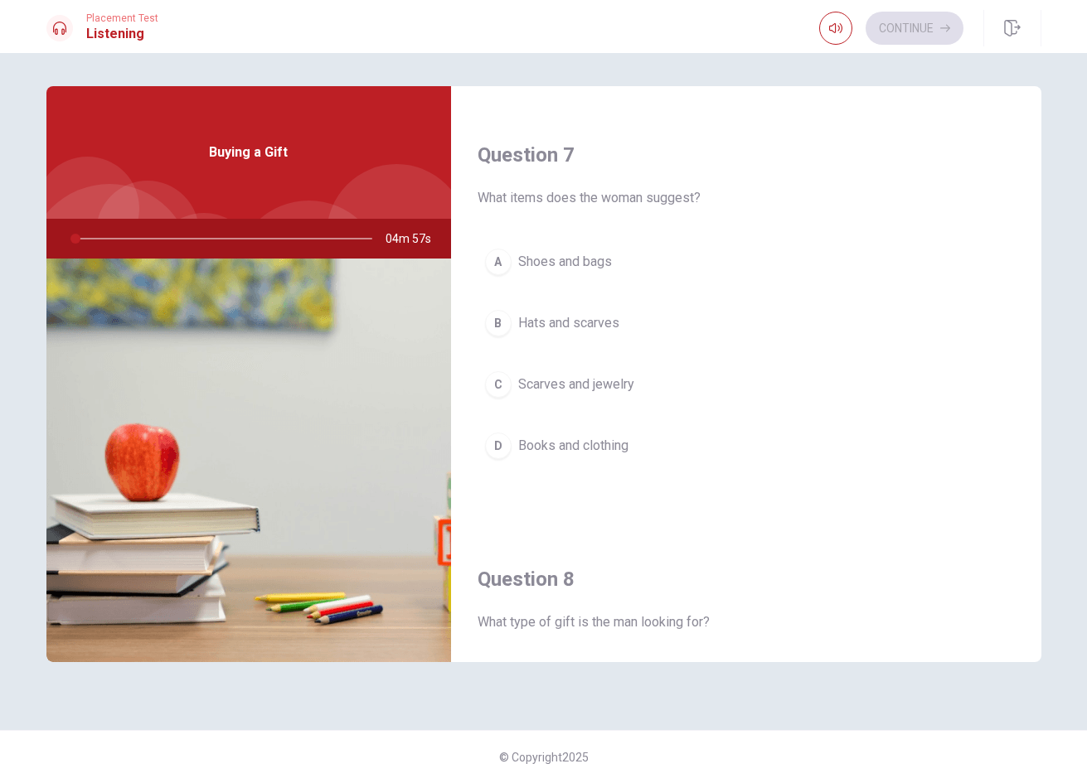
scroll to position [414, 0]
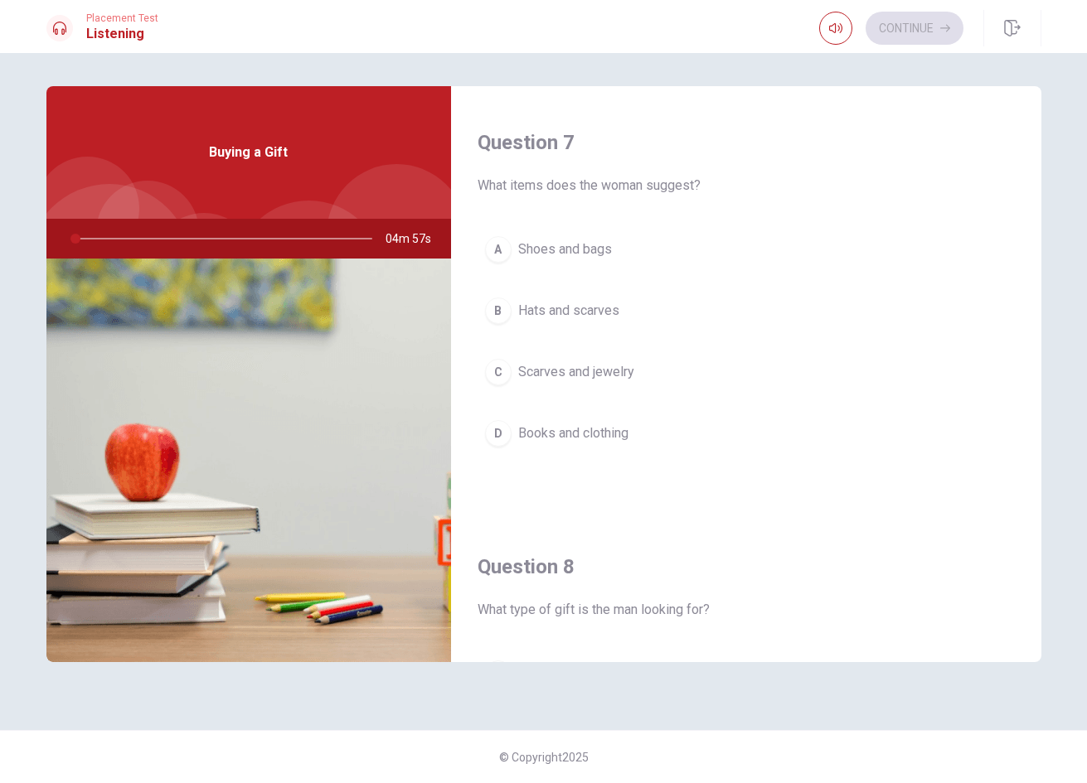
click at [601, 312] on span "Hats and scarves" at bounding box center [568, 311] width 101 height 20
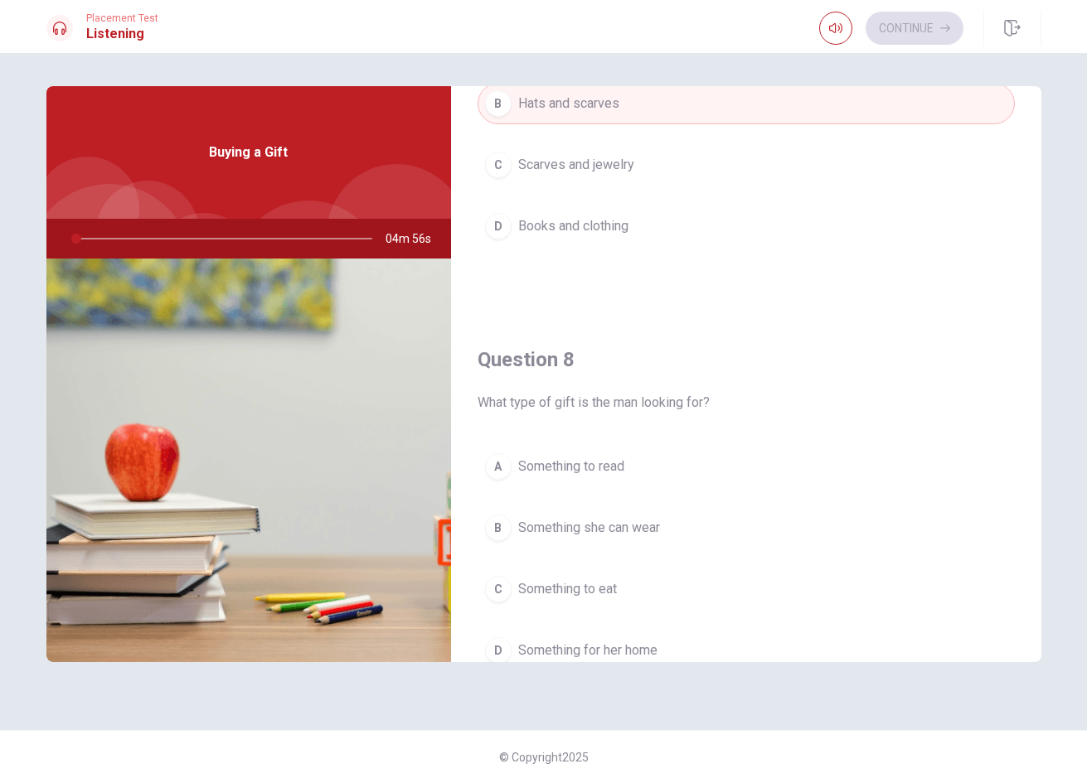
scroll to position [829, 0]
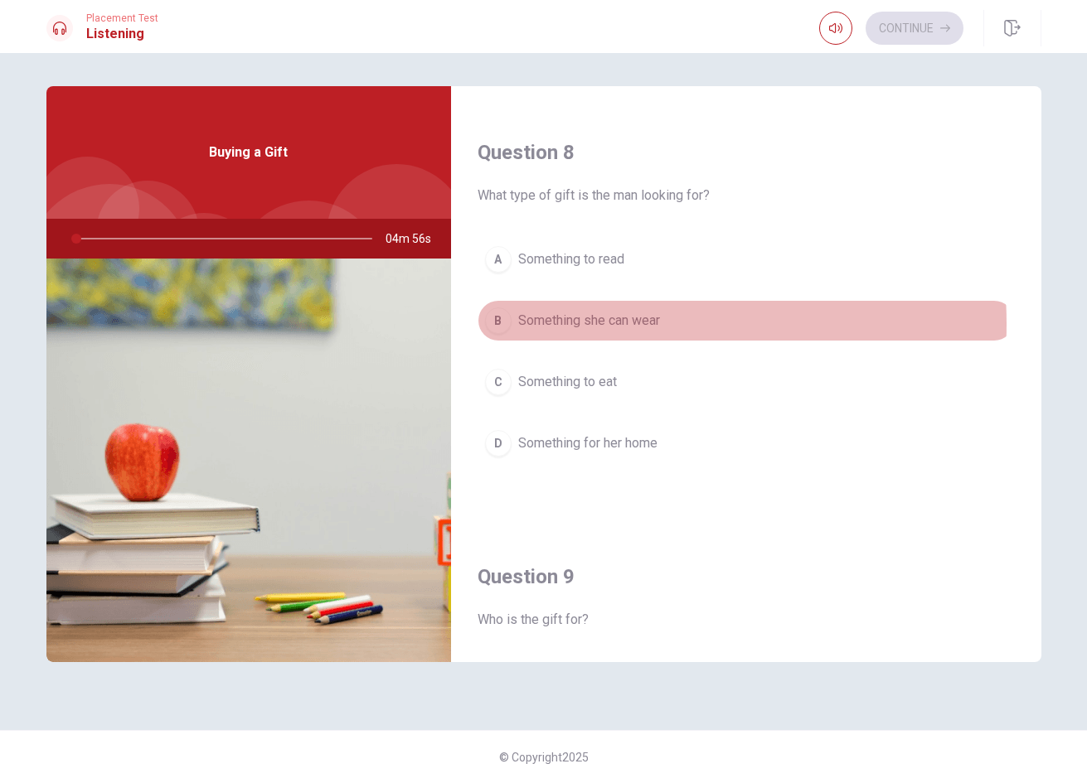
click at [585, 324] on span "Something she can wear" at bounding box center [589, 321] width 142 height 20
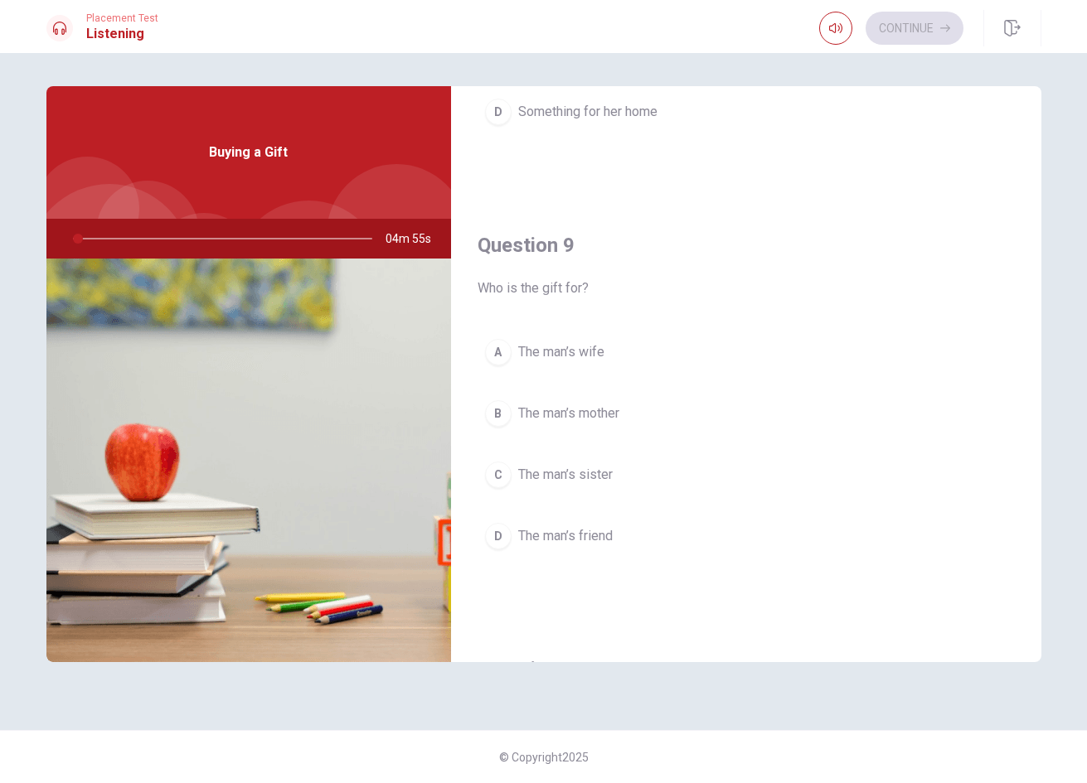
click at [560, 360] on span "The man’s wife" at bounding box center [561, 352] width 86 height 20
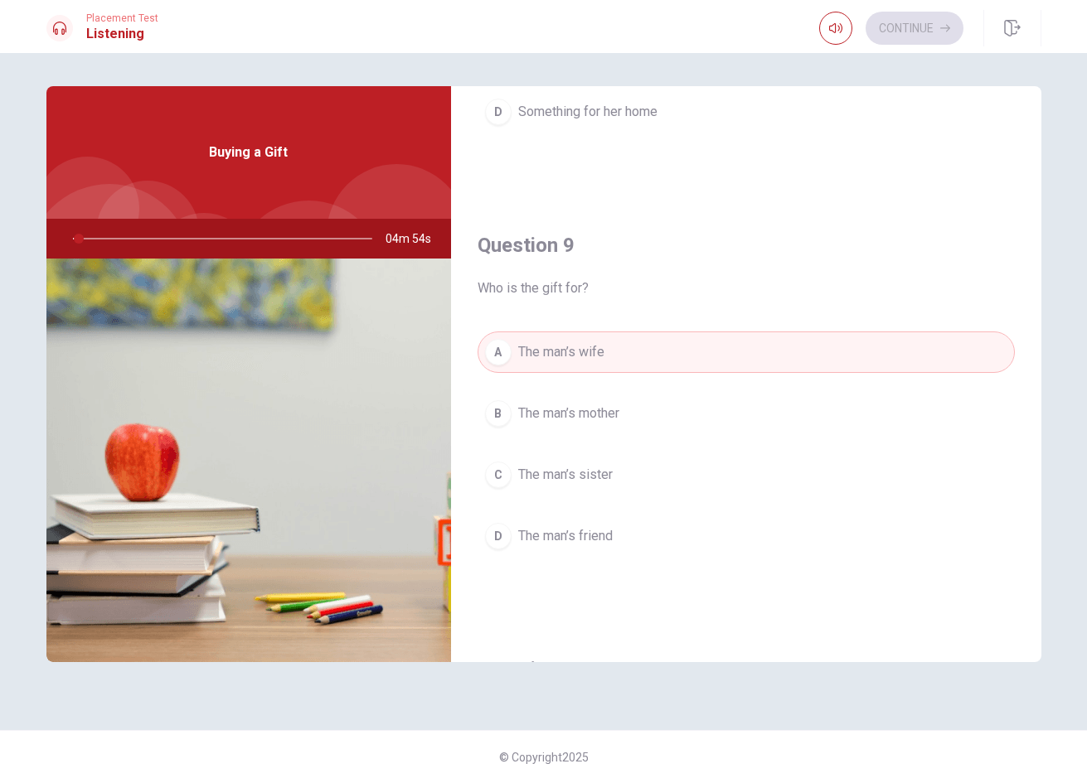
scroll to position [1546, 0]
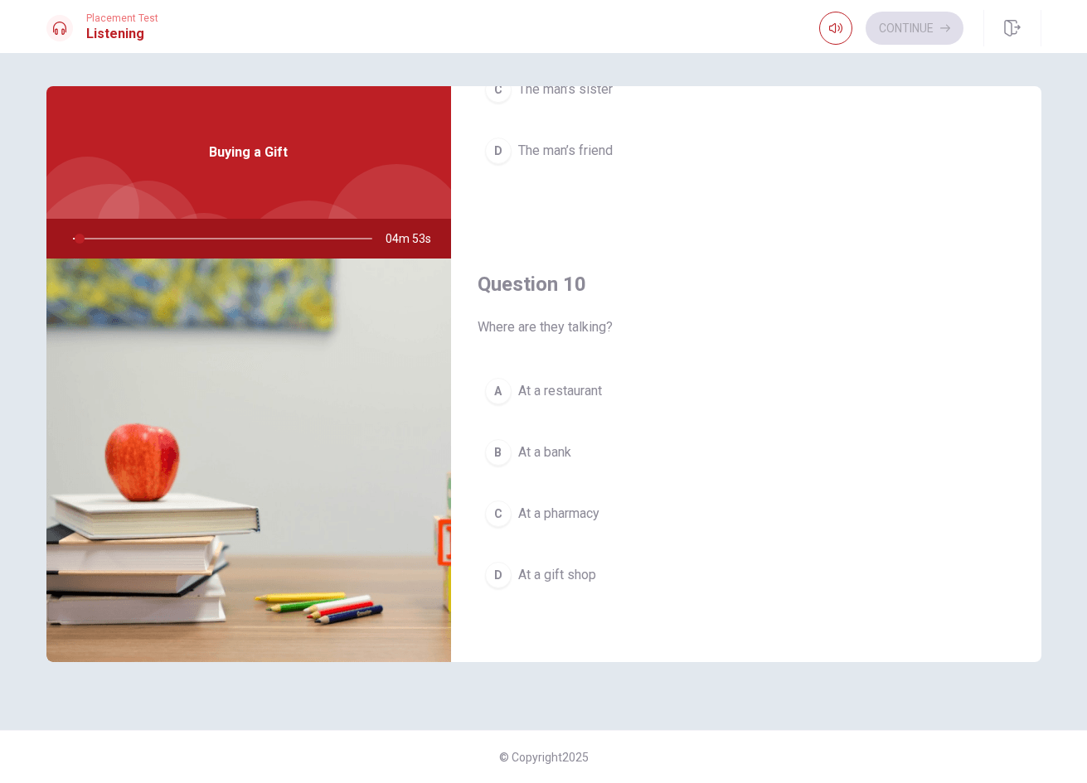
click at [565, 462] on button "B At a bank" at bounding box center [745, 452] width 537 height 41
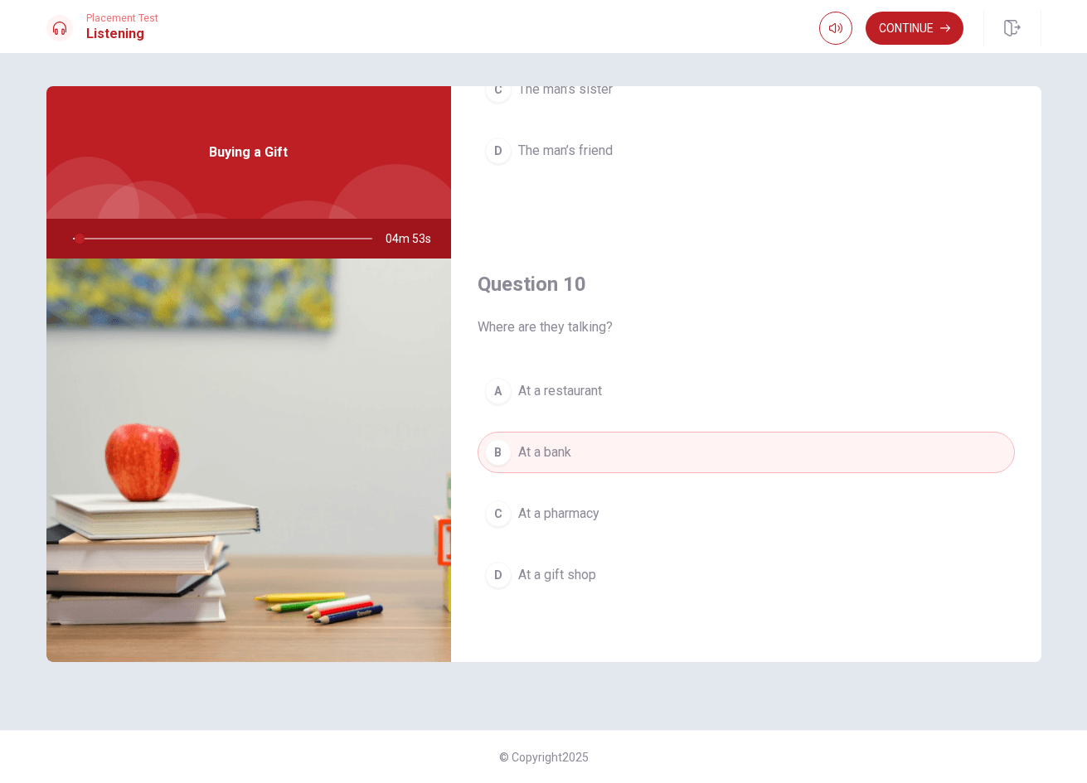
type input "3"
